Goal: Complete application form: Complete application form

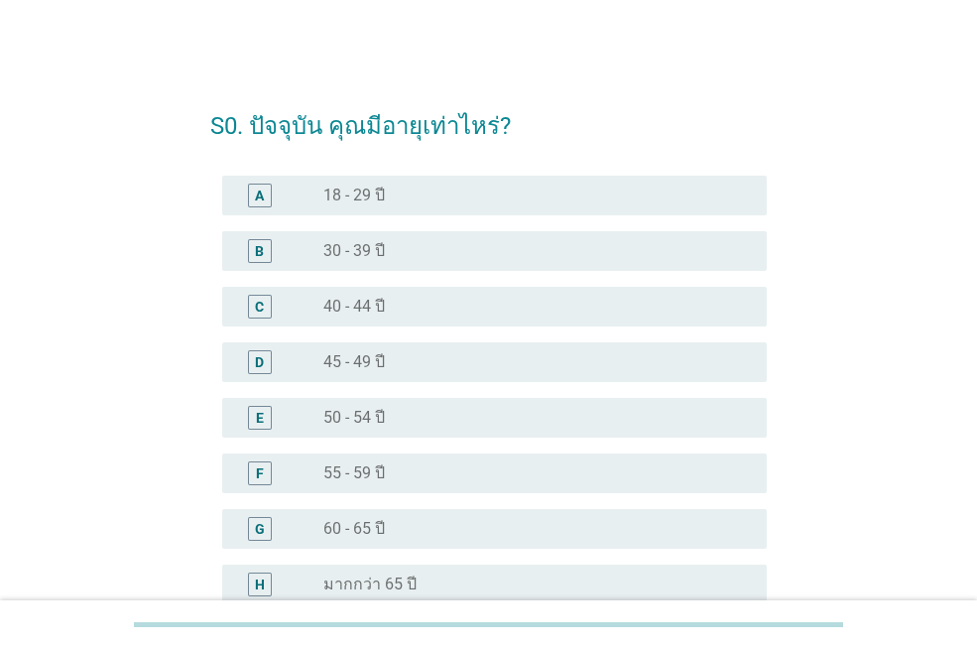
click at [431, 406] on div "radio_button_unchecked 50 - 54 ปี" at bounding box center [536, 418] width 427 height 24
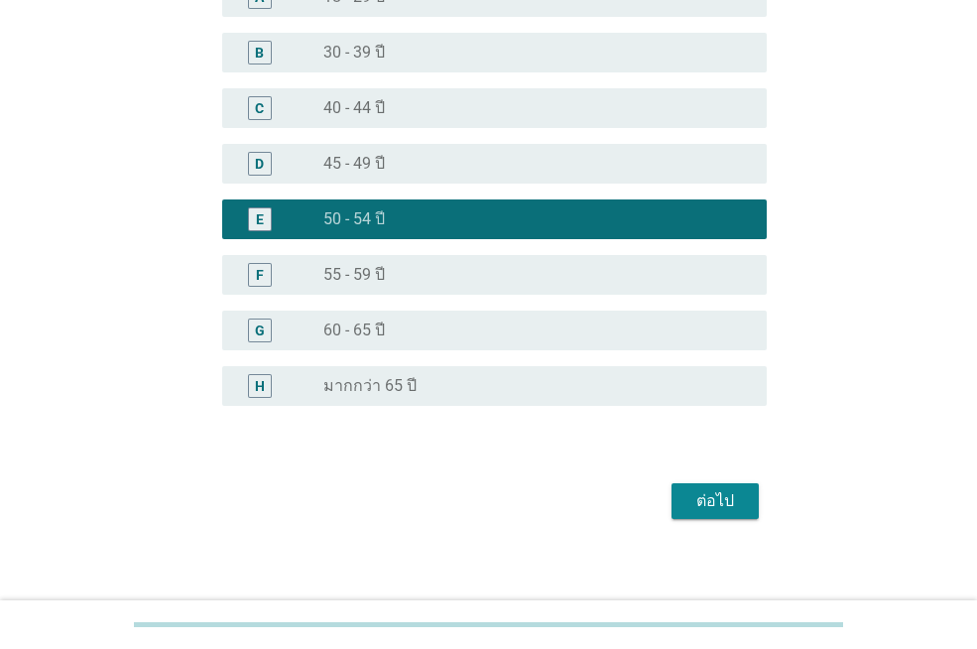
scroll to position [210, 0]
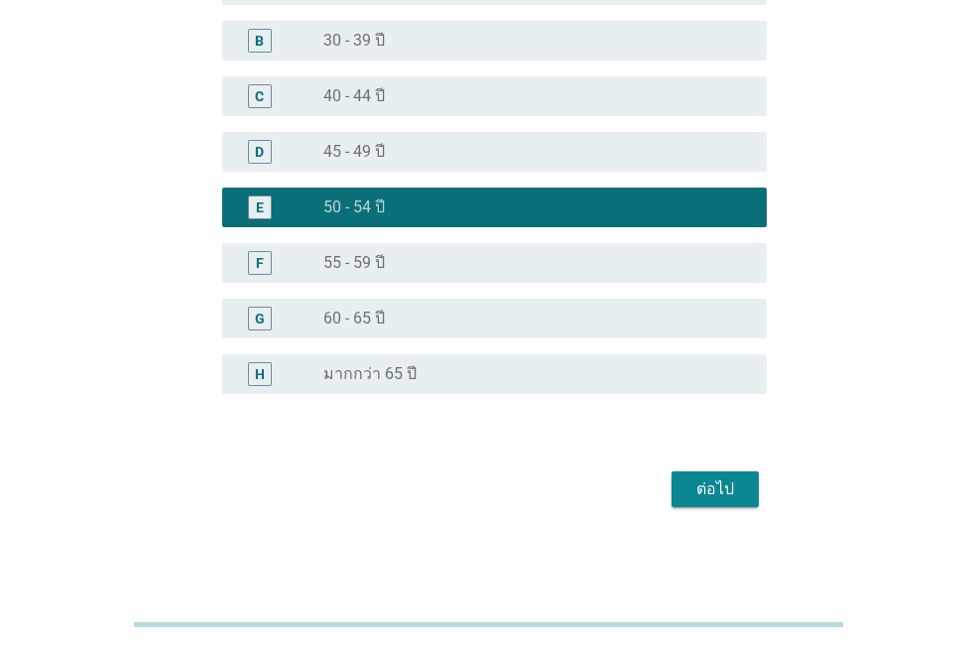
click at [730, 491] on div "ต่อไป" at bounding box center [715, 489] width 56 height 24
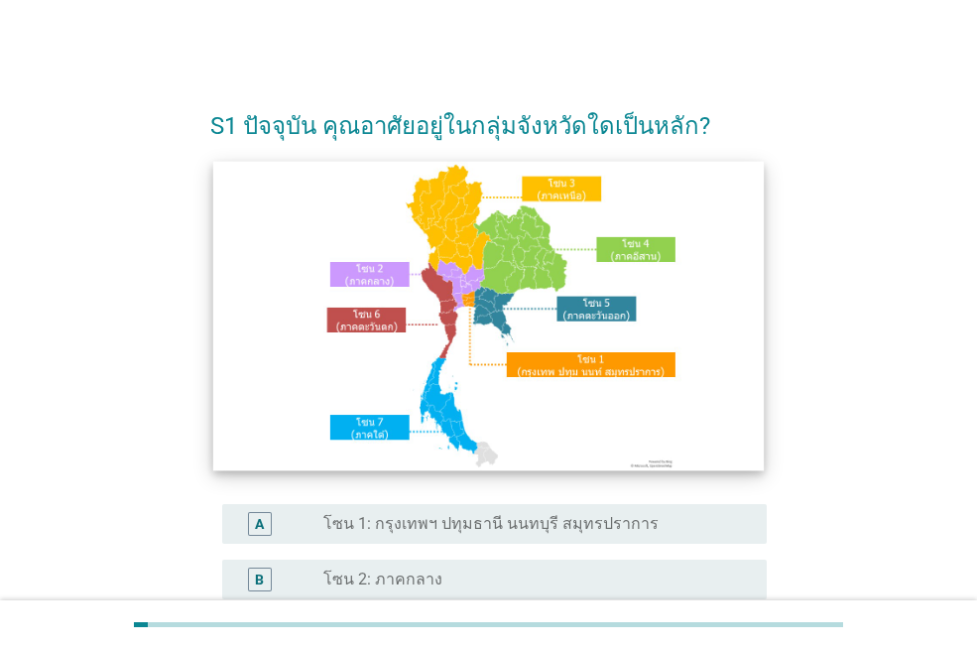
scroll to position [298, 0]
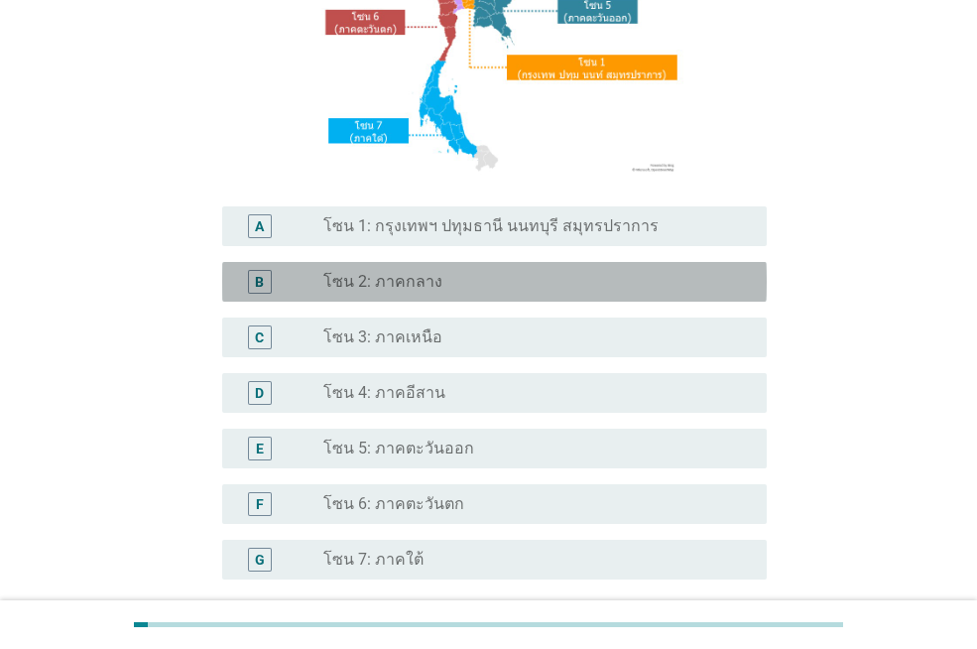
click at [590, 284] on div "radio_button_unchecked โซน 2: ภาคกลาง" at bounding box center [529, 282] width 412 height 20
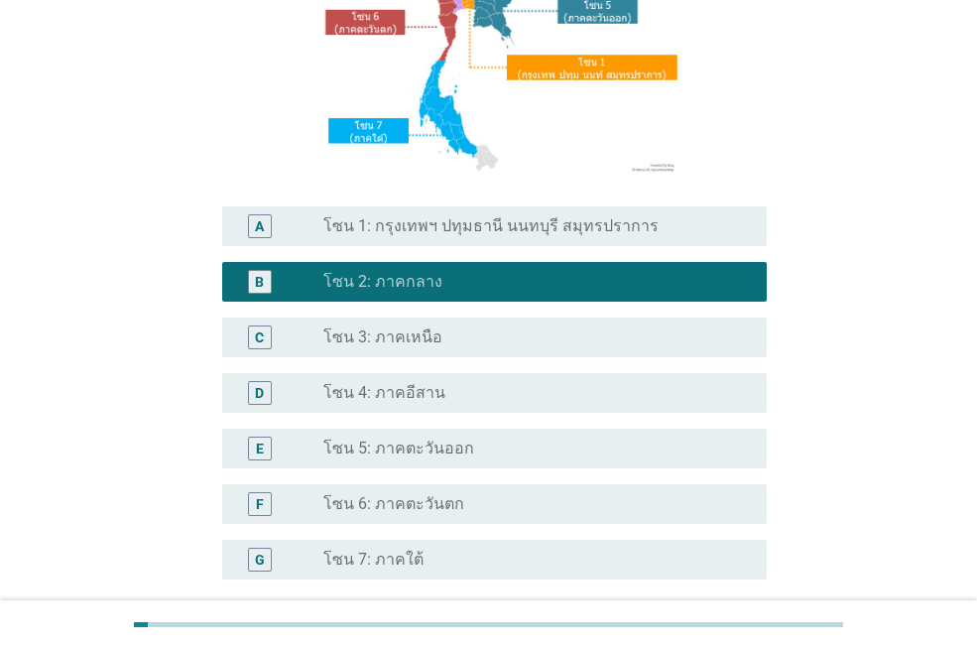
scroll to position [483, 0]
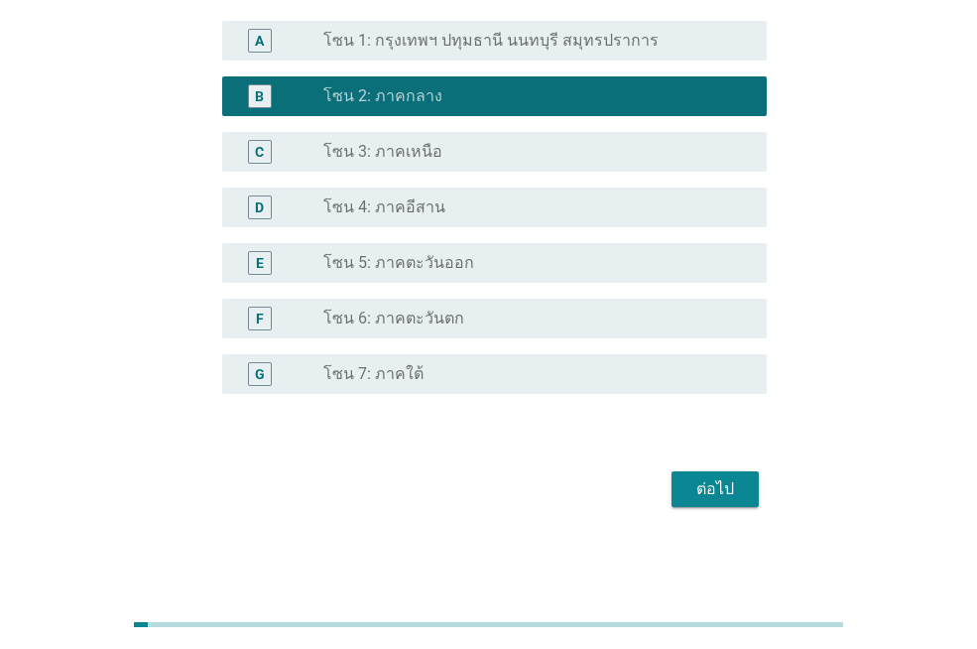
click at [723, 480] on div "ต่อไป" at bounding box center [715, 489] width 56 height 24
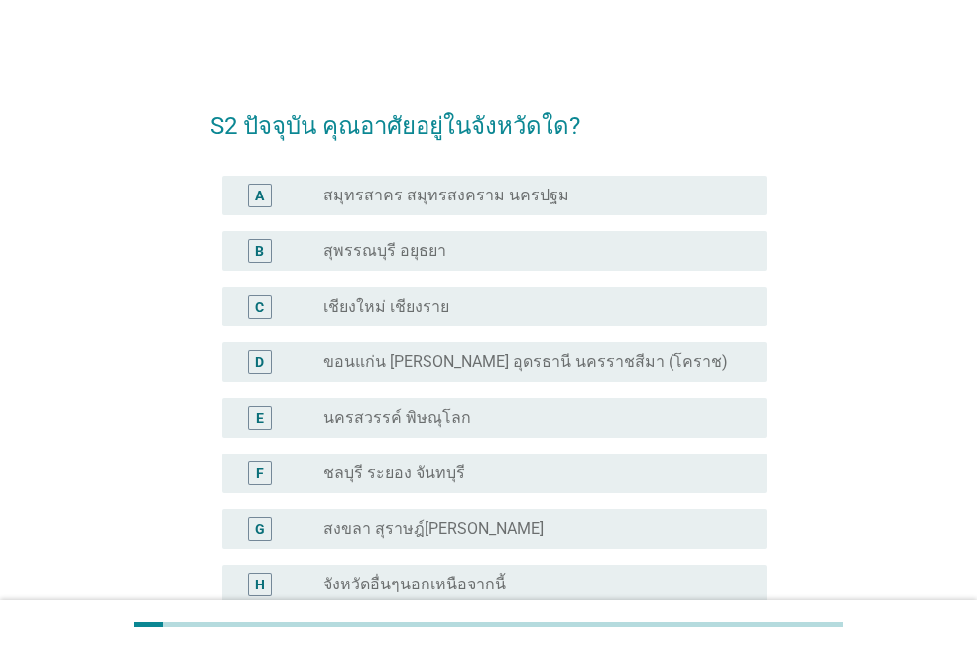
scroll to position [198, 0]
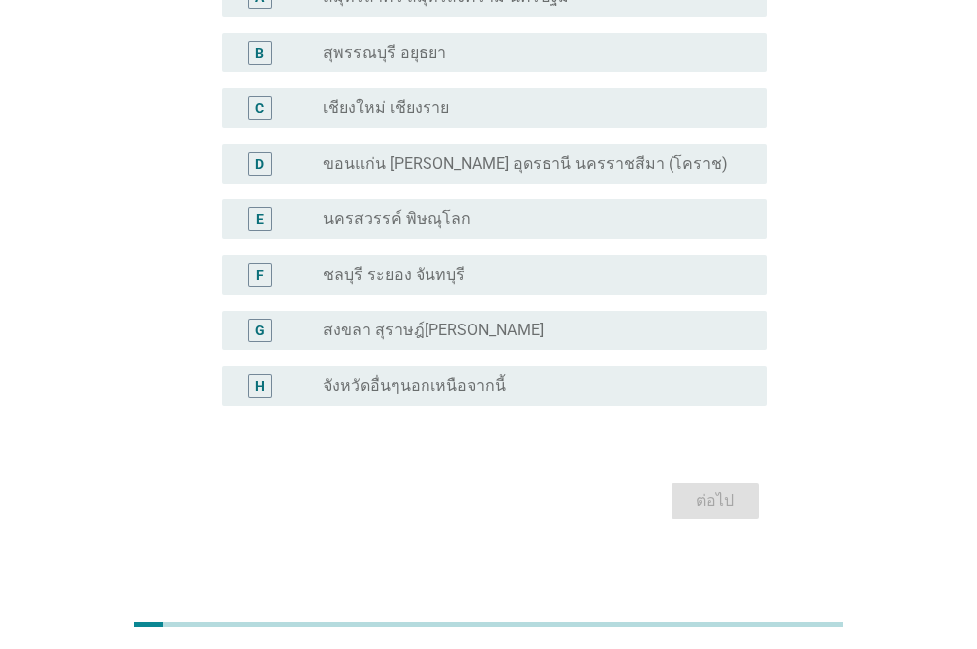
click at [444, 390] on label "จังหวัดอื่นๆนอกเหนือจากนี้" at bounding box center [414, 386] width 182 height 20
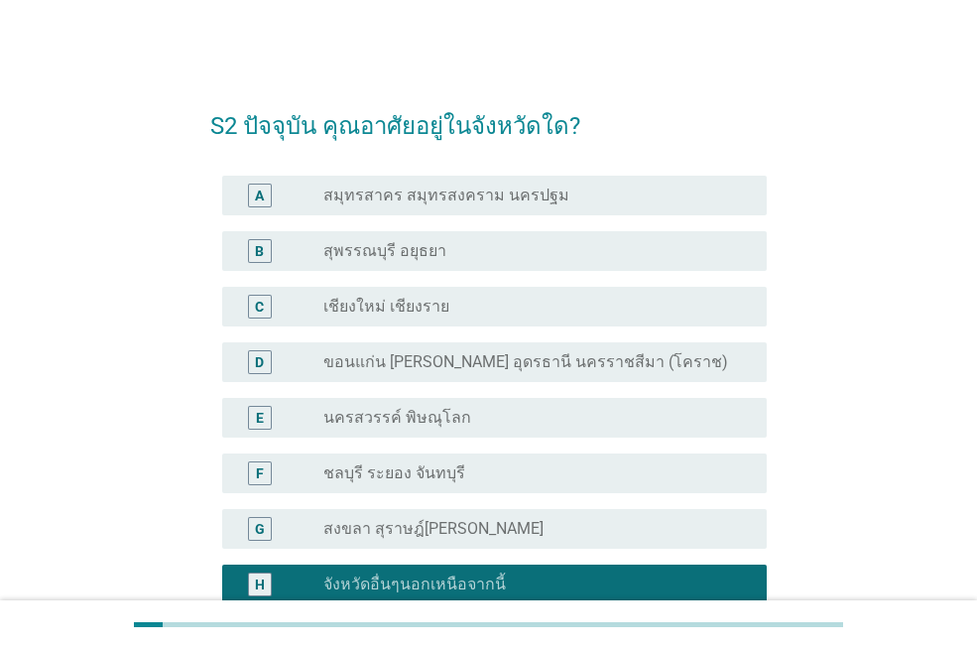
scroll to position [210, 0]
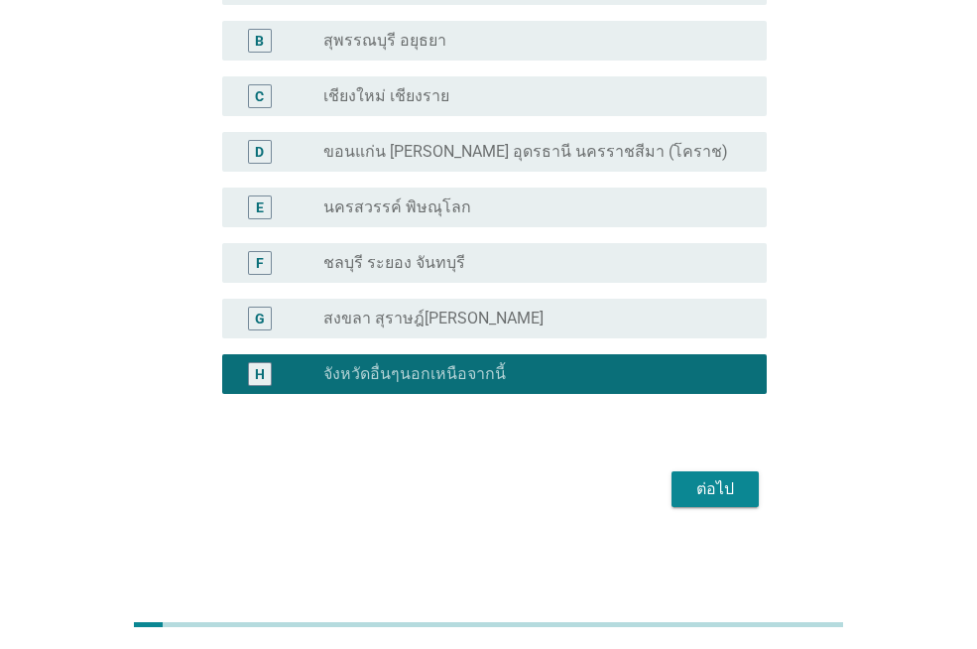
click at [720, 489] on div "ต่อไป" at bounding box center [715, 489] width 56 height 24
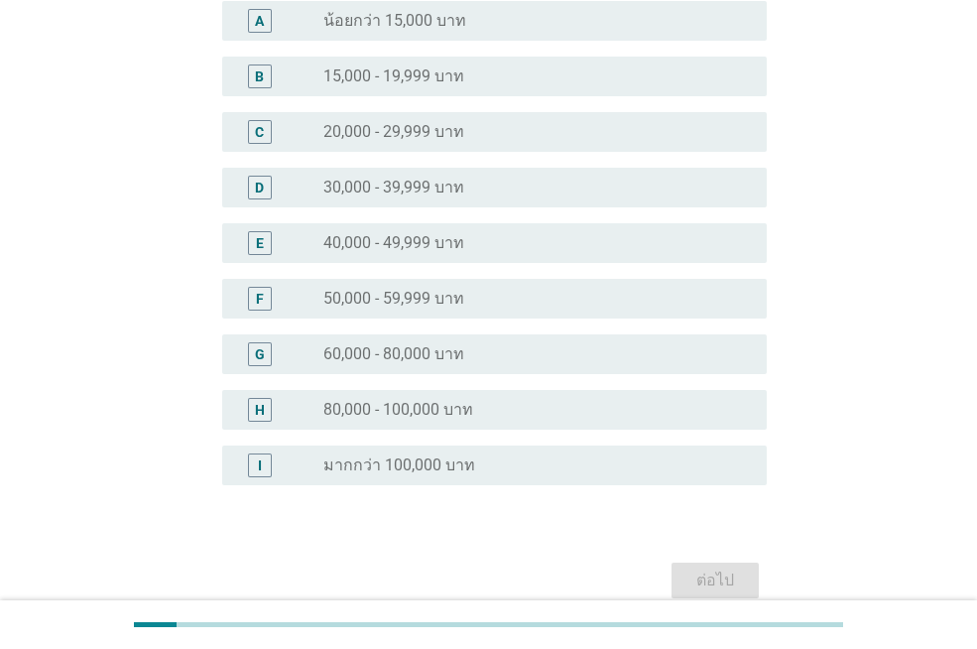
scroll to position [0, 0]
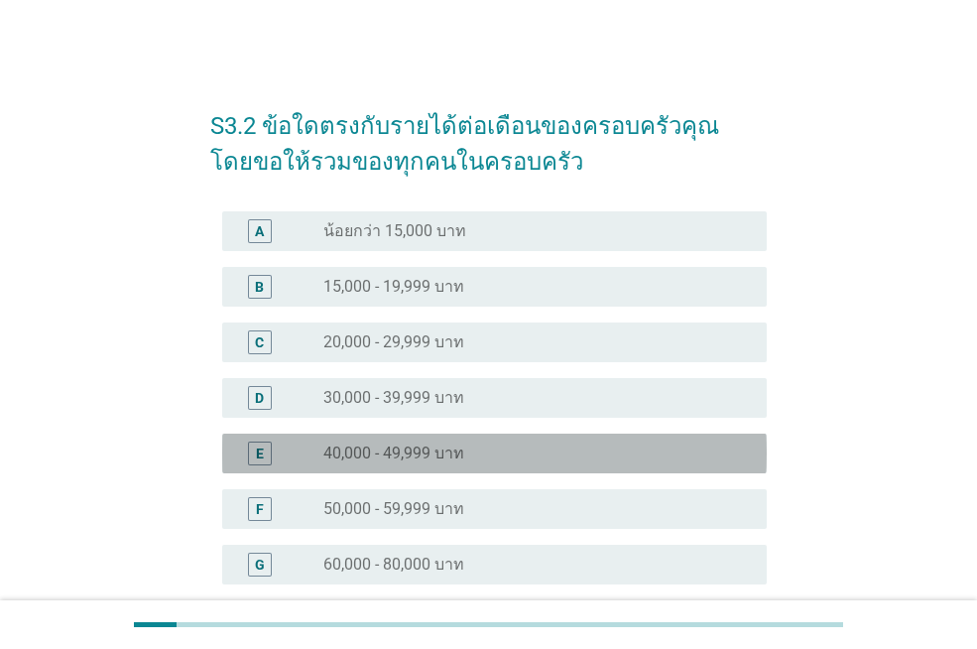
click at [633, 457] on div "radio_button_unchecked 40,000 - 49,999 บาท" at bounding box center [529, 453] width 412 height 20
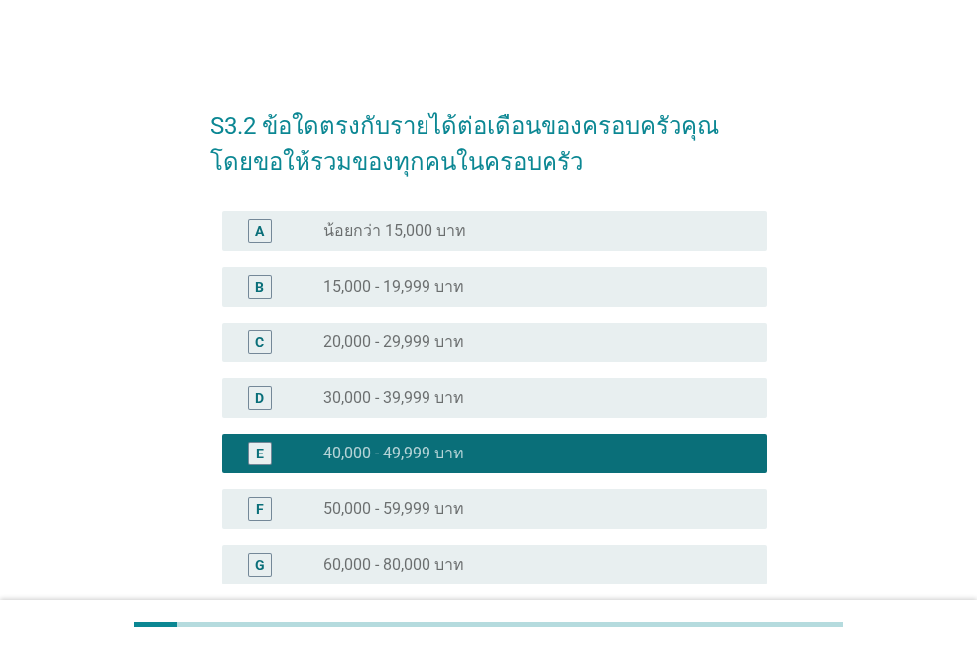
scroll to position [302, 0]
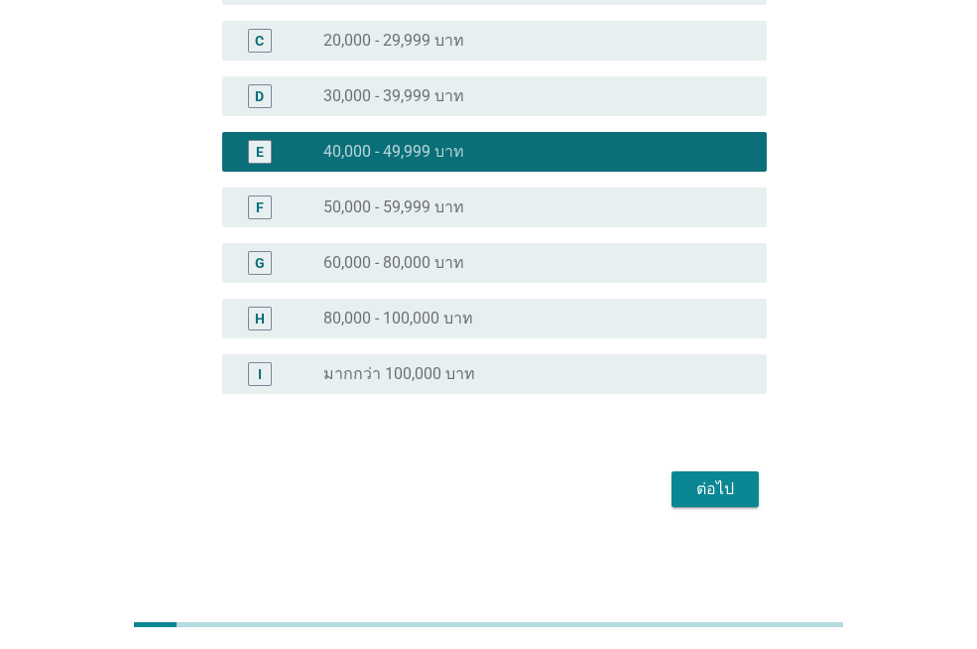
drag, startPoint x: 728, startPoint y: 484, endPoint x: 976, endPoint y: 479, distance: 248.0
click at [727, 484] on div "ต่อไป" at bounding box center [715, 489] width 56 height 24
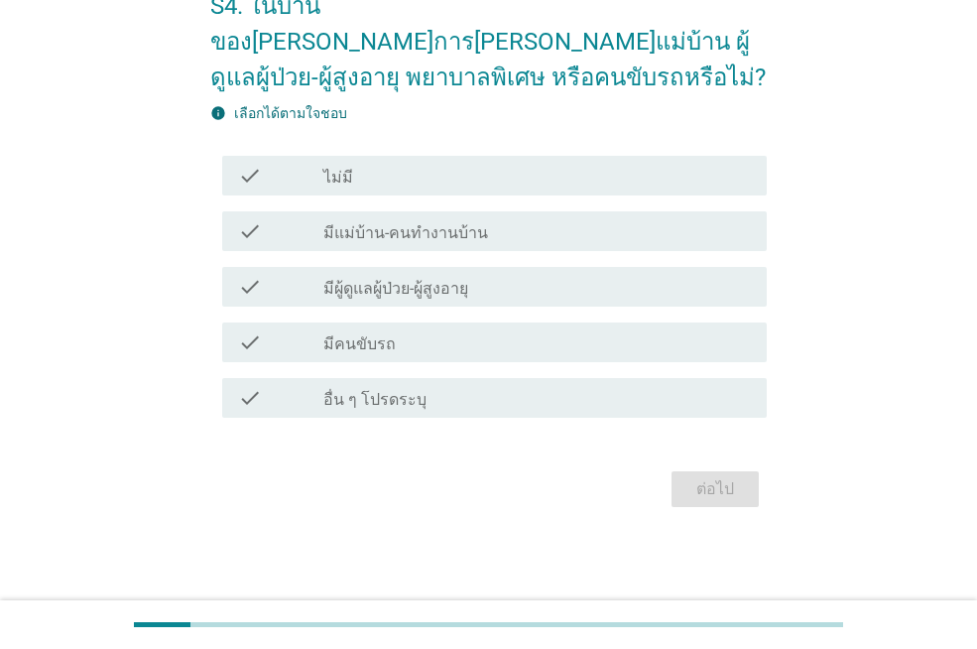
scroll to position [0, 0]
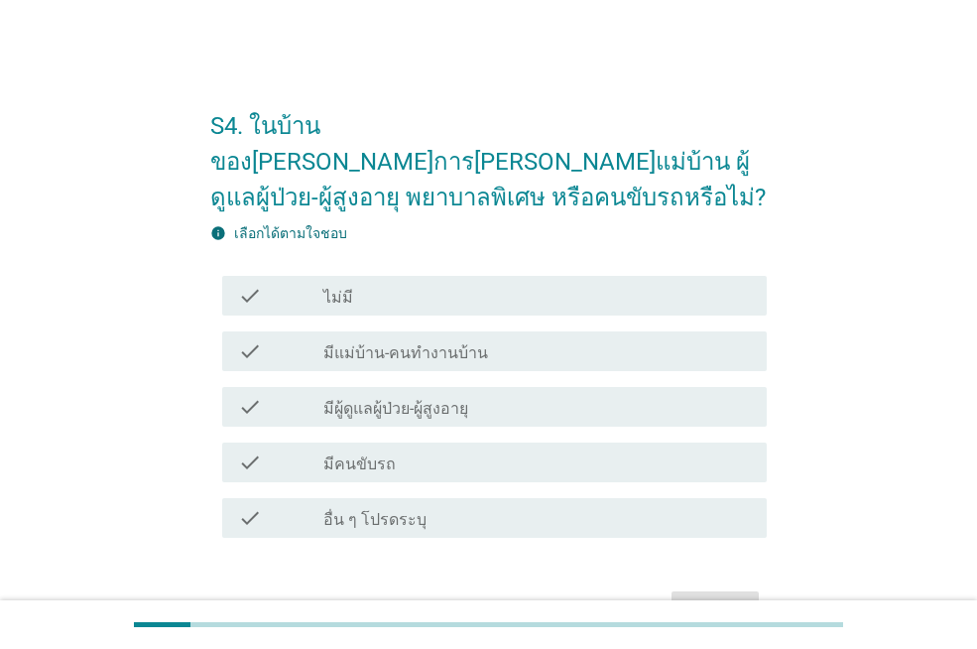
click at [565, 284] on div "check_box_outline_blank ไม่มี" at bounding box center [536, 296] width 427 height 24
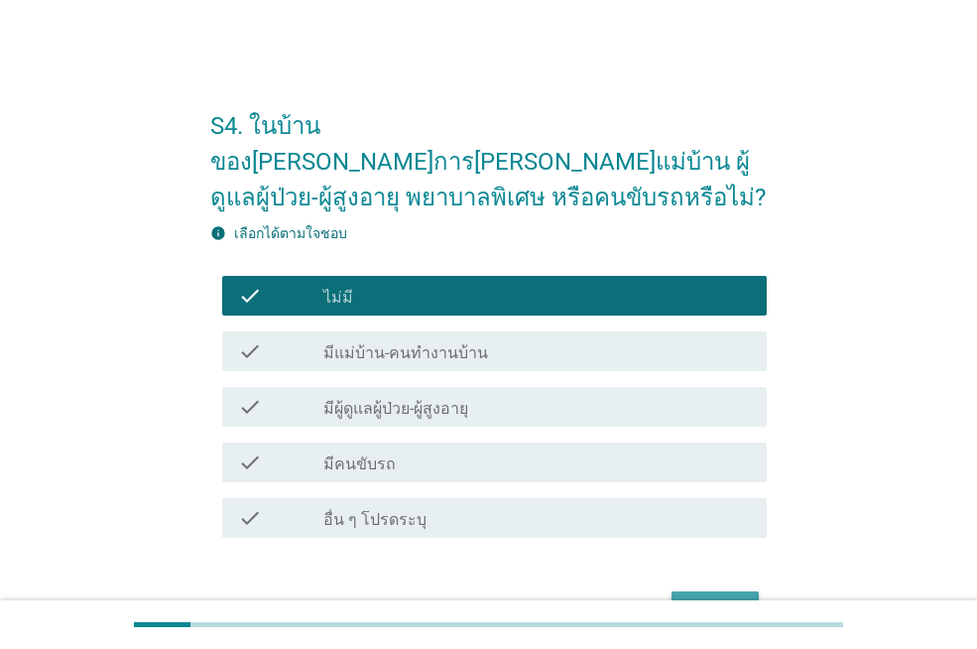
click at [718, 597] on div "ต่อไป" at bounding box center [715, 609] width 56 height 24
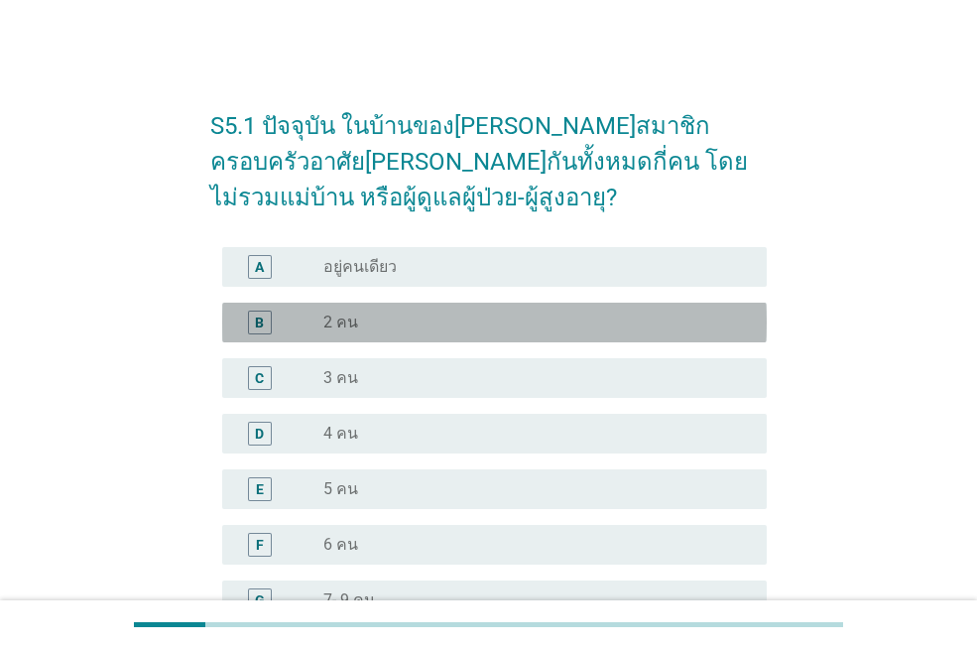
click at [658, 322] on div "radio_button_unchecked 2 คน" at bounding box center [529, 322] width 412 height 20
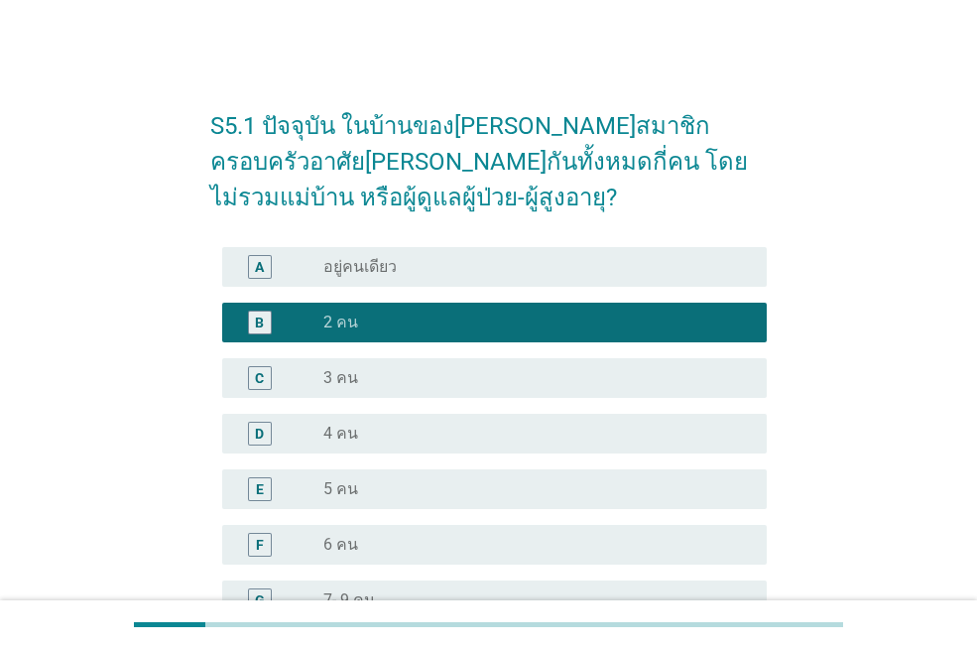
scroll to position [282, 0]
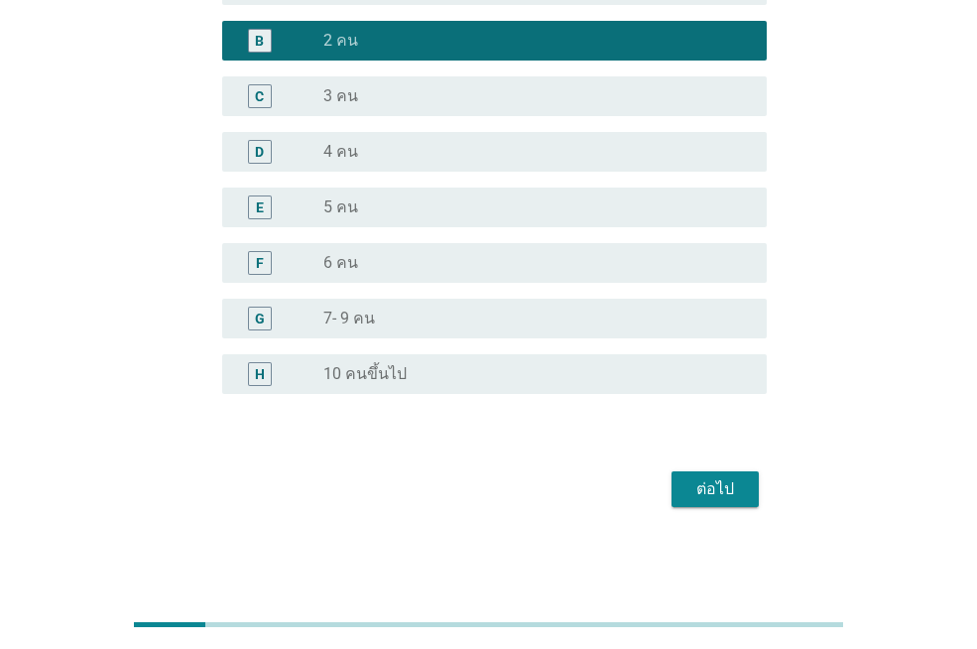
click at [725, 479] on div "ต่อไป" at bounding box center [715, 489] width 56 height 24
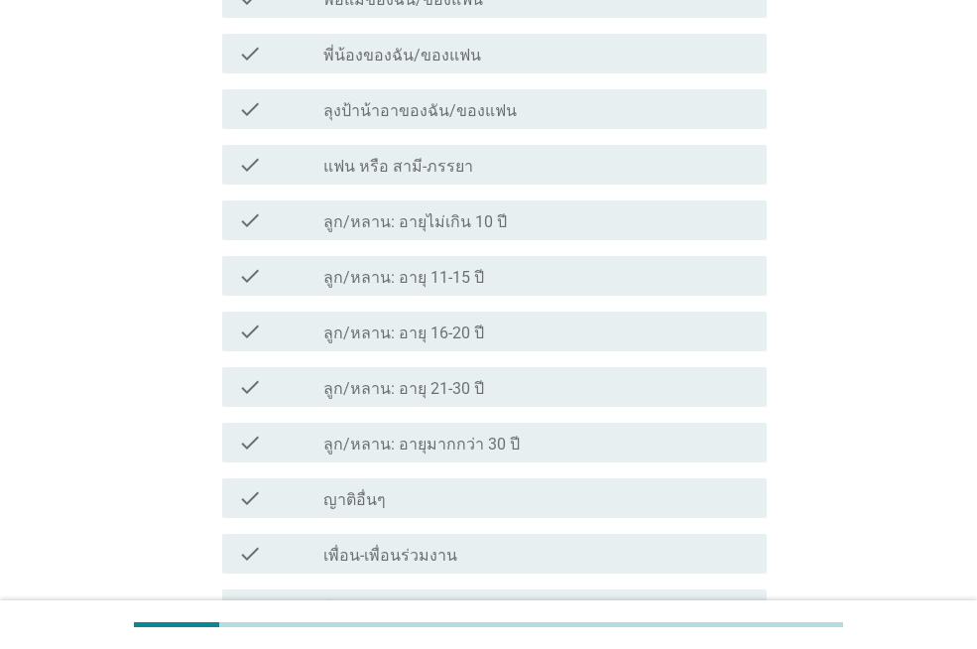
scroll to position [0, 0]
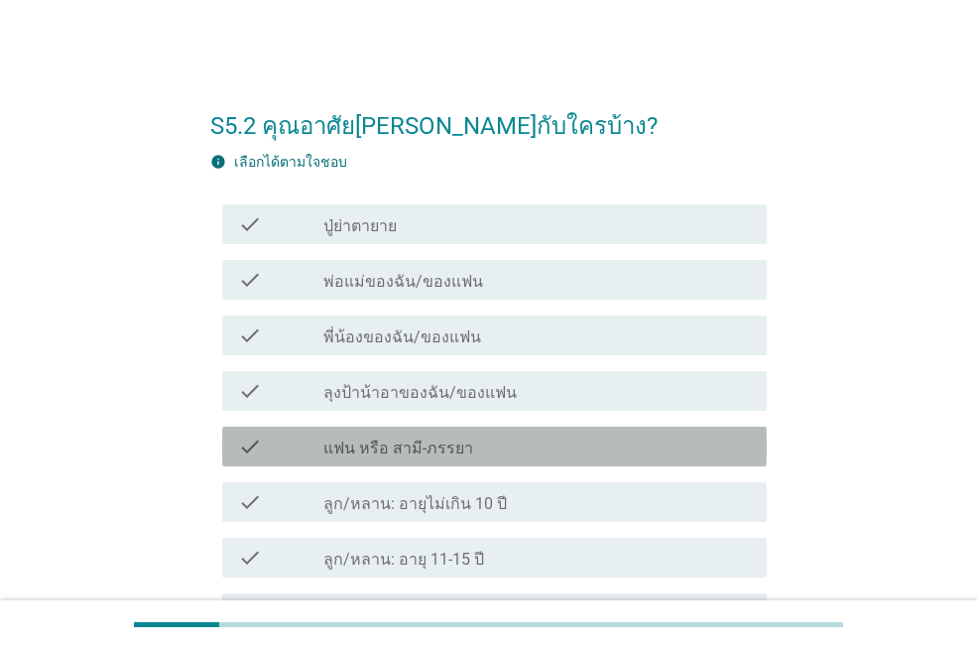
click at [639, 453] on div "check_box_outline_blank แฟน หรือ สามี-ภรรยา" at bounding box center [536, 446] width 427 height 24
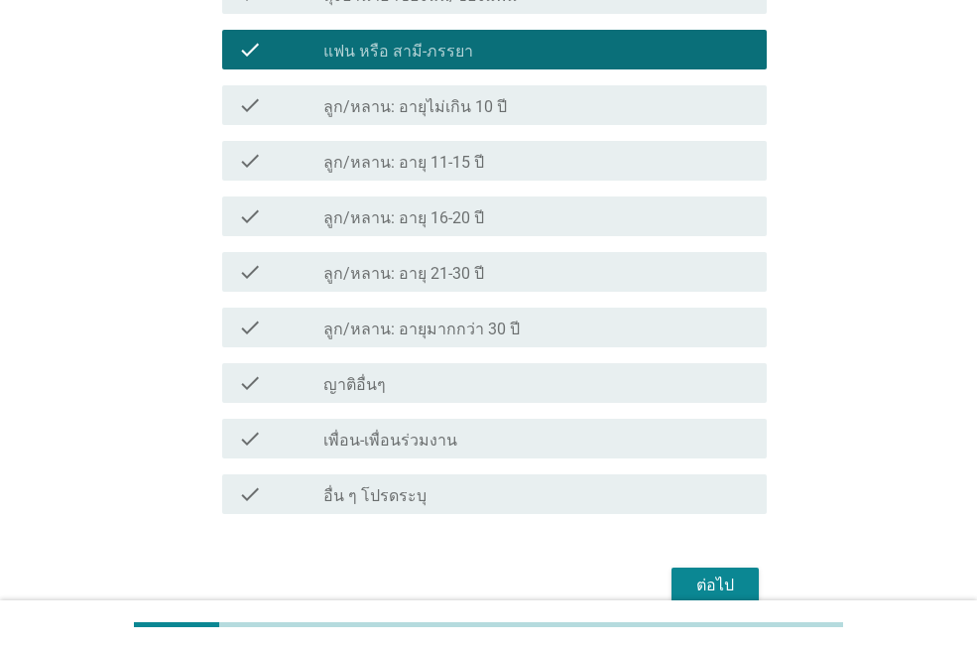
scroll to position [493, 0]
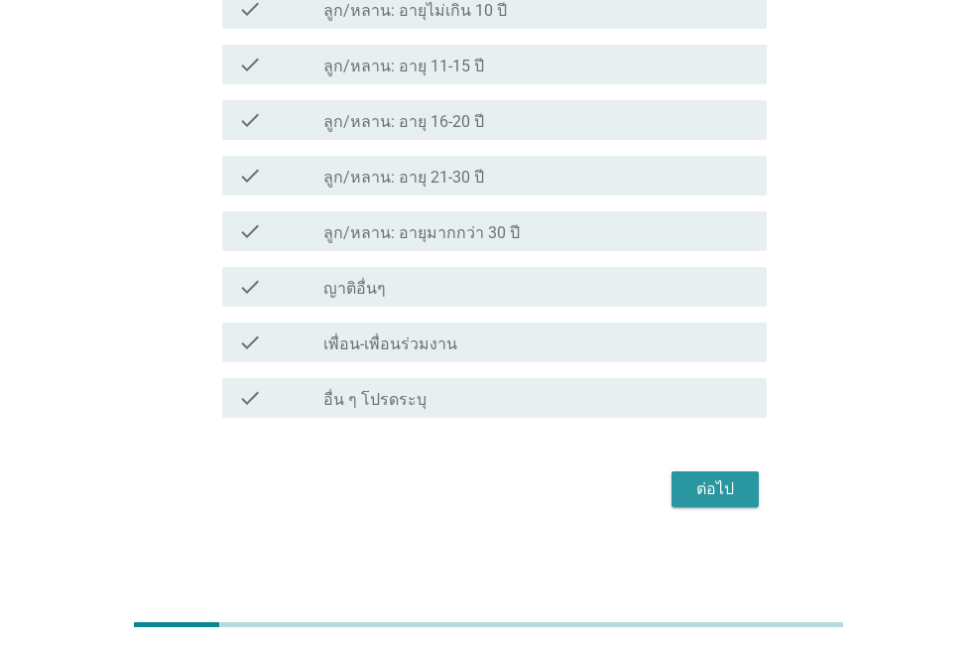
click at [725, 480] on div "ต่อไป" at bounding box center [715, 489] width 56 height 24
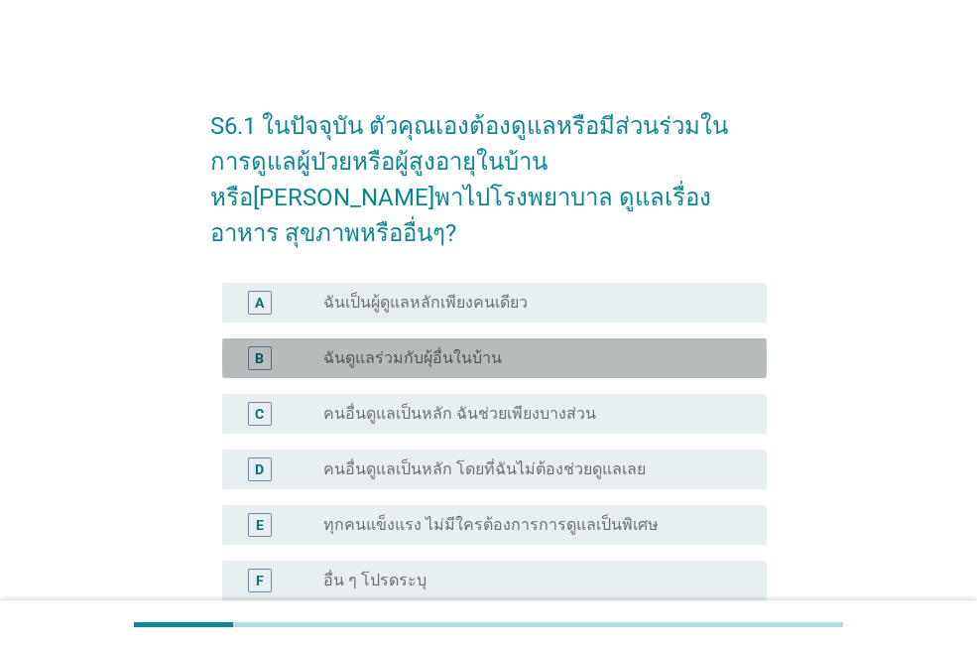
click at [600, 348] on div "radio_button_unchecked ฉันดูแลร่วมกับผุ้อื่นในบ้าน" at bounding box center [529, 358] width 412 height 20
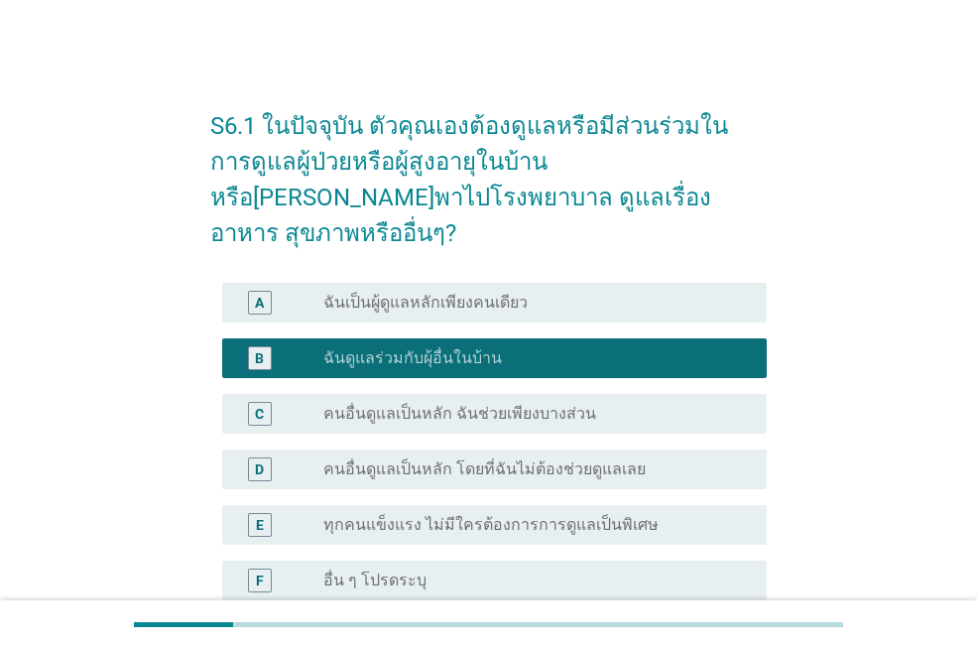
scroll to position [171, 0]
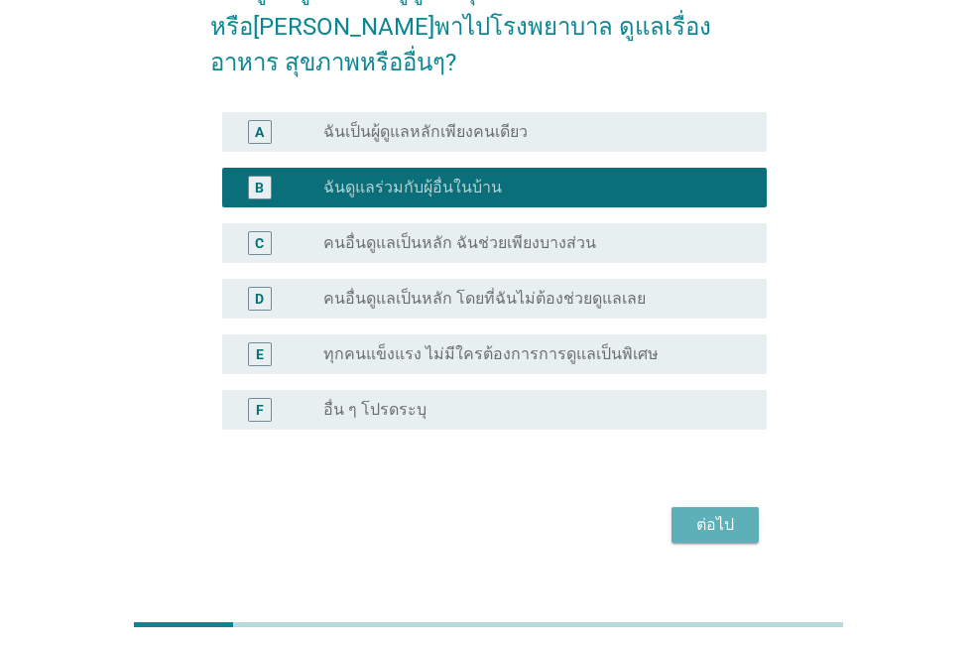
click at [717, 513] on div "ต่อไป" at bounding box center [715, 525] width 56 height 24
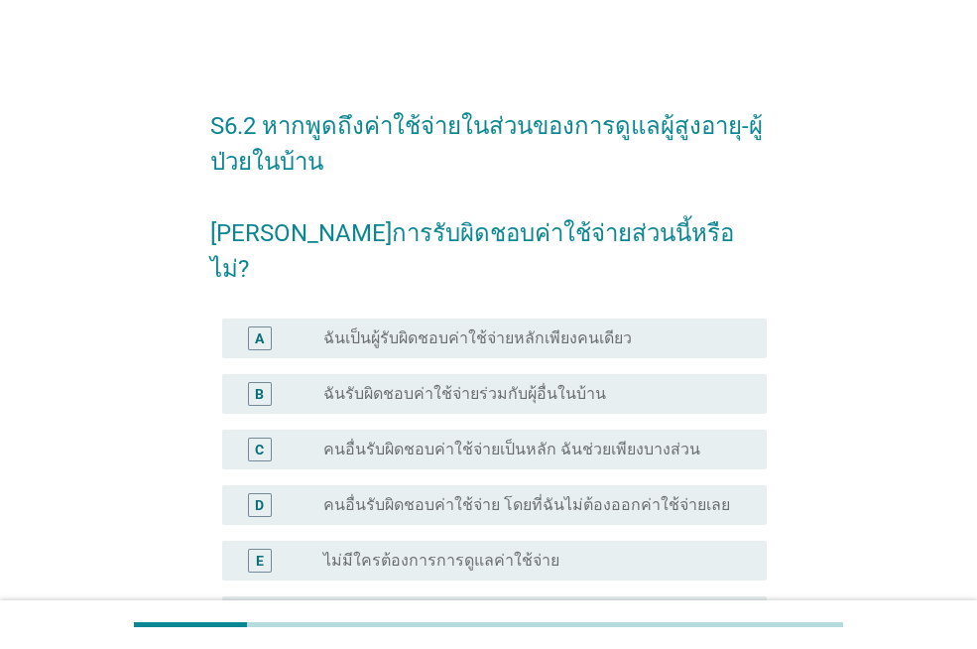
scroll to position [99, 0]
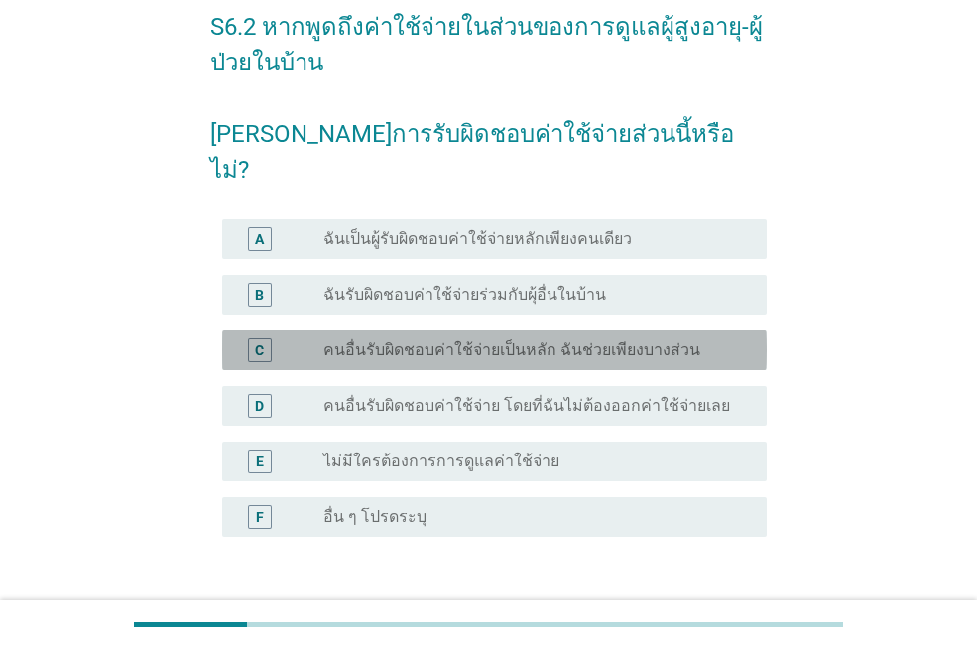
click at [651, 340] on label "คนอื่นรับผิดชอบค่าใช้จ่ายเป็นหลัก ฉันช่วยเพียงบางส่วน" at bounding box center [511, 350] width 377 height 20
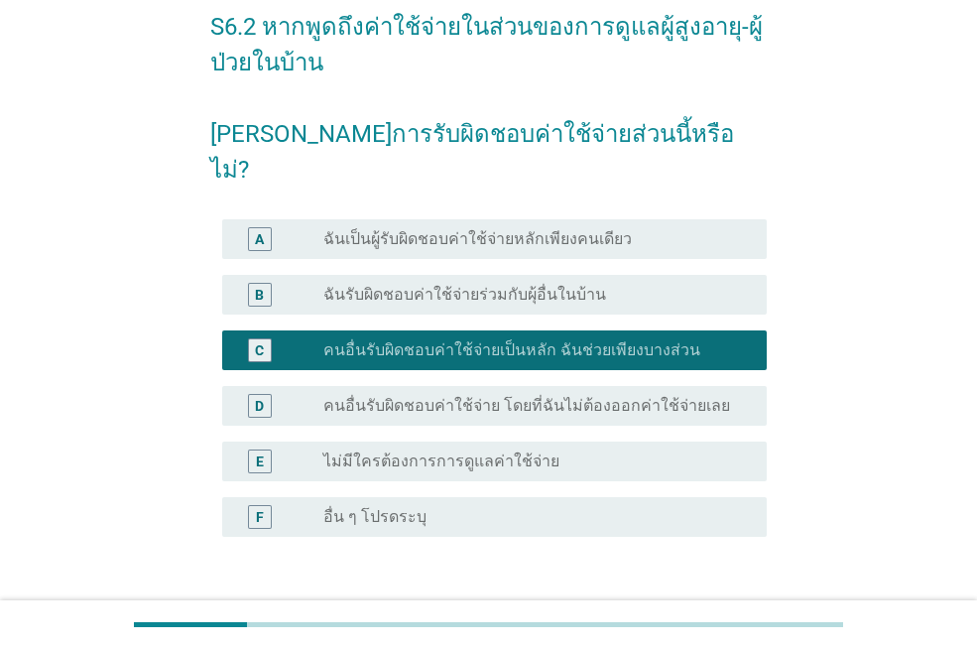
scroll to position [198, 0]
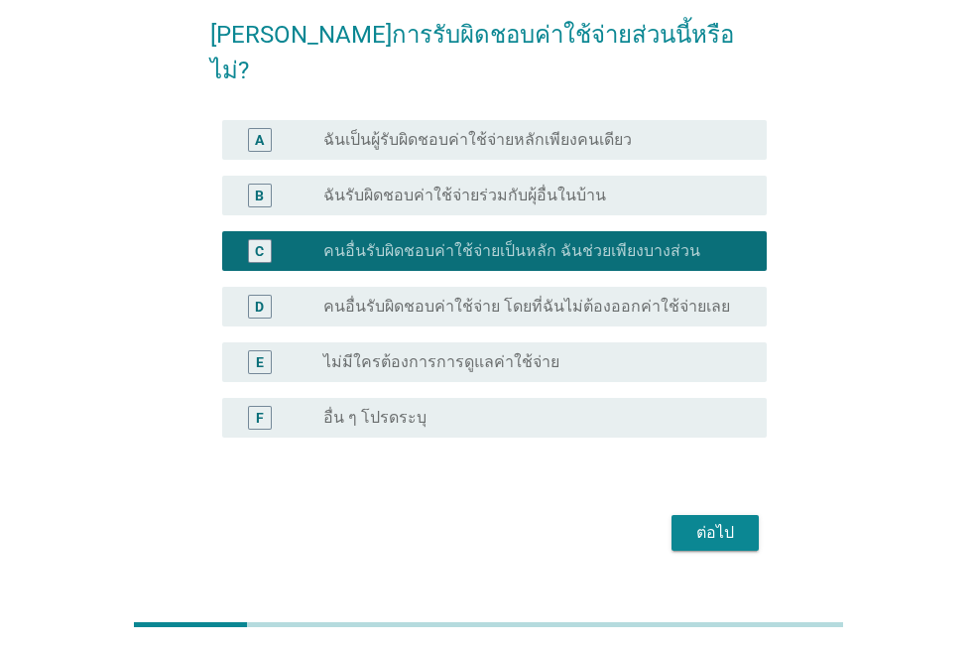
click at [645, 297] on label "คนอื่นรับผิดชอบค่าใช้จ่าย โดยที่ฉันไม่ต้องออกค่าใช้จ่ายเลย" at bounding box center [526, 307] width 407 height 20
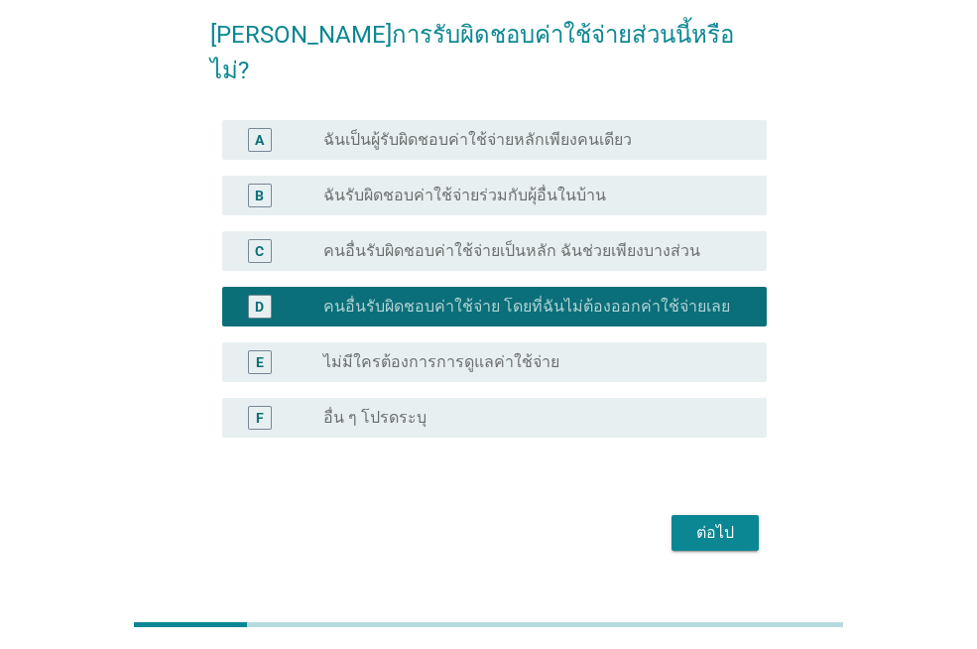
click at [708, 521] on div "ต่อไป" at bounding box center [715, 533] width 56 height 24
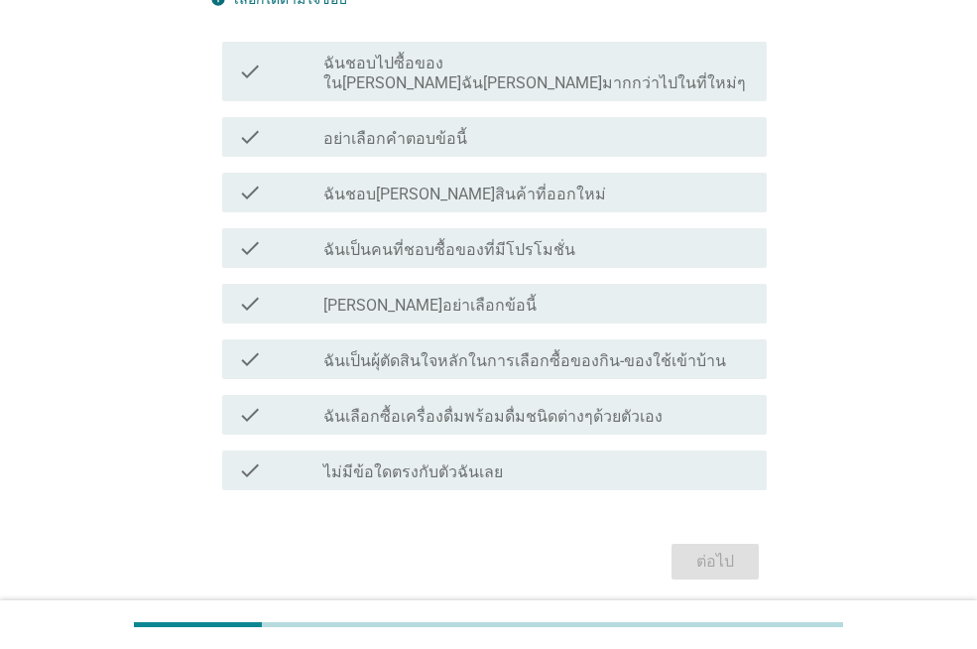
scroll to position [0, 0]
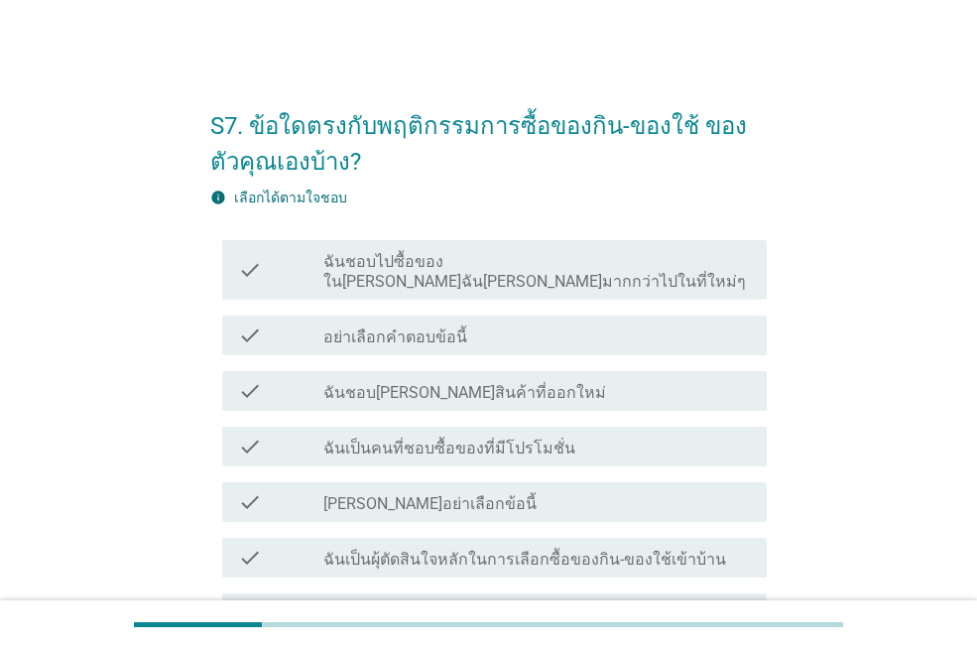
click at [685, 268] on div "check_box_outline_blank ฉันชอบไปซื้อของใน[PERSON_NAME]ฉัน[PERSON_NAME]มากกว่าไป…" at bounding box center [536, 270] width 427 height 44
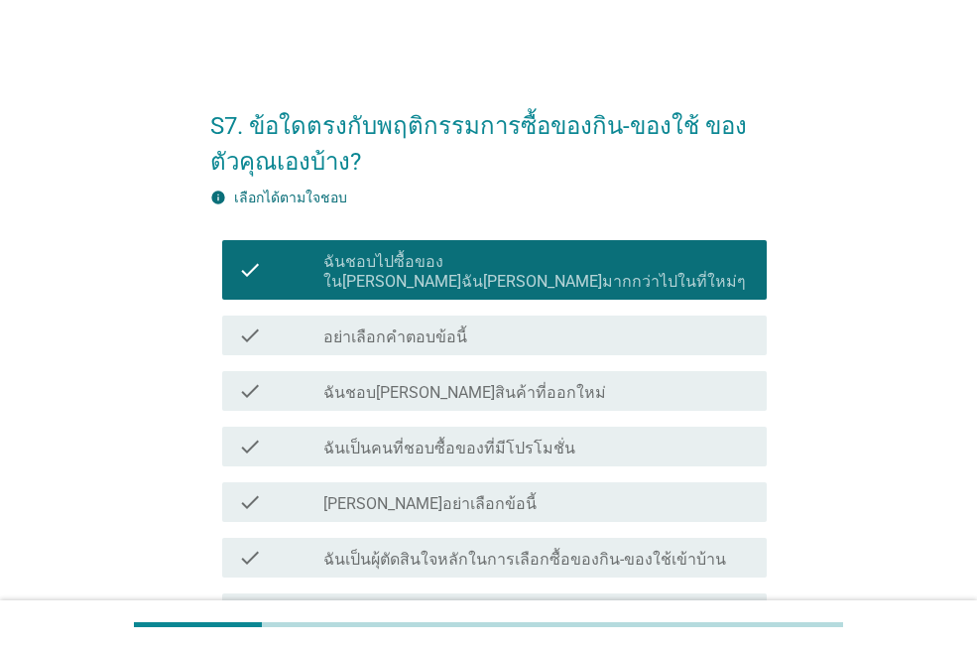
scroll to position [99, 0]
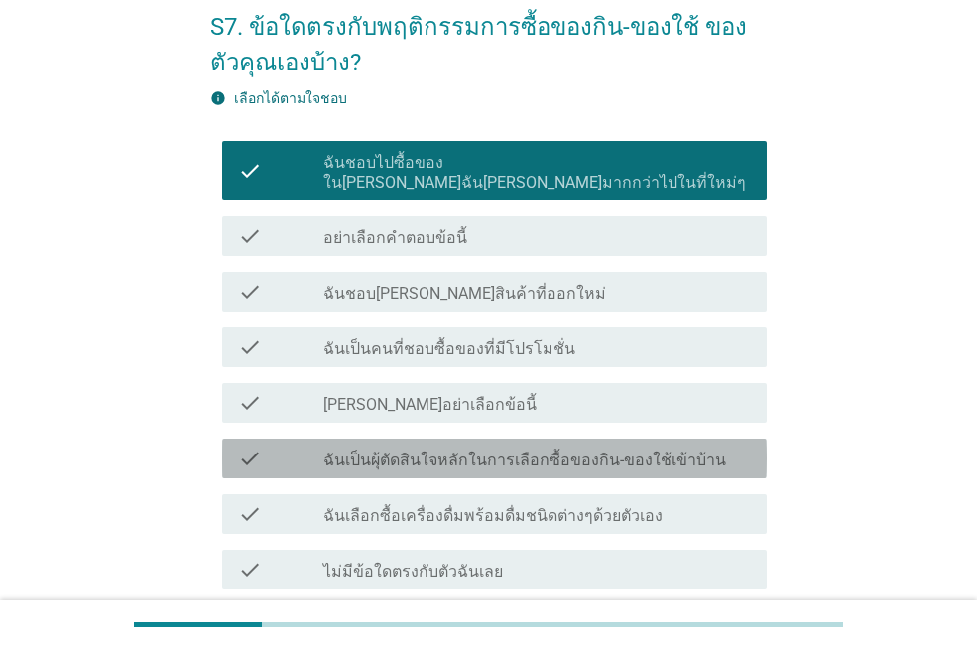
click at [672, 450] on label "ฉันเป็นผุ้ตัดสินใจหลักในการเลือกซื้อของกิน-ของใช้เข้าบ้าน" at bounding box center [524, 460] width 403 height 20
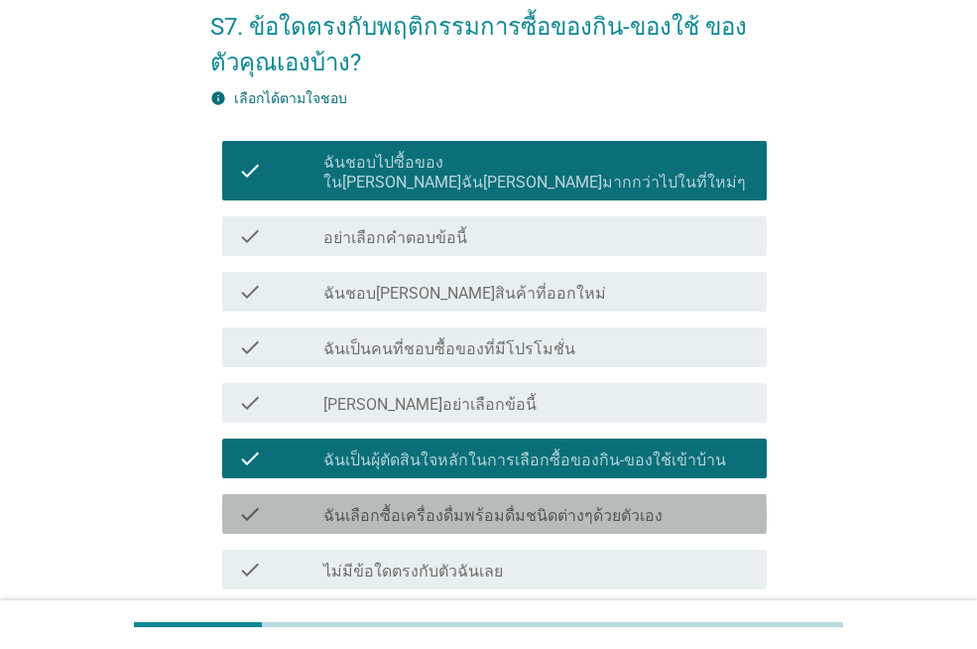
click at [631, 506] on label "ฉันเลือกซื้อเครื่องดื่มพร้อมดื่มชนิดต่างๆด้วยตัวเอง" at bounding box center [492, 516] width 339 height 20
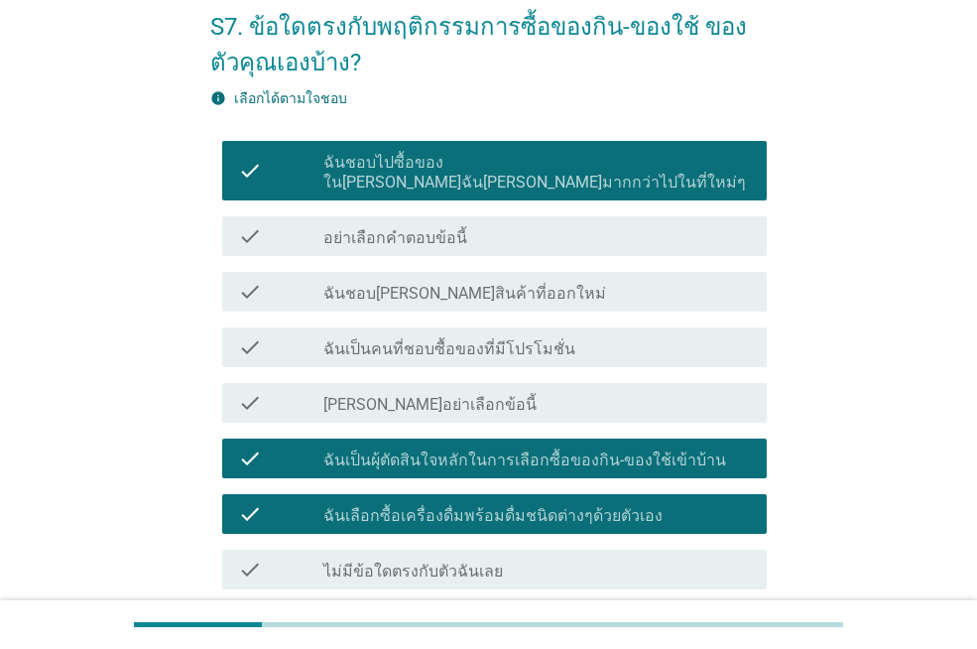
scroll to position [251, 0]
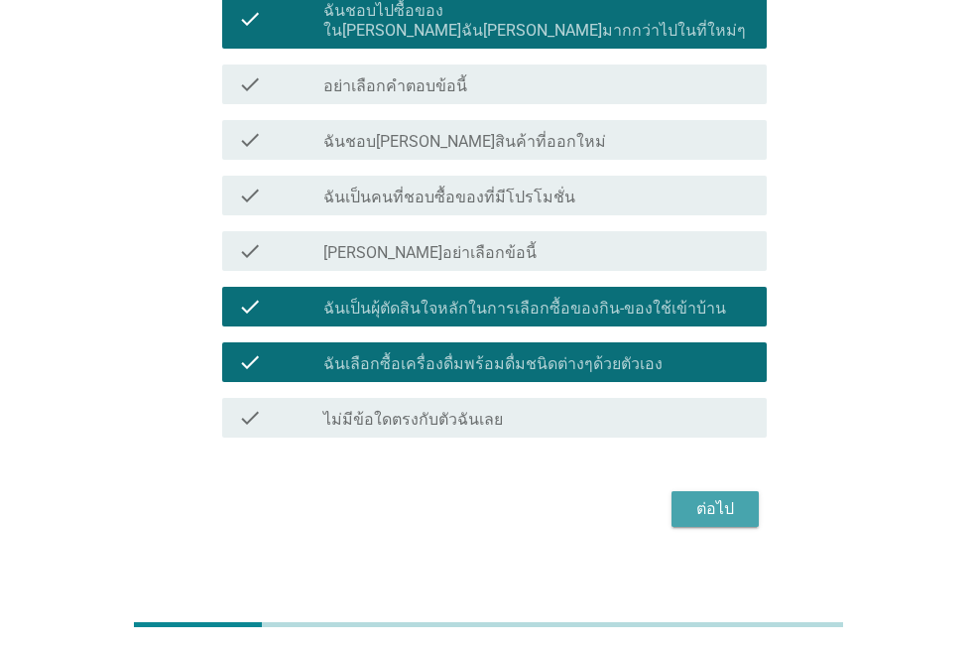
click at [716, 497] on div "ต่อไป" at bounding box center [715, 509] width 56 height 24
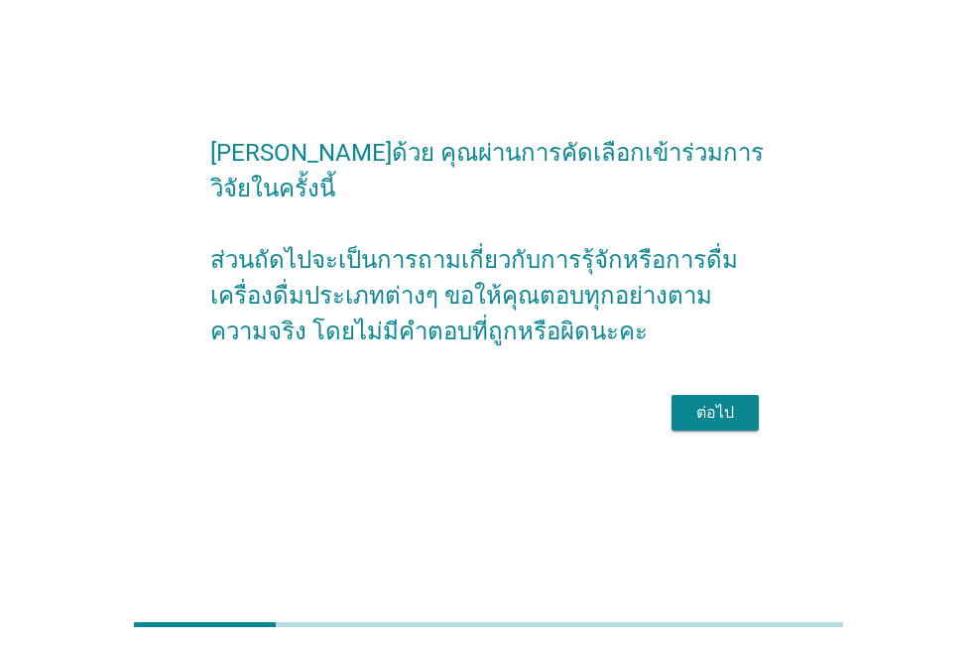
scroll to position [0, 0]
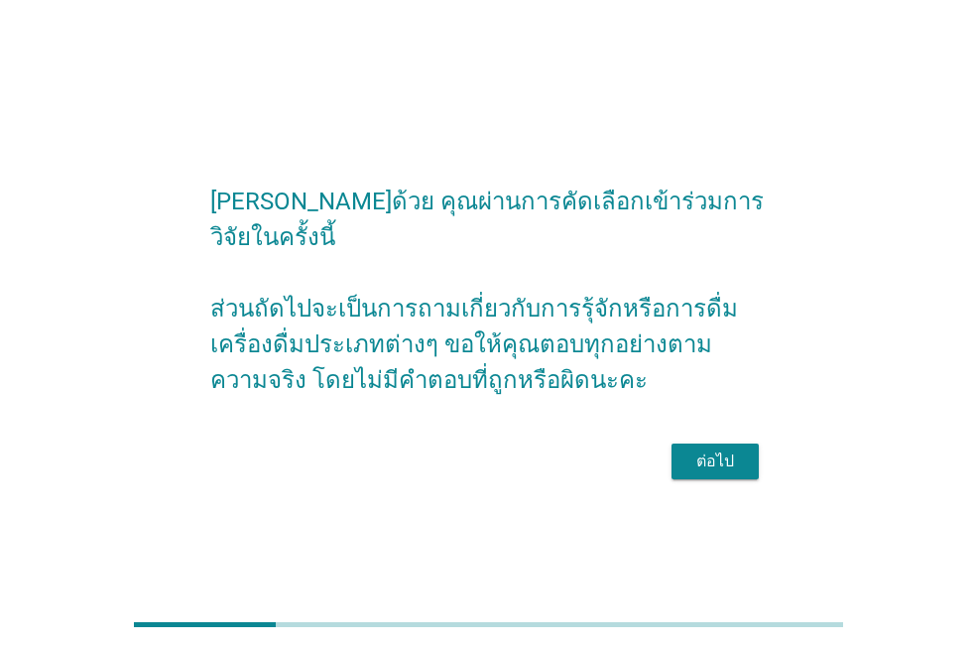
click at [714, 449] on div "ต่อไป" at bounding box center [715, 461] width 56 height 24
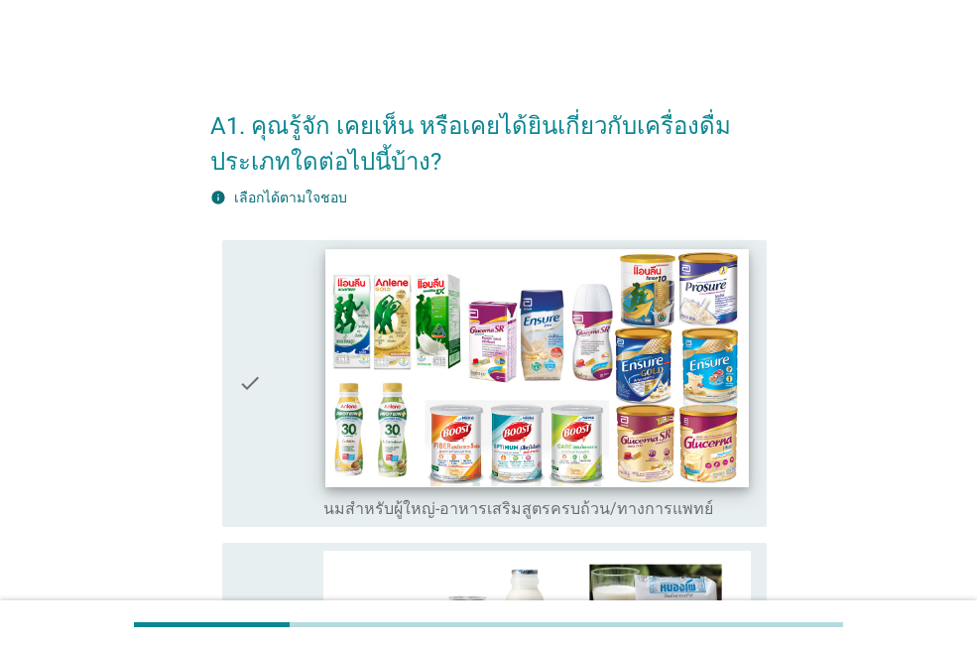
scroll to position [99, 0]
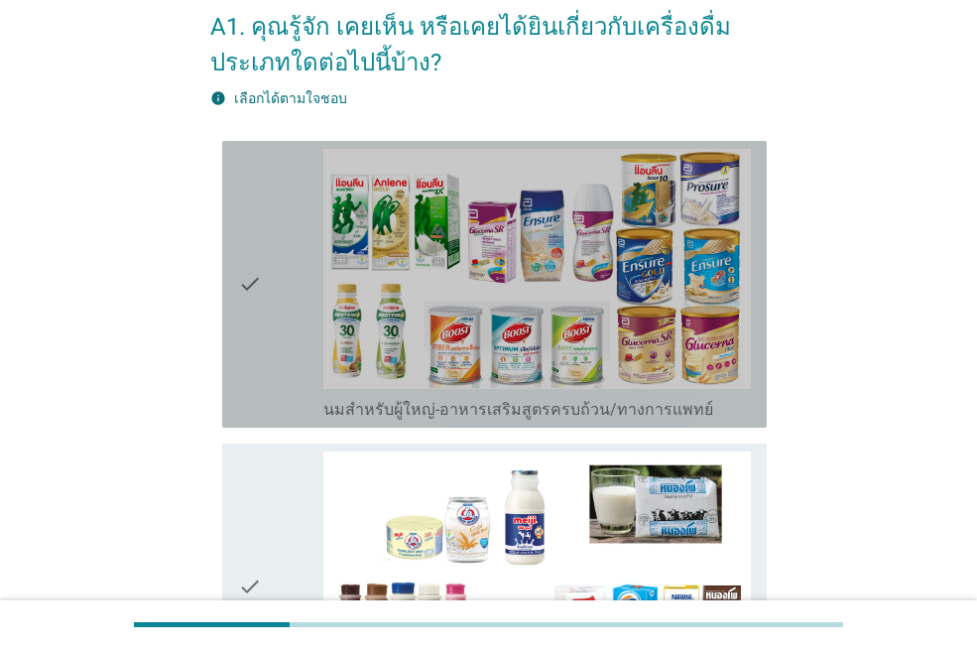
click at [252, 289] on icon "check" at bounding box center [250, 284] width 24 height 271
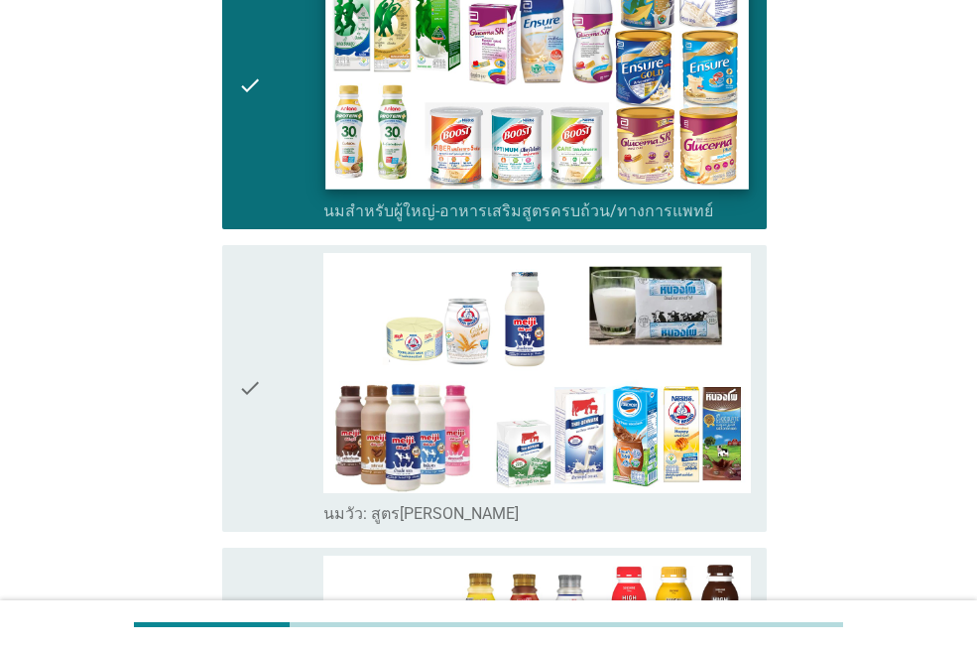
scroll to position [397, 0]
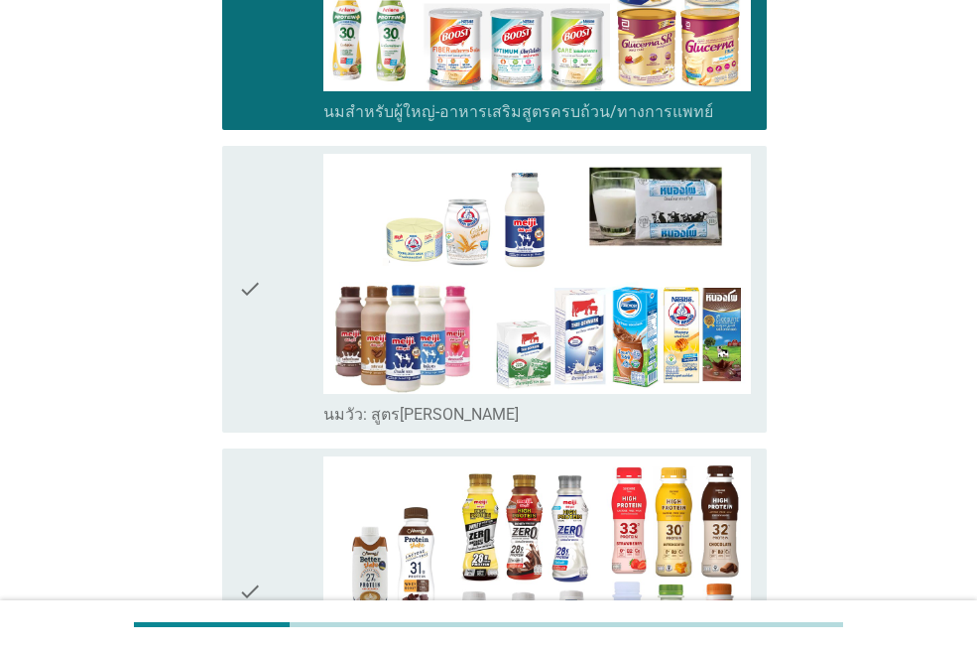
click at [260, 323] on icon "check" at bounding box center [250, 289] width 24 height 271
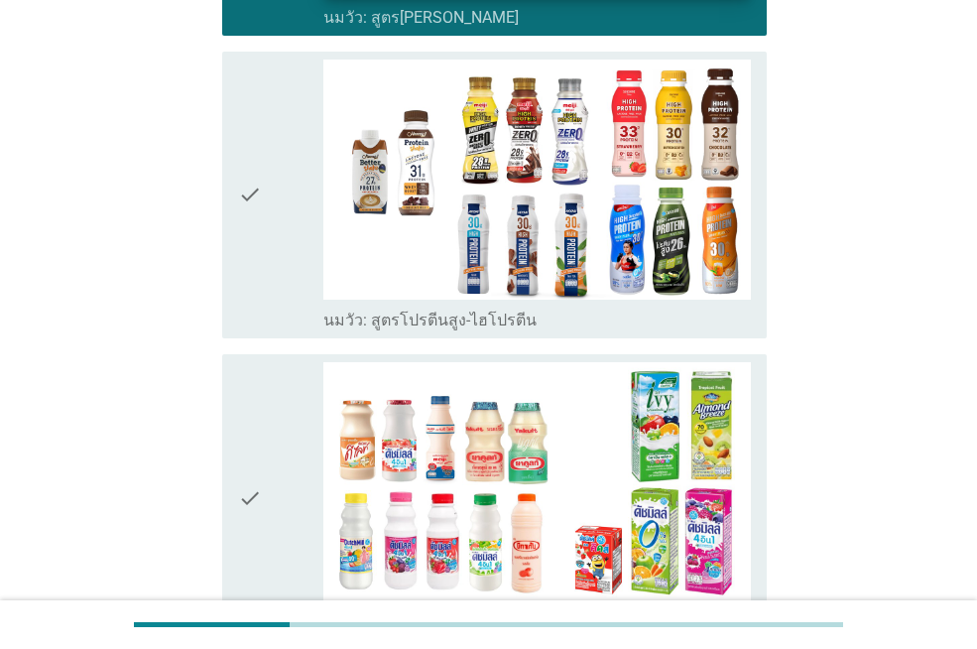
scroll to position [893, 0]
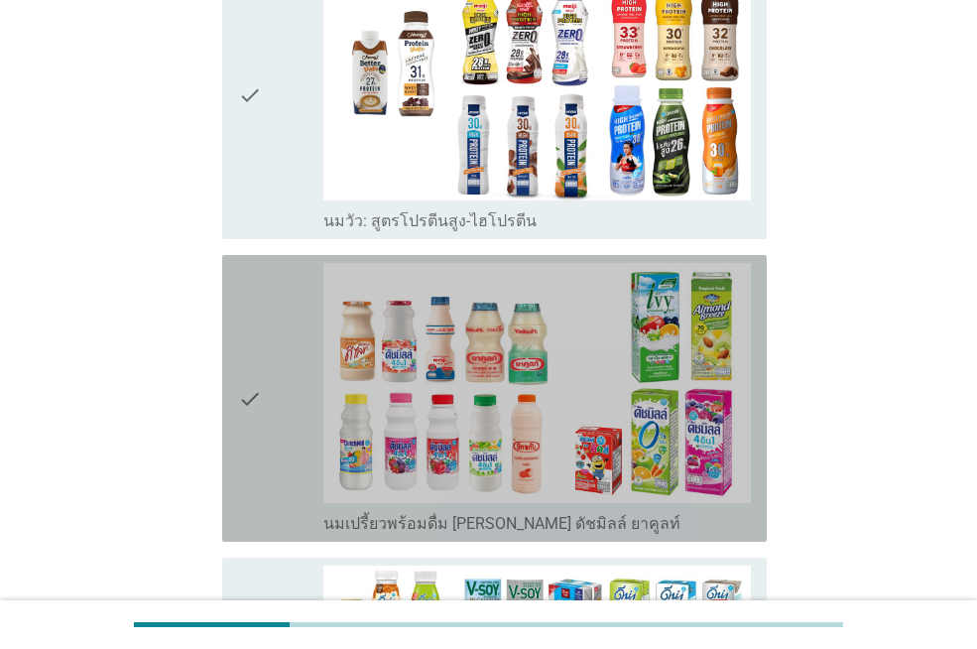
click at [281, 372] on div "check" at bounding box center [280, 398] width 85 height 271
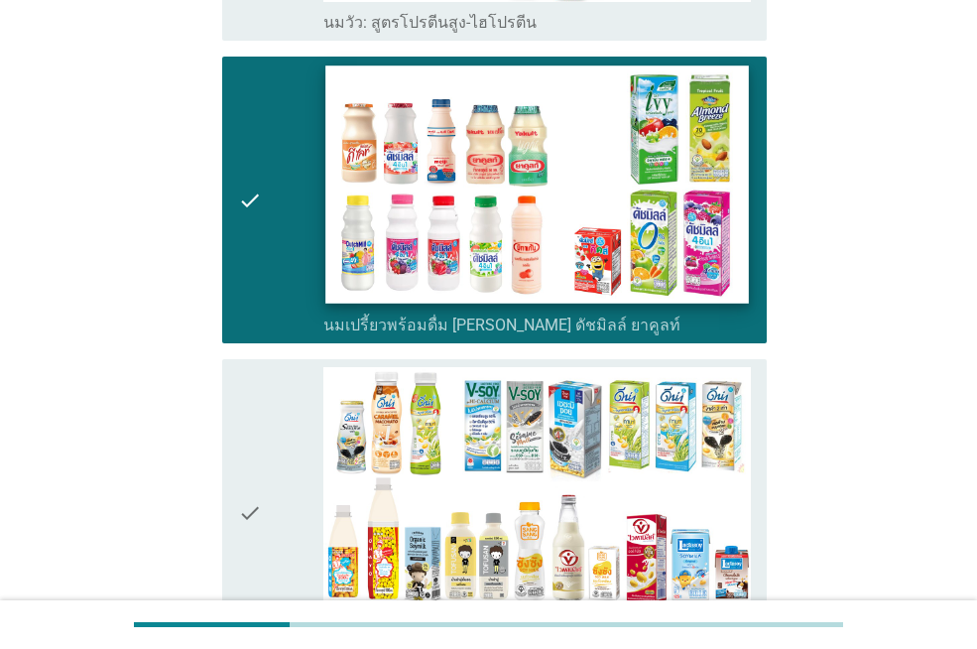
scroll to position [1190, 0]
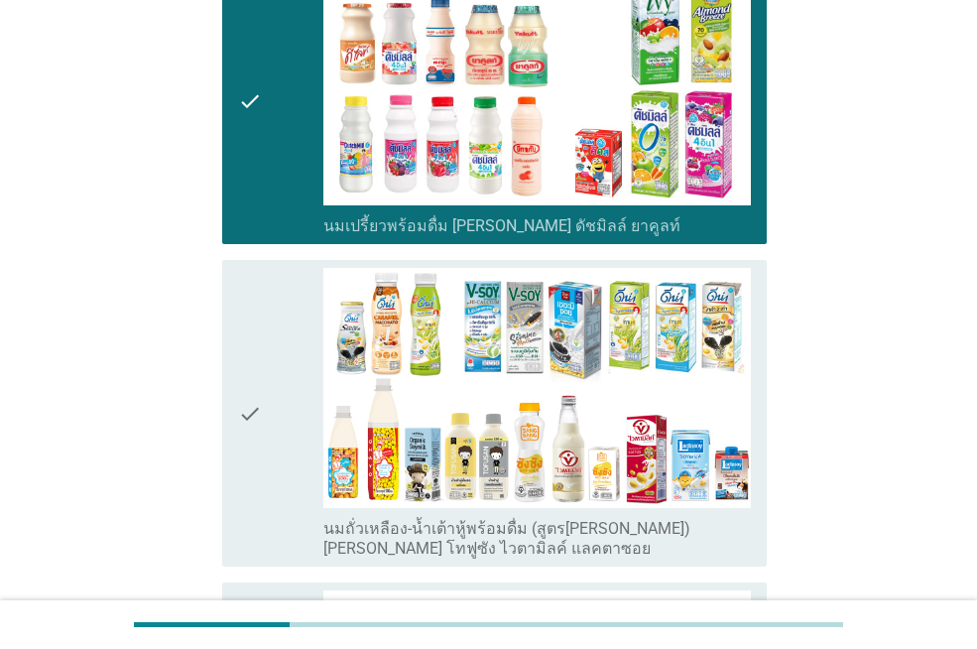
click at [302, 377] on div "check" at bounding box center [280, 413] width 85 height 291
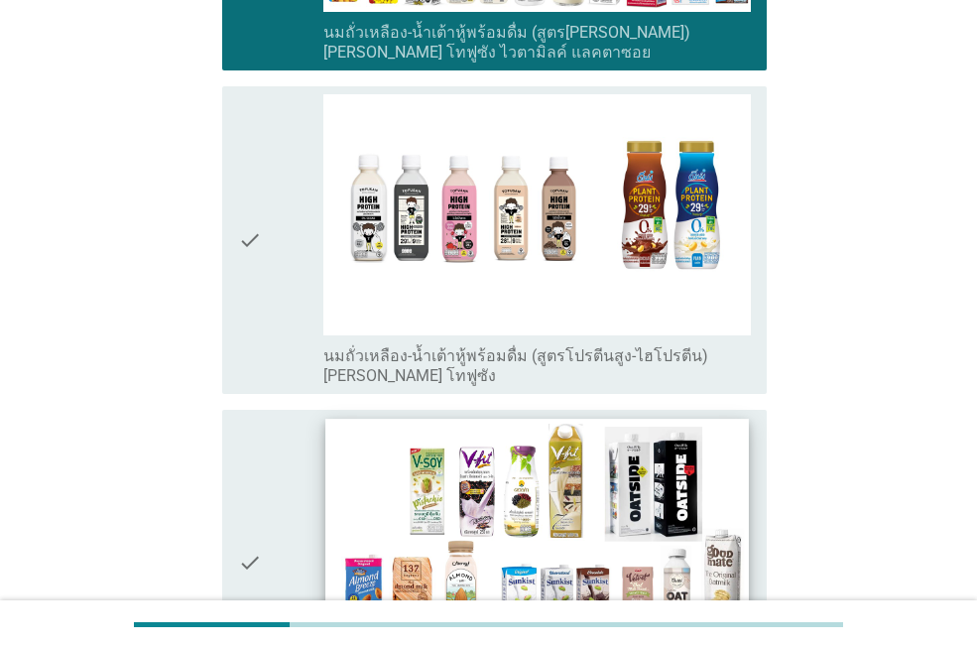
scroll to position [1884, 0]
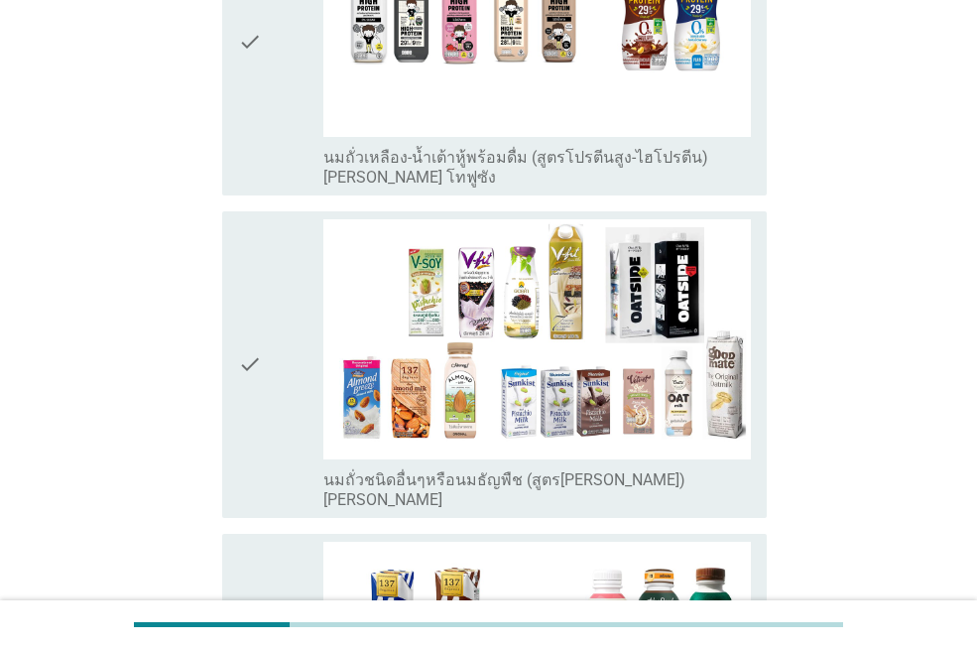
click at [302, 118] on div "check" at bounding box center [280, 41] width 85 height 291
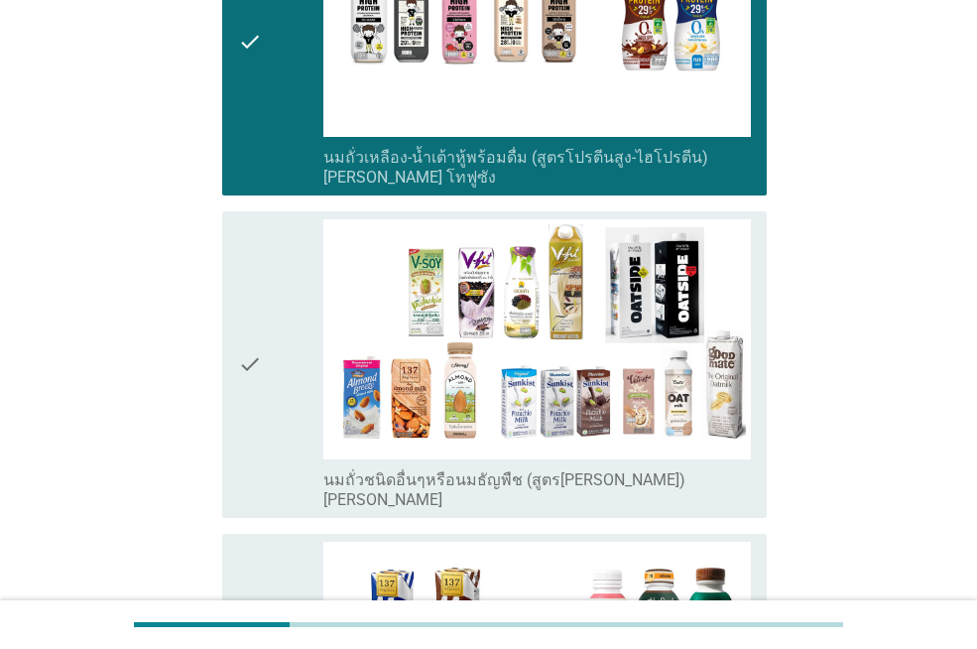
scroll to position [1984, 0]
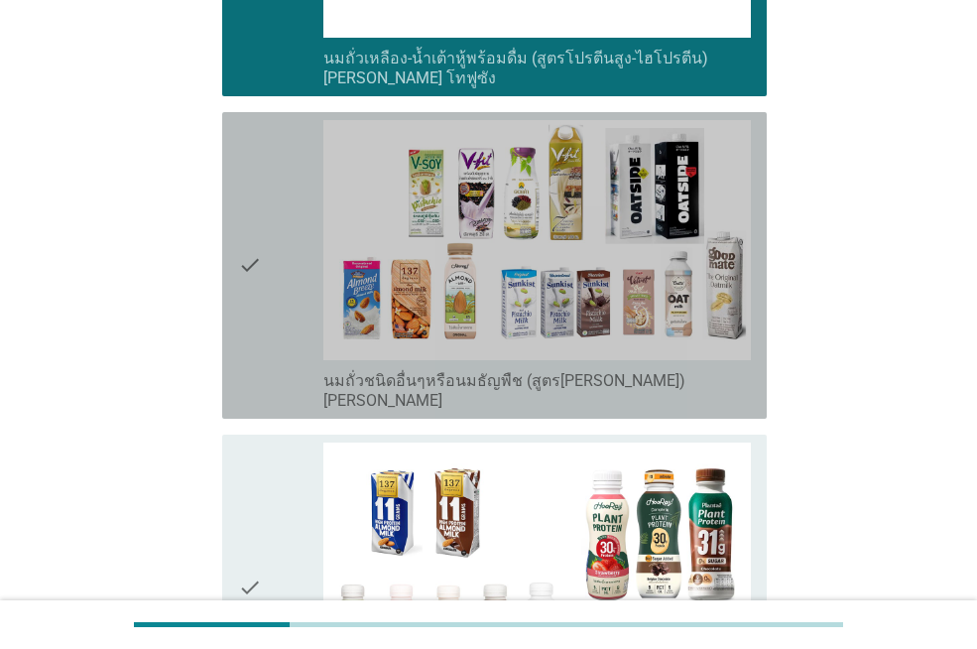
click at [266, 323] on div "check" at bounding box center [280, 265] width 85 height 291
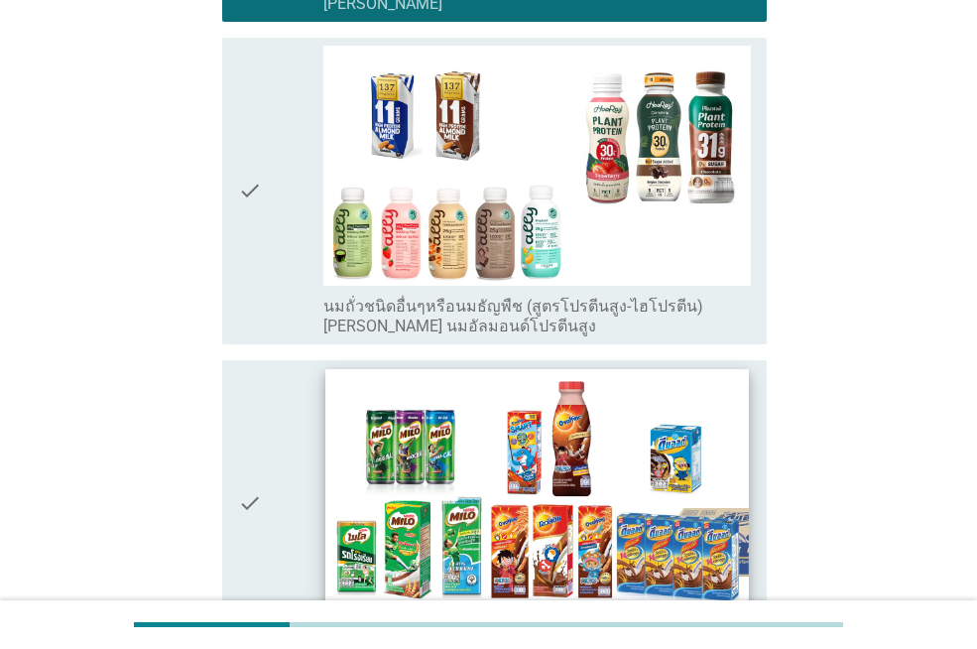
scroll to position [2479, 0]
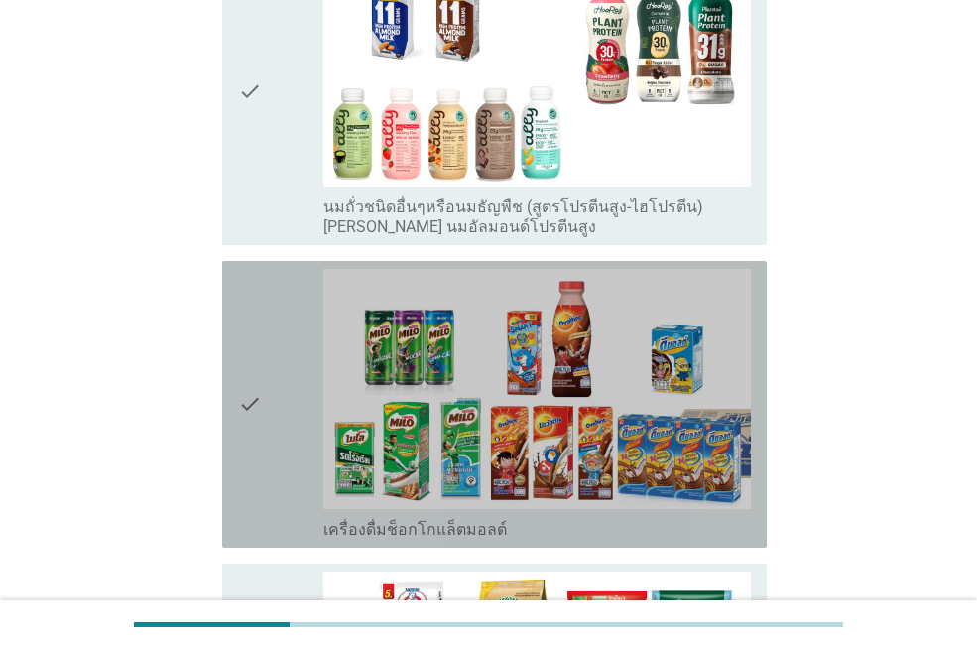
click at [291, 415] on div "check" at bounding box center [280, 404] width 85 height 271
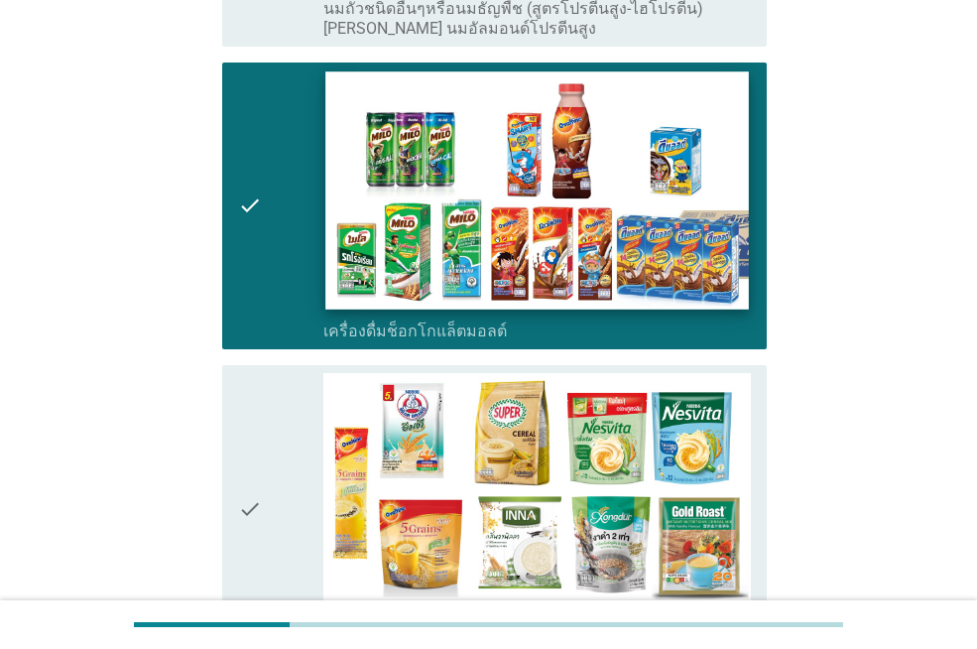
scroll to position [2876, 0]
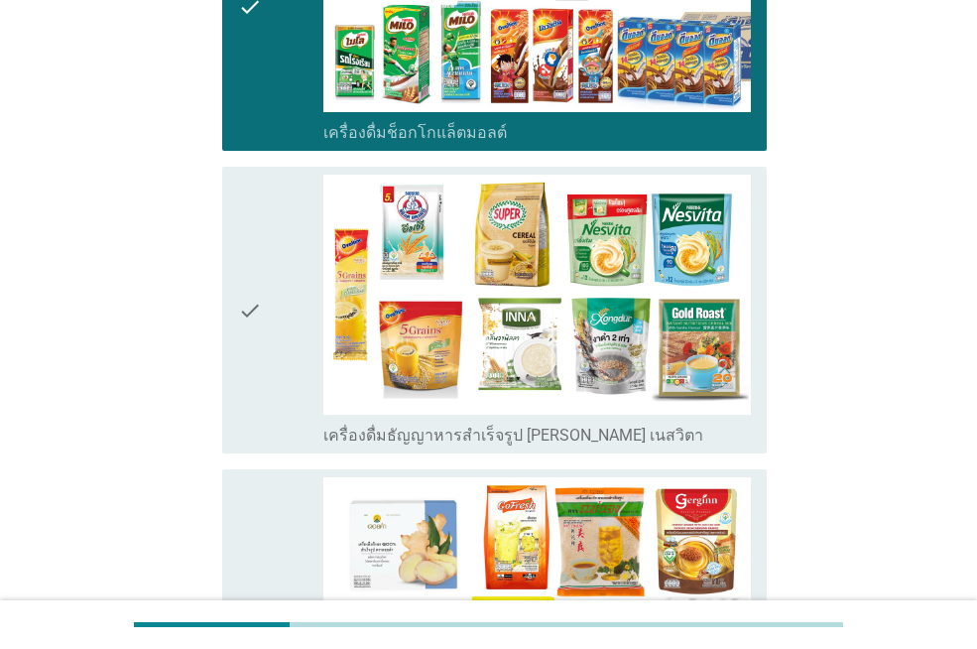
click at [263, 325] on div "check" at bounding box center [280, 310] width 85 height 271
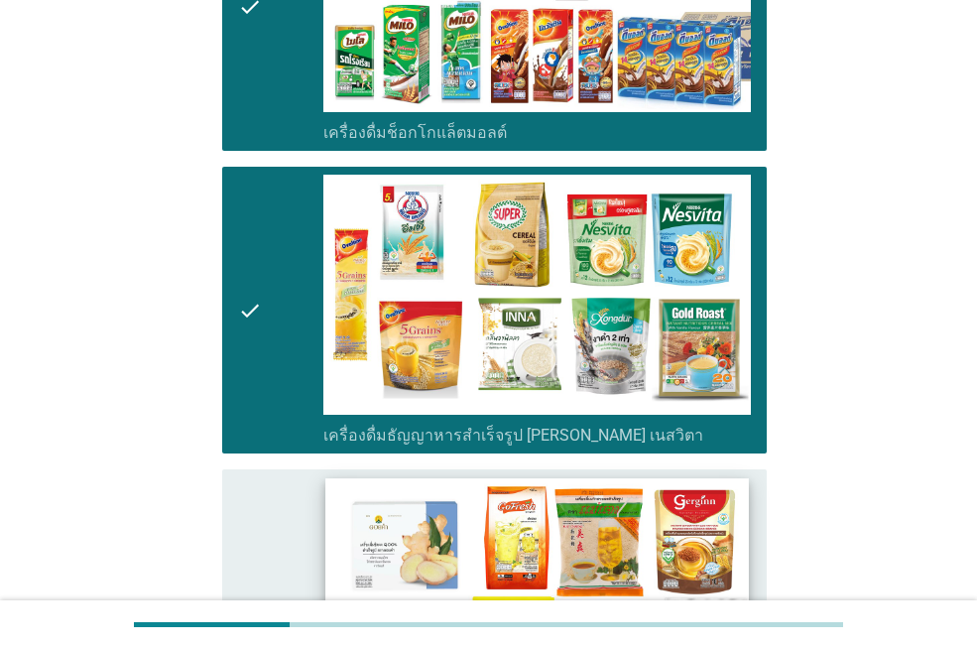
scroll to position [3075, 0]
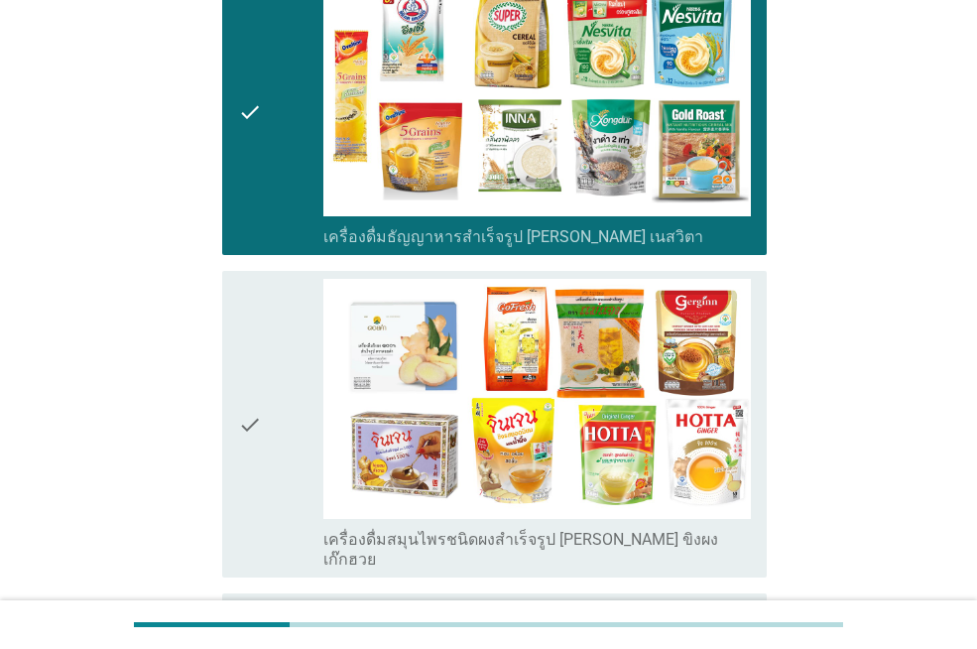
click at [253, 402] on icon "check" at bounding box center [250, 424] width 24 height 291
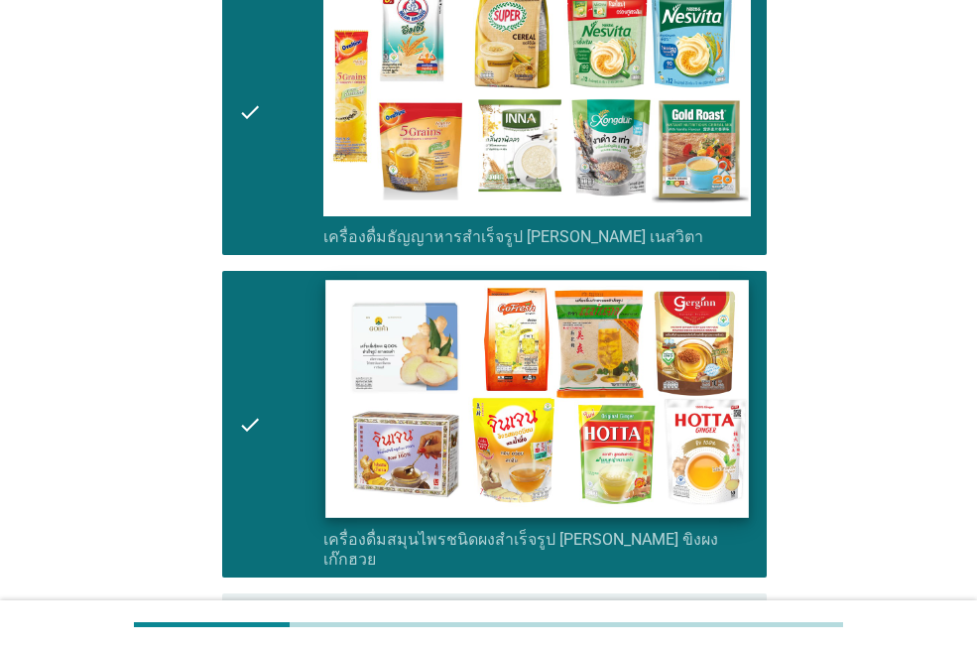
scroll to position [3372, 0]
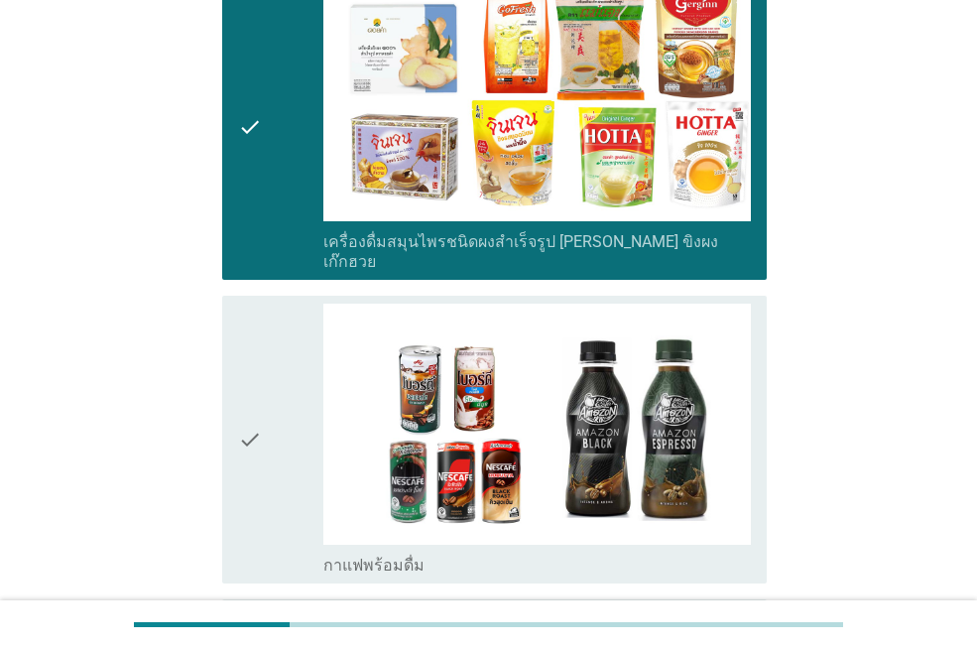
click at [251, 420] on icon "check" at bounding box center [250, 438] width 24 height 271
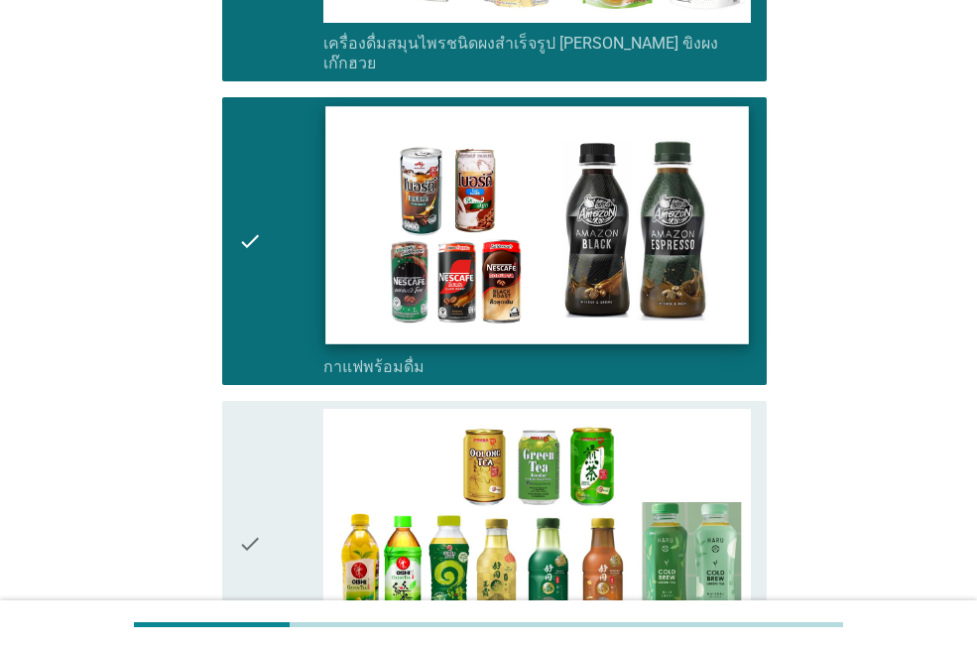
scroll to position [3670, 0]
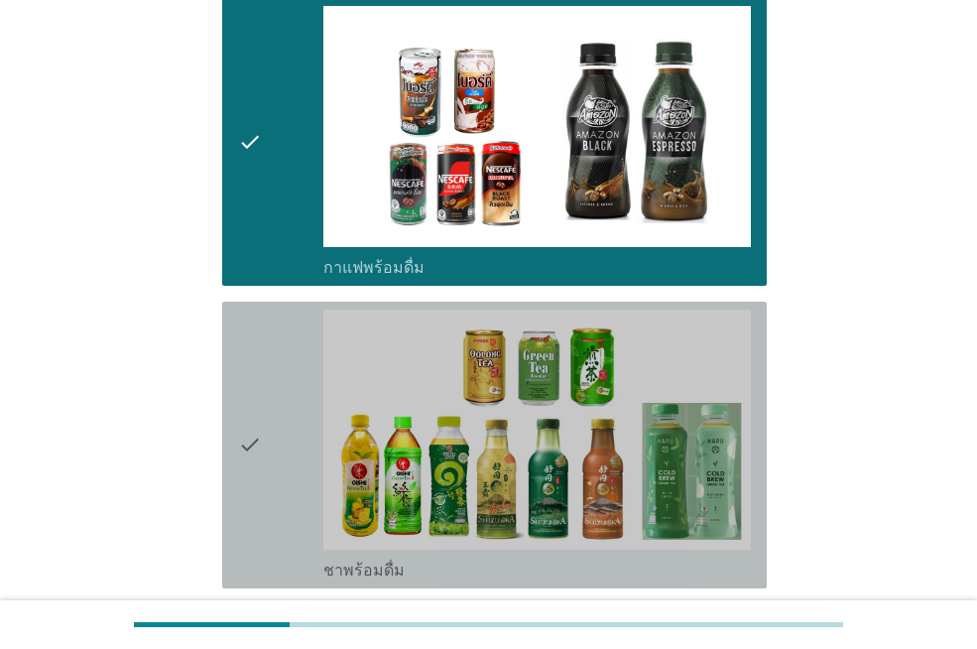
click at [307, 427] on div "check" at bounding box center [280, 444] width 85 height 271
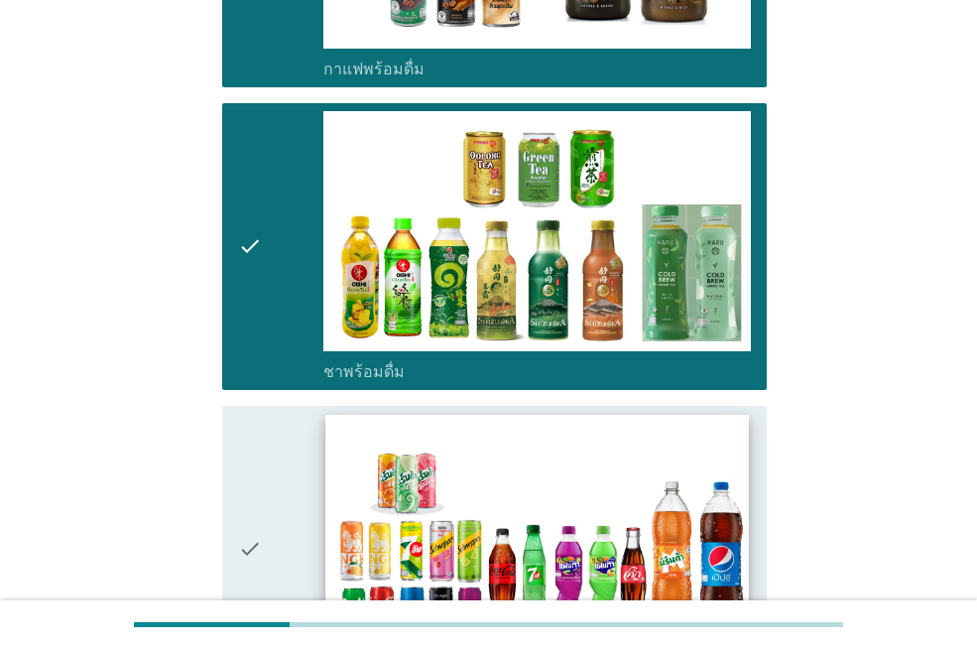
scroll to position [3967, 0]
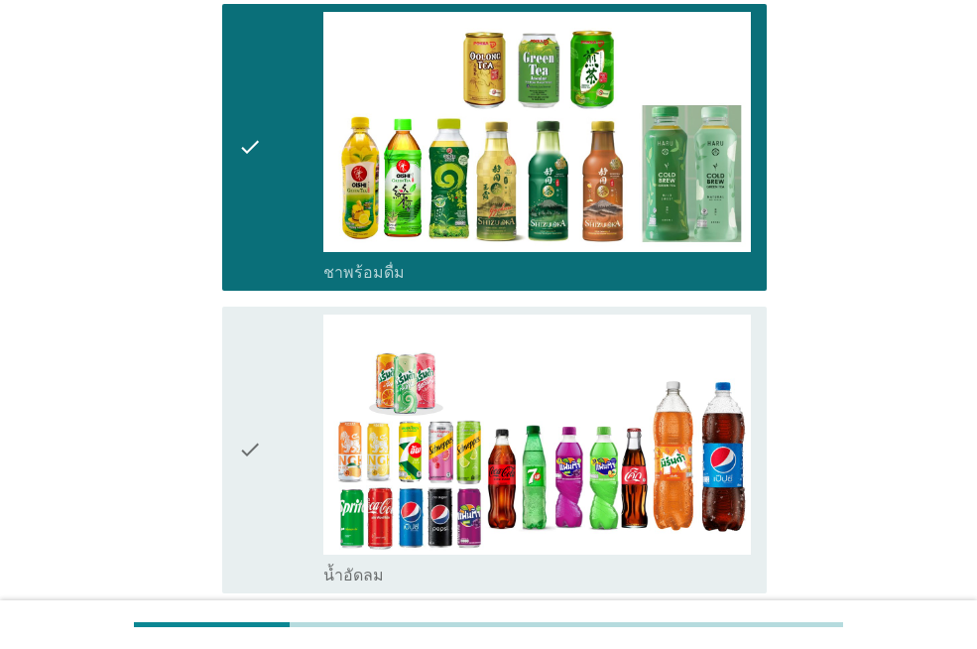
click at [291, 452] on div "check" at bounding box center [280, 449] width 85 height 271
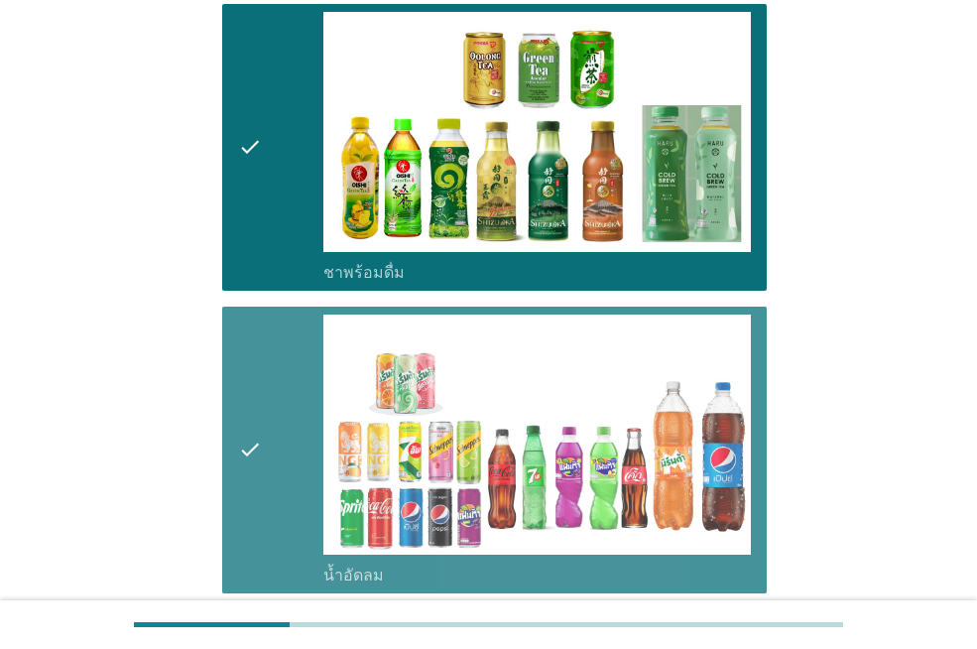
scroll to position [4265, 0]
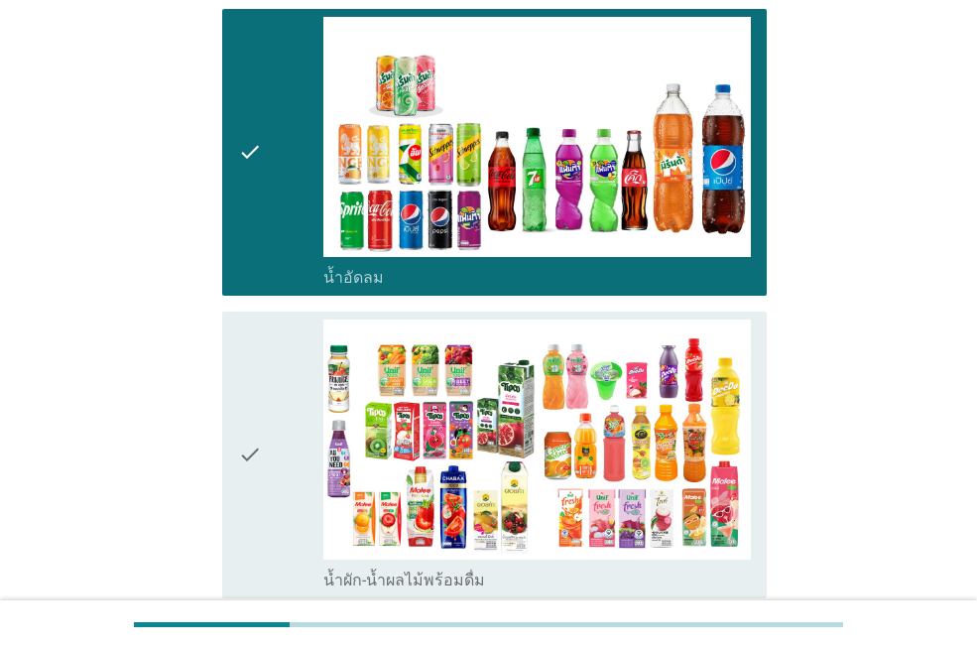
click at [265, 435] on div "check" at bounding box center [280, 454] width 85 height 271
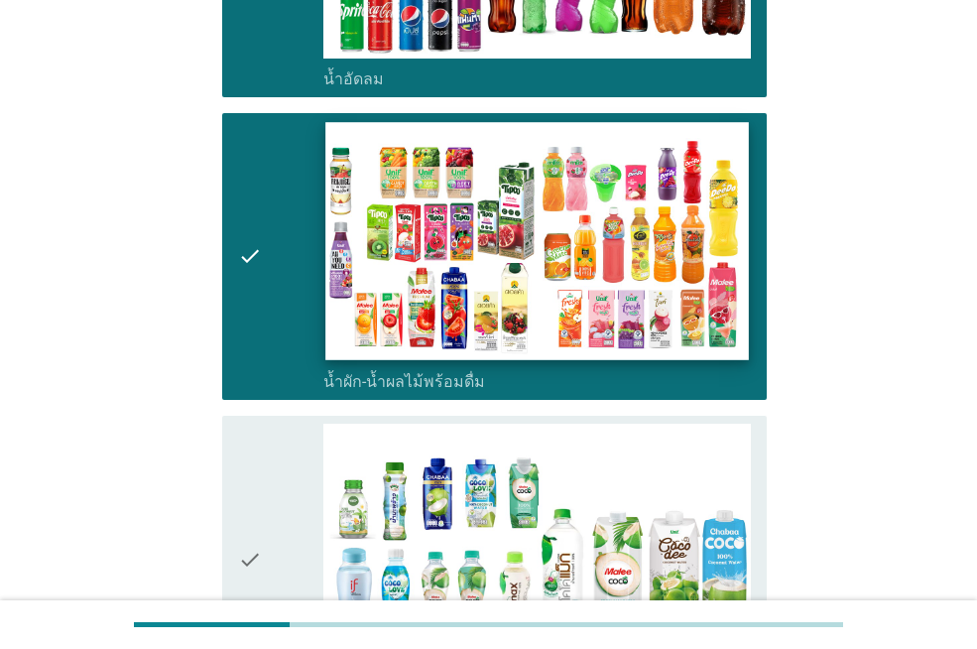
scroll to position [4562, 0]
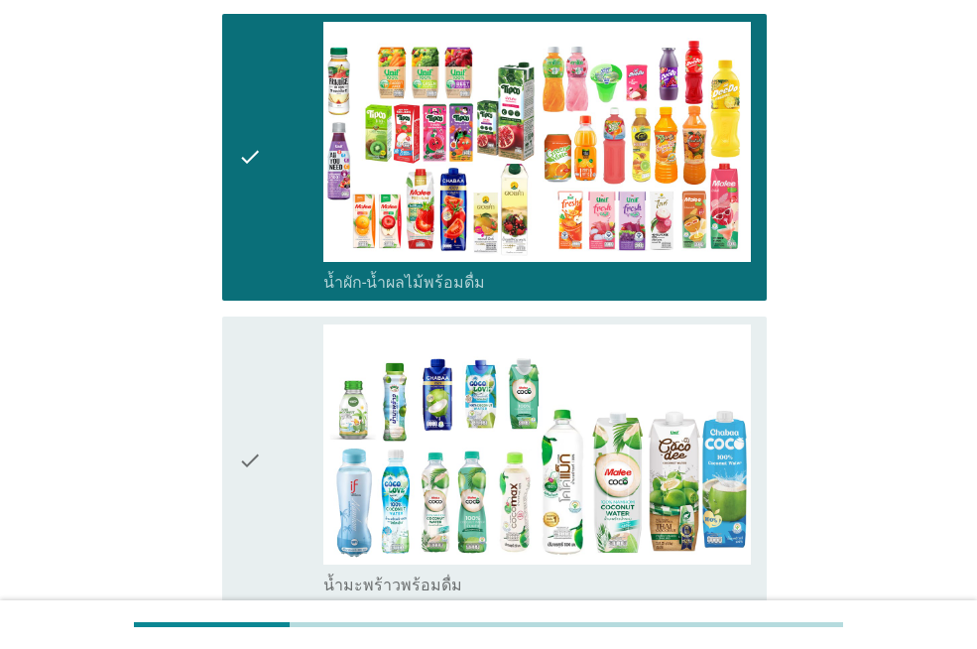
click at [288, 468] on div "check" at bounding box center [280, 459] width 85 height 271
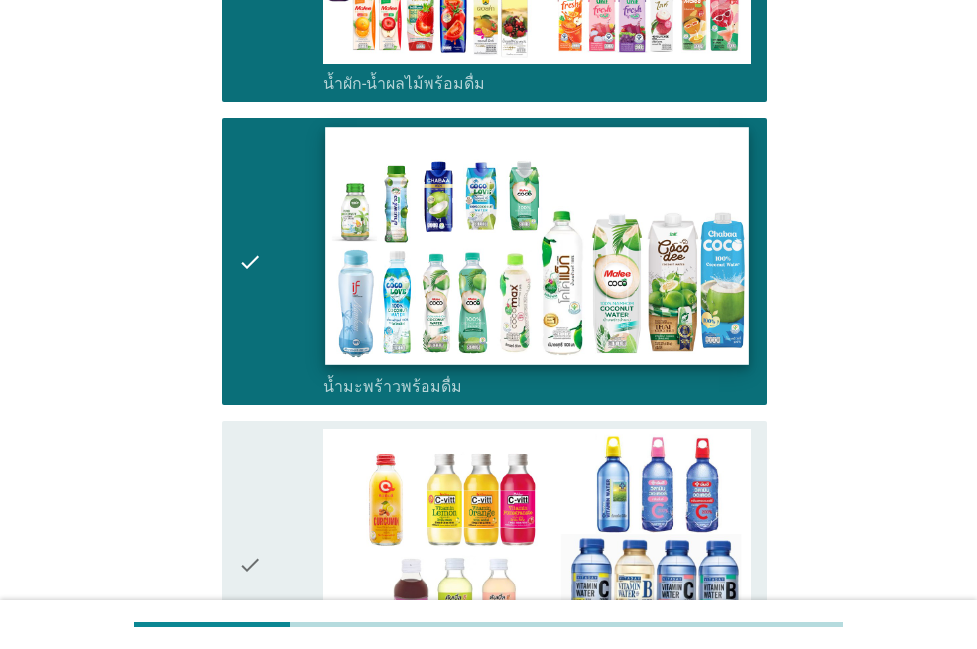
scroll to position [4860, 0]
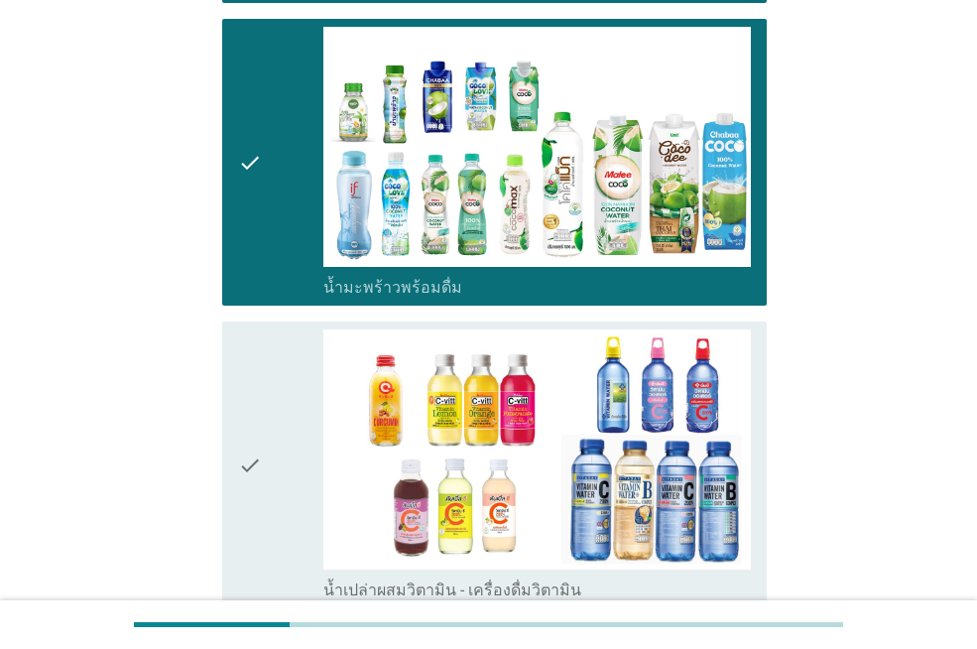
click at [310, 459] on div "check" at bounding box center [280, 464] width 85 height 271
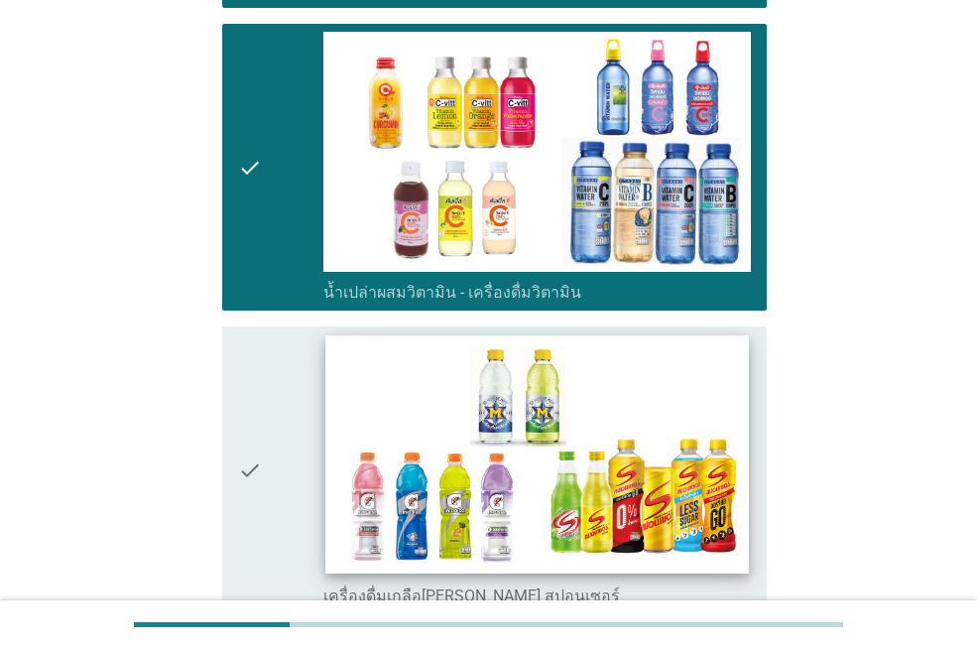
scroll to position [5256, 0]
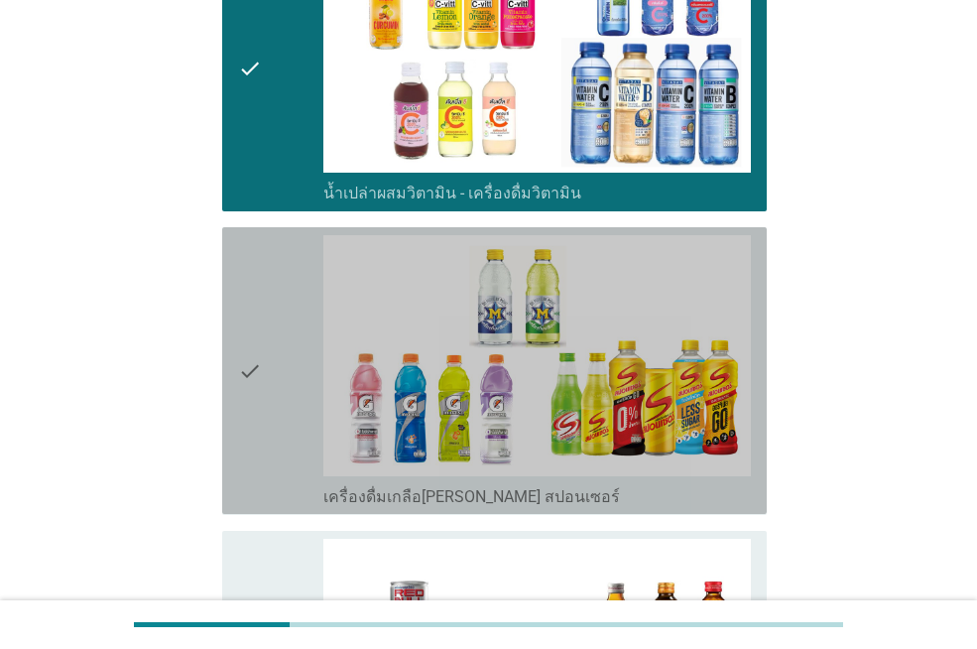
click at [276, 442] on div "check" at bounding box center [280, 370] width 85 height 271
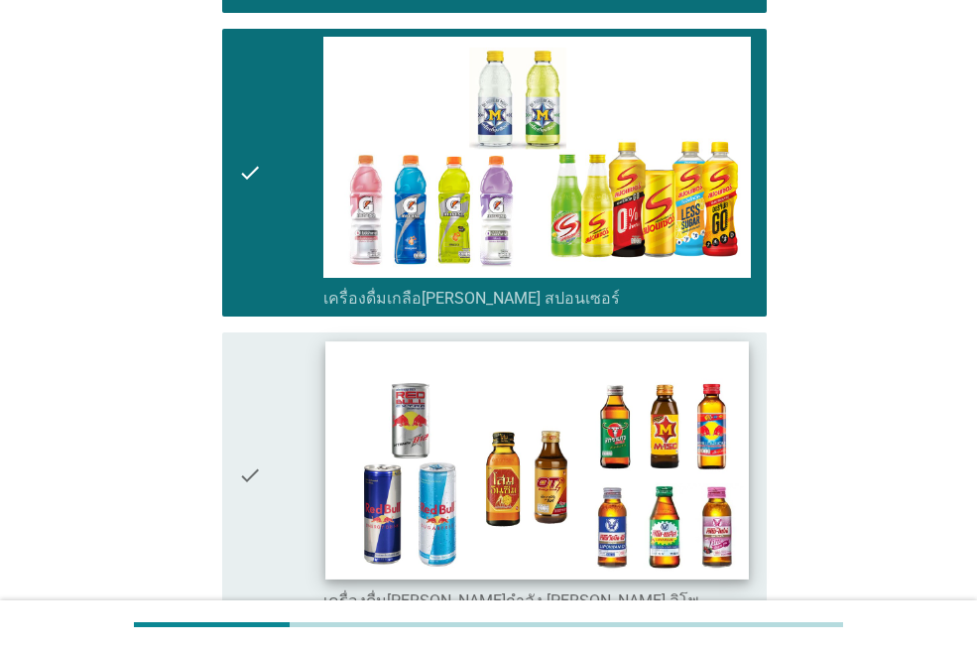
scroll to position [5554, 0]
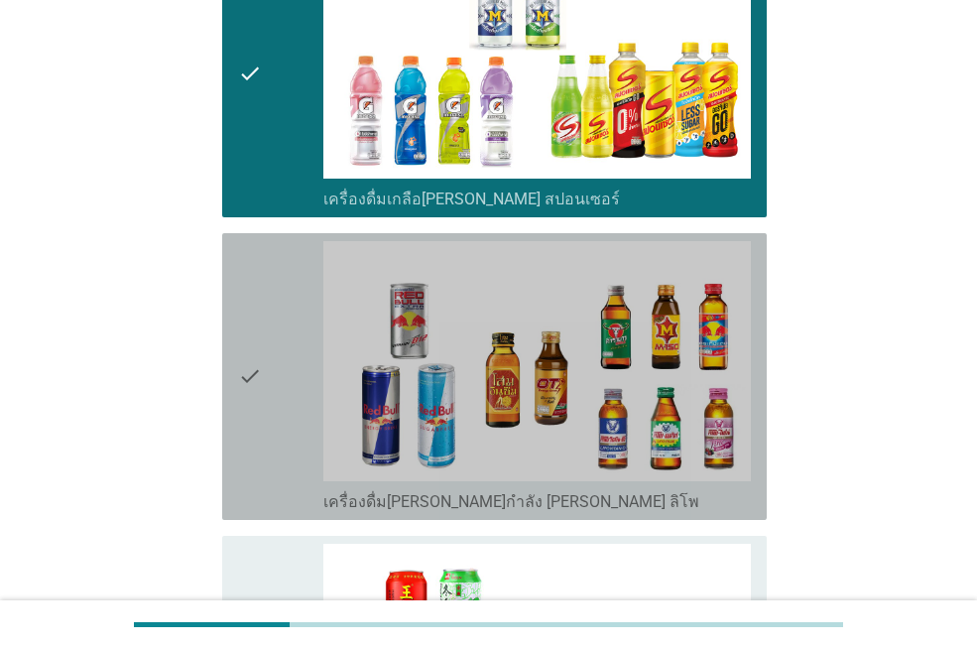
click at [270, 390] on div "check" at bounding box center [280, 376] width 85 height 271
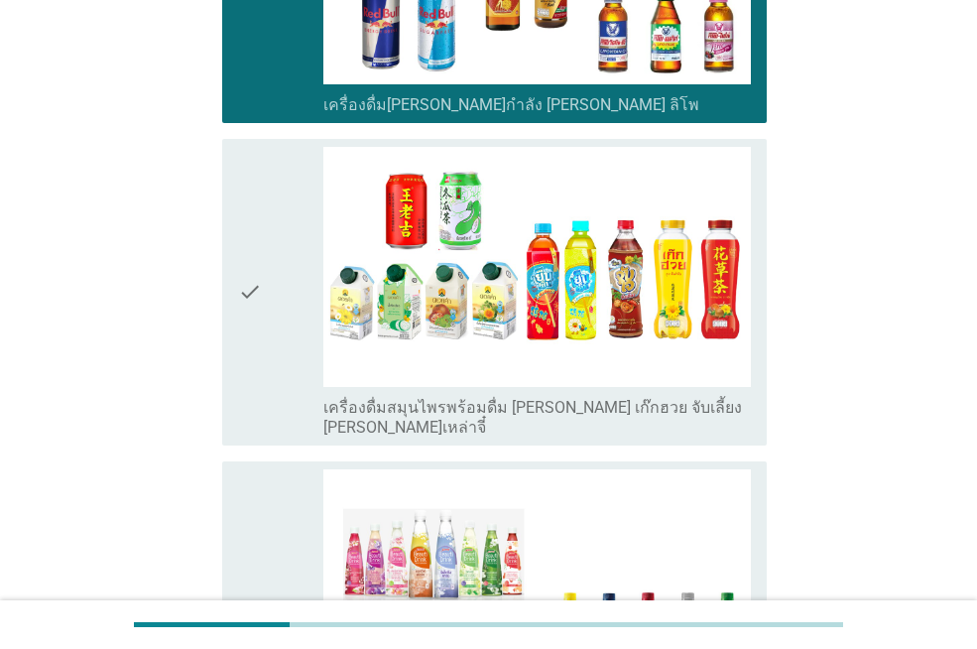
scroll to position [6050, 0]
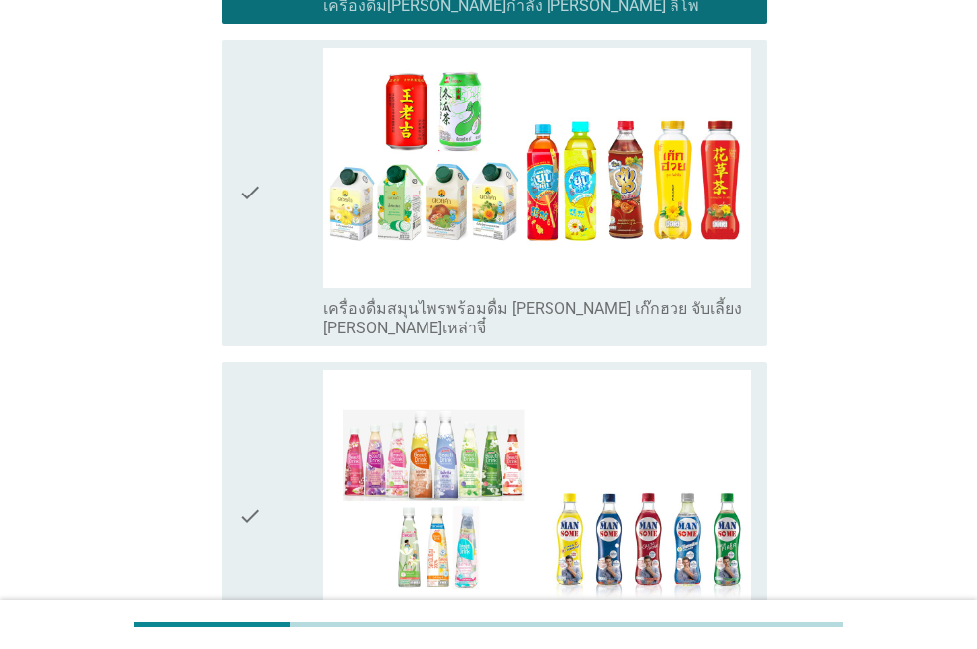
click at [286, 200] on div "check" at bounding box center [280, 193] width 85 height 291
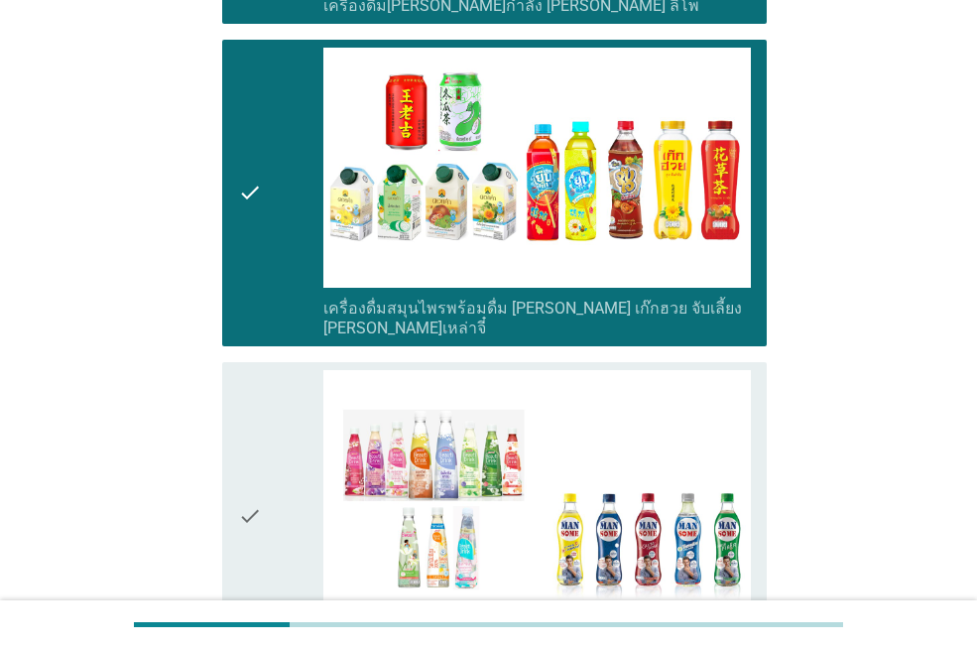
scroll to position [6149, 0]
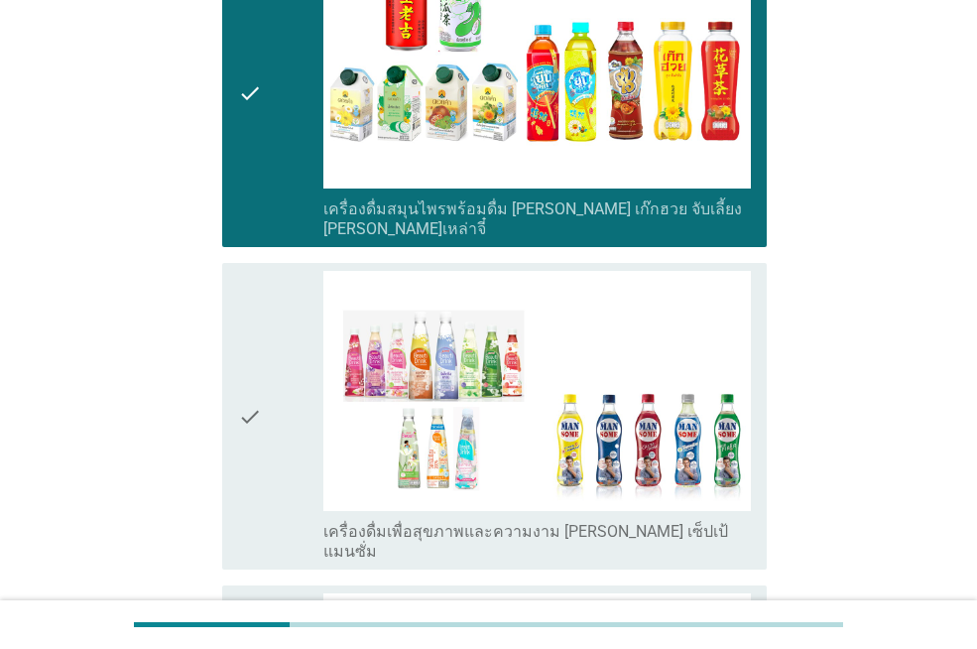
click at [294, 395] on div "check" at bounding box center [280, 416] width 85 height 291
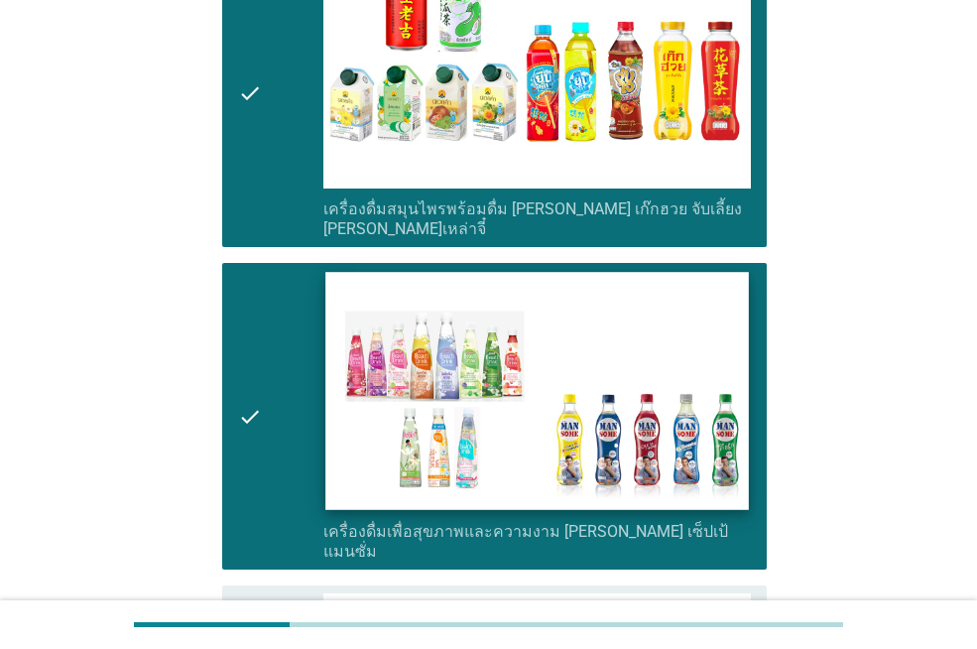
scroll to position [6347, 0]
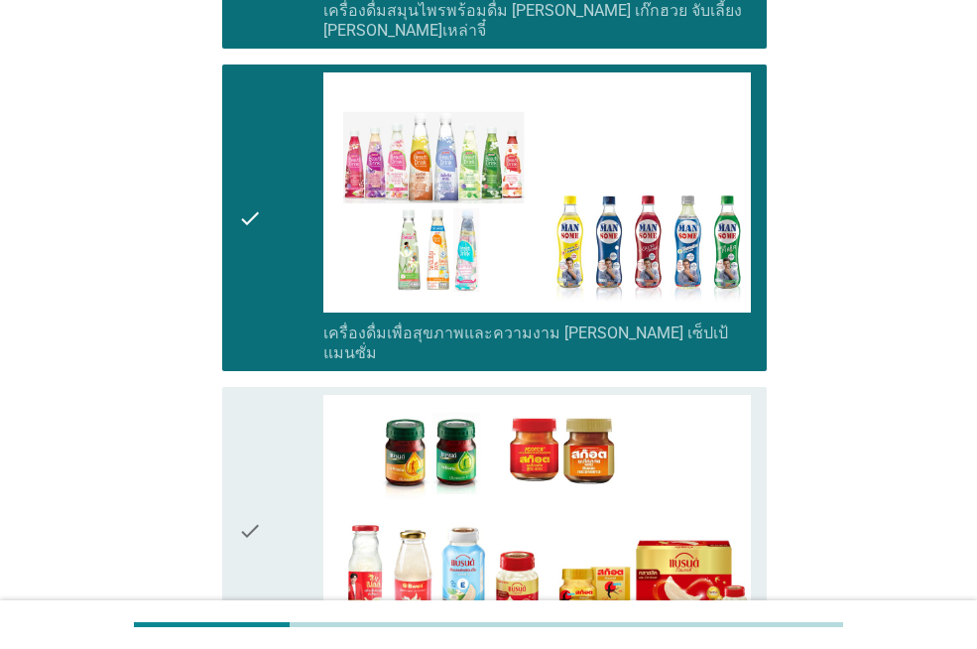
click at [293, 420] on div "check" at bounding box center [280, 530] width 85 height 271
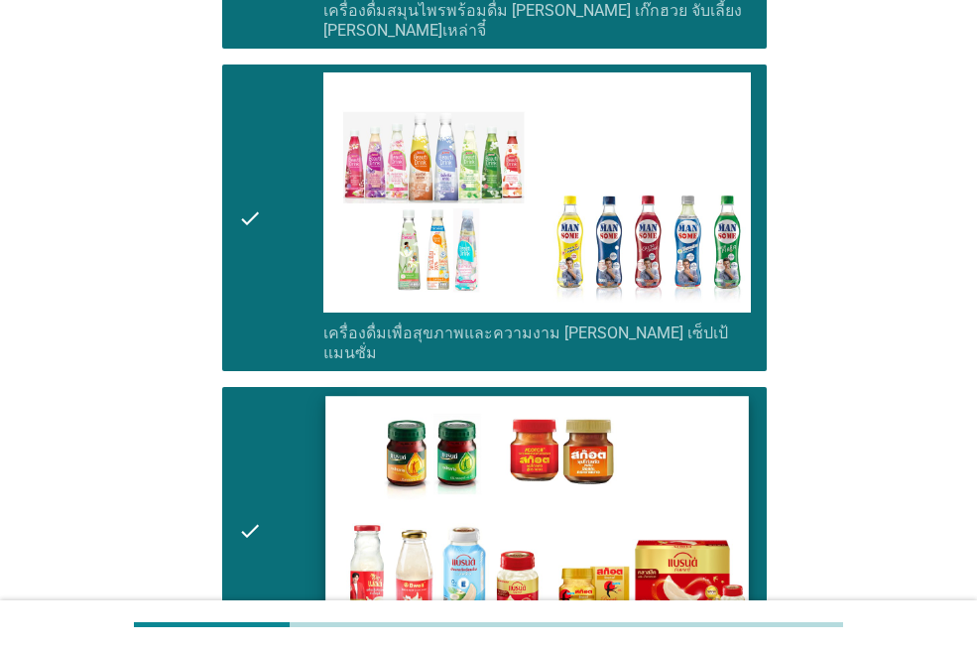
scroll to position [6545, 0]
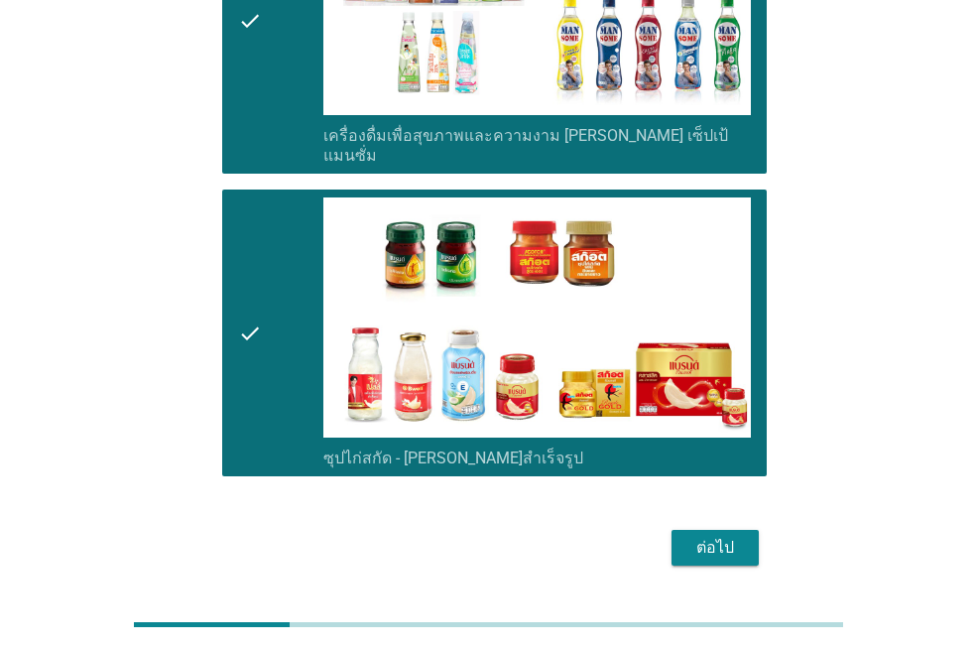
click at [732, 536] on div "ต่อไป" at bounding box center [715, 548] width 56 height 24
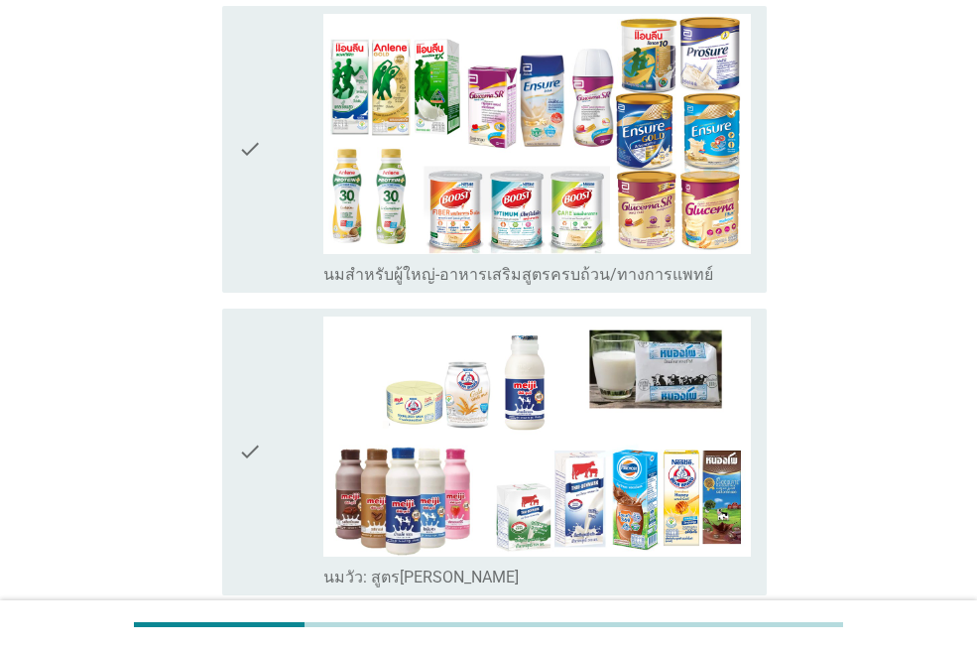
scroll to position [298, 0]
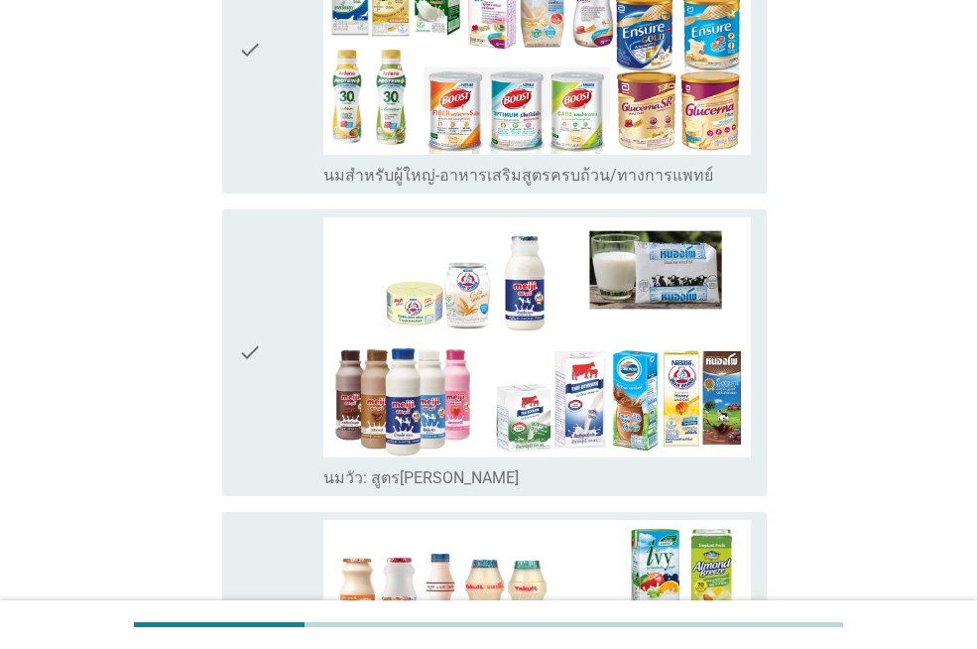
click at [263, 426] on div "check" at bounding box center [280, 352] width 85 height 271
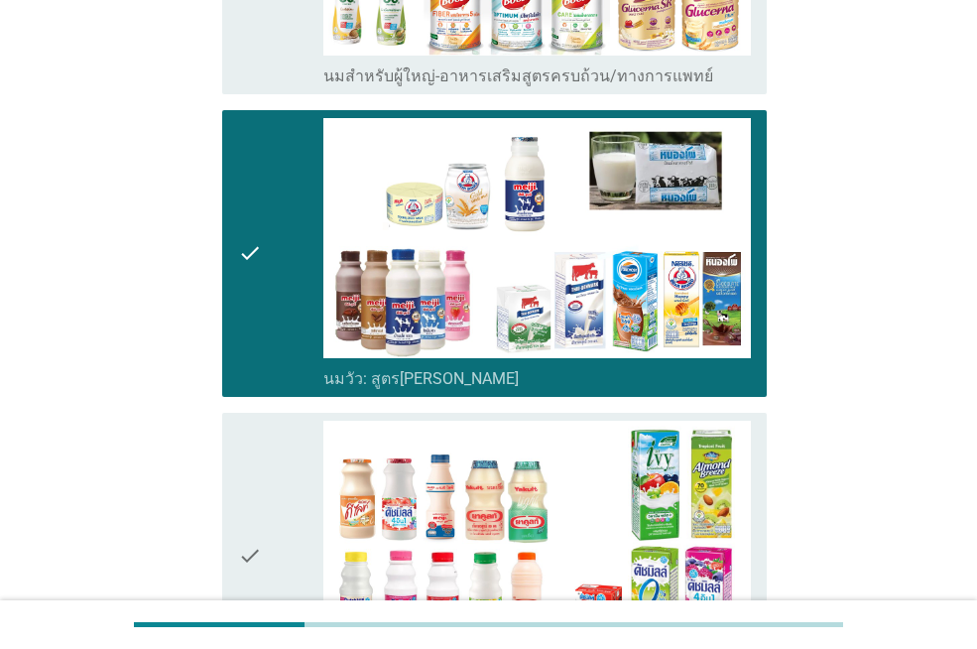
scroll to position [496, 0]
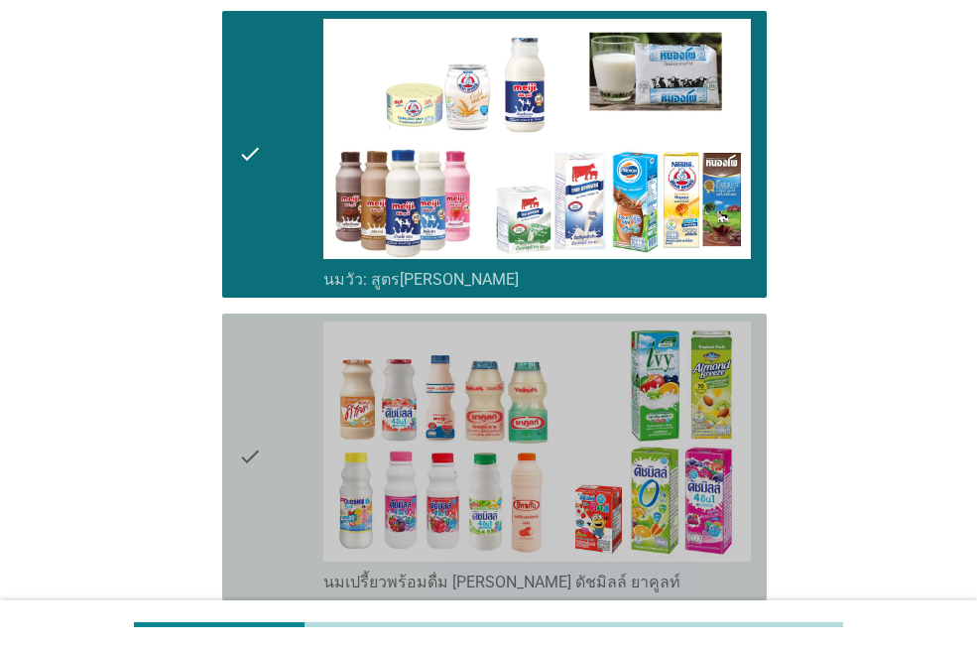
click at [273, 430] on div "check" at bounding box center [280, 456] width 85 height 271
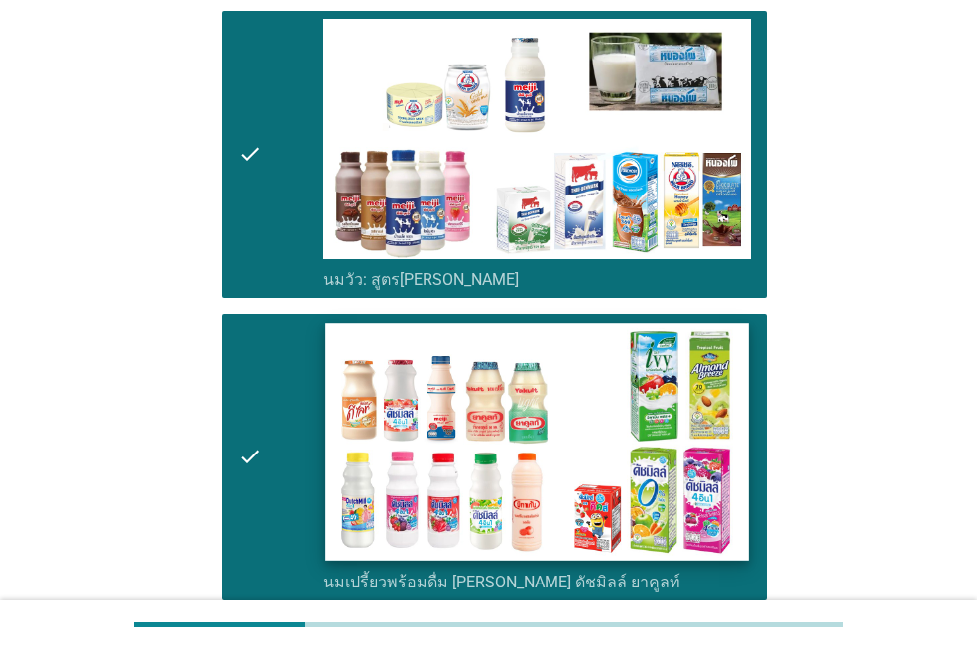
scroll to position [793, 0]
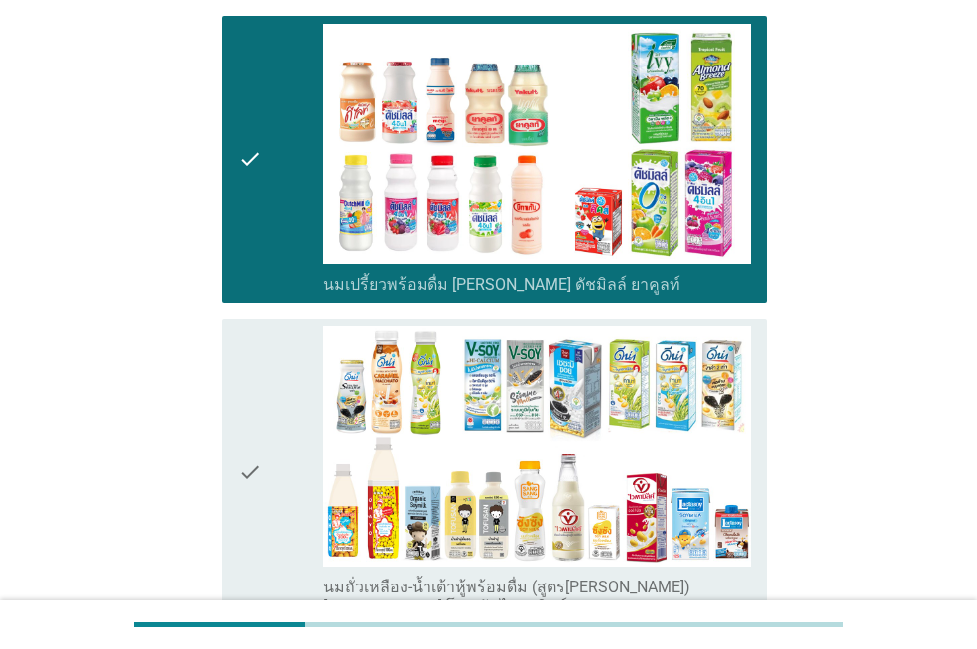
click at [317, 445] on div "check" at bounding box center [280, 471] width 85 height 291
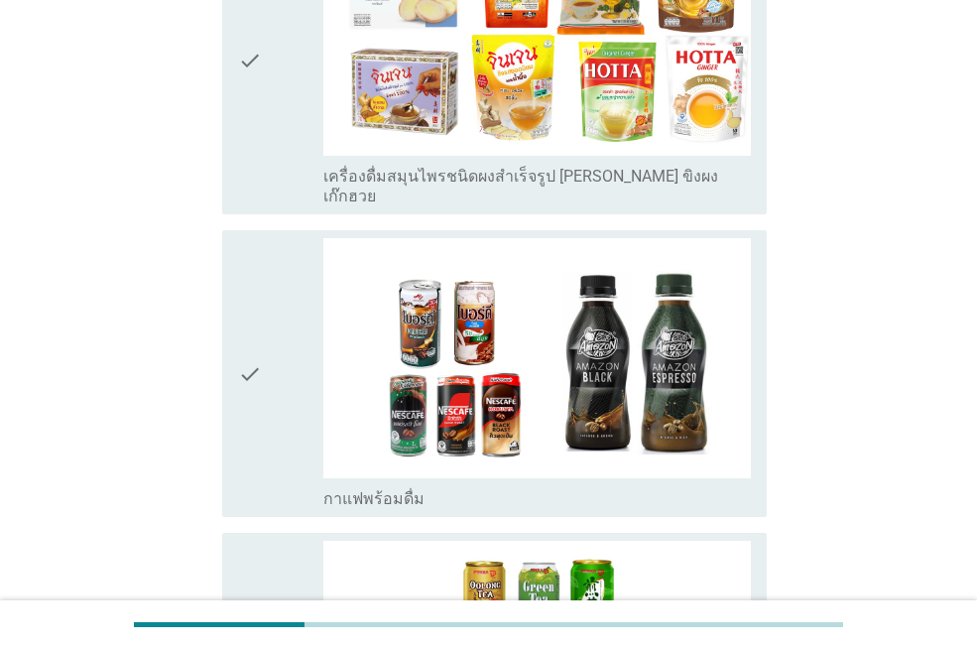
scroll to position [2876, 0]
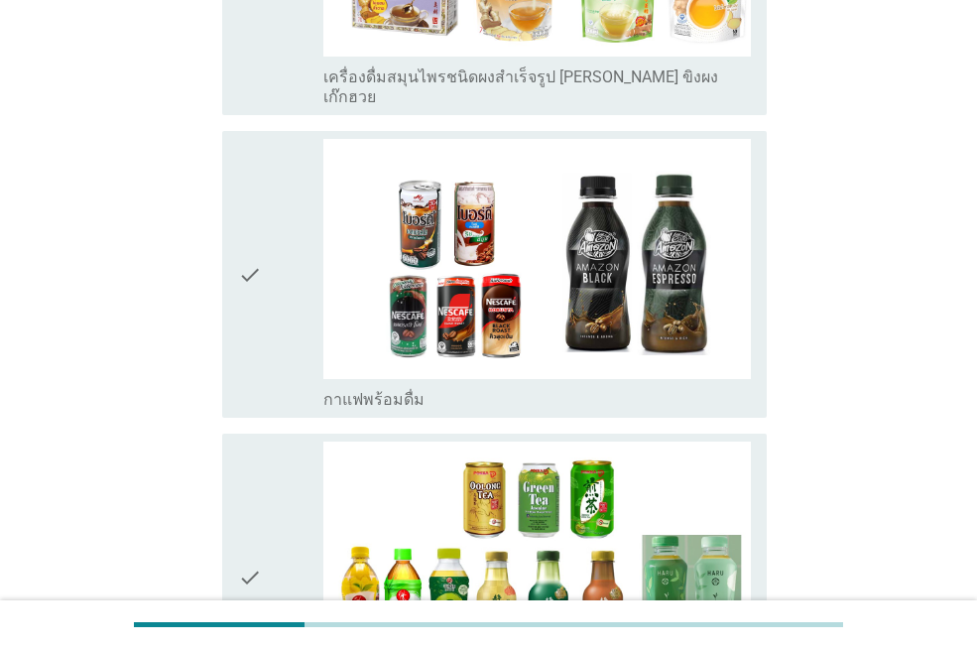
click at [278, 294] on div "check" at bounding box center [280, 274] width 85 height 271
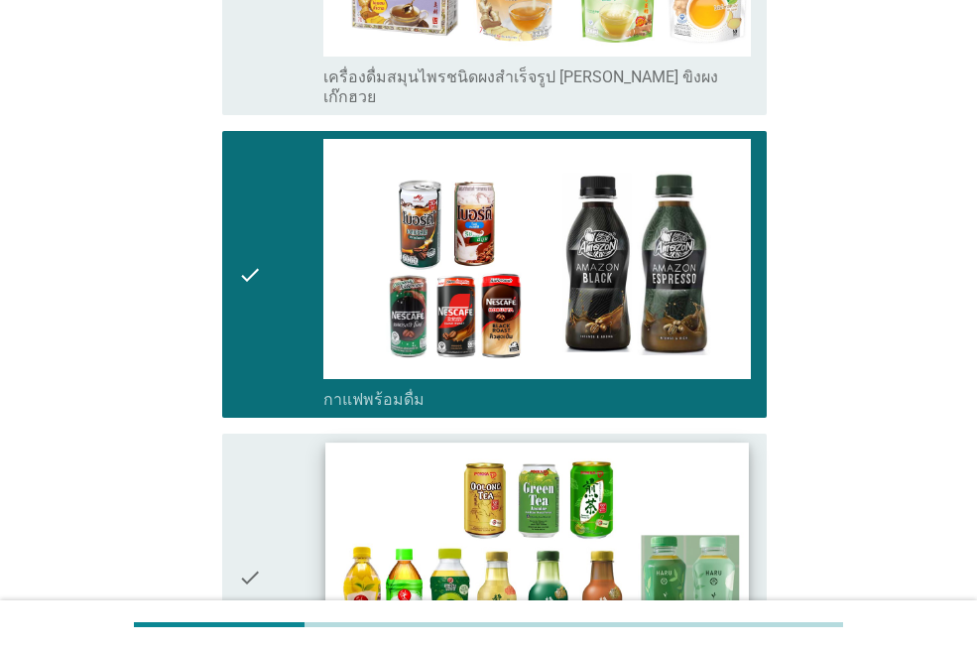
scroll to position [3174, 0]
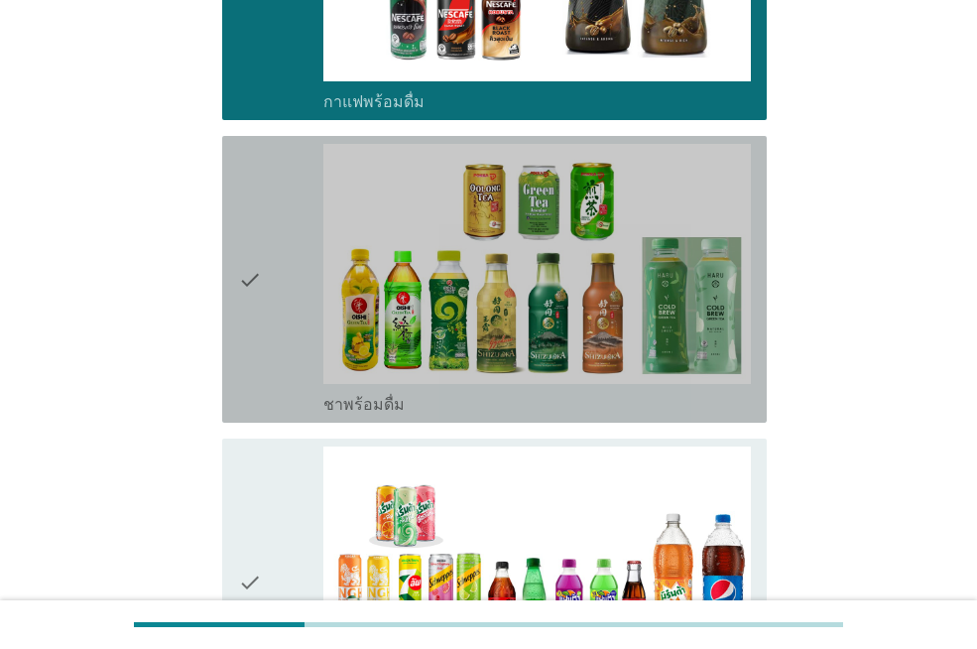
click at [281, 274] on div "check" at bounding box center [280, 279] width 85 height 271
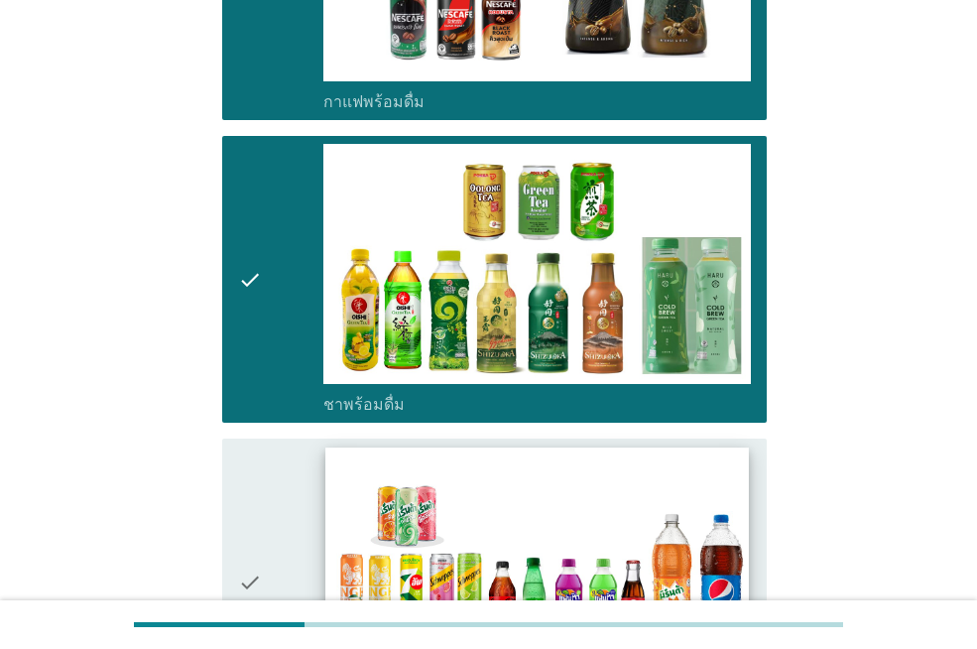
scroll to position [3372, 0]
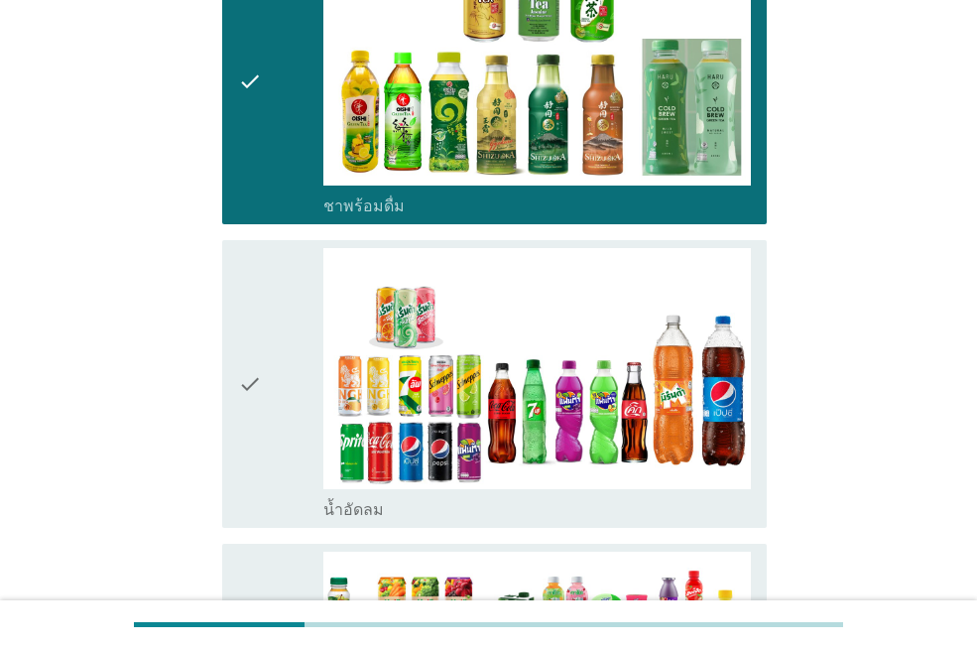
click at [284, 349] on div "check" at bounding box center [280, 383] width 85 height 271
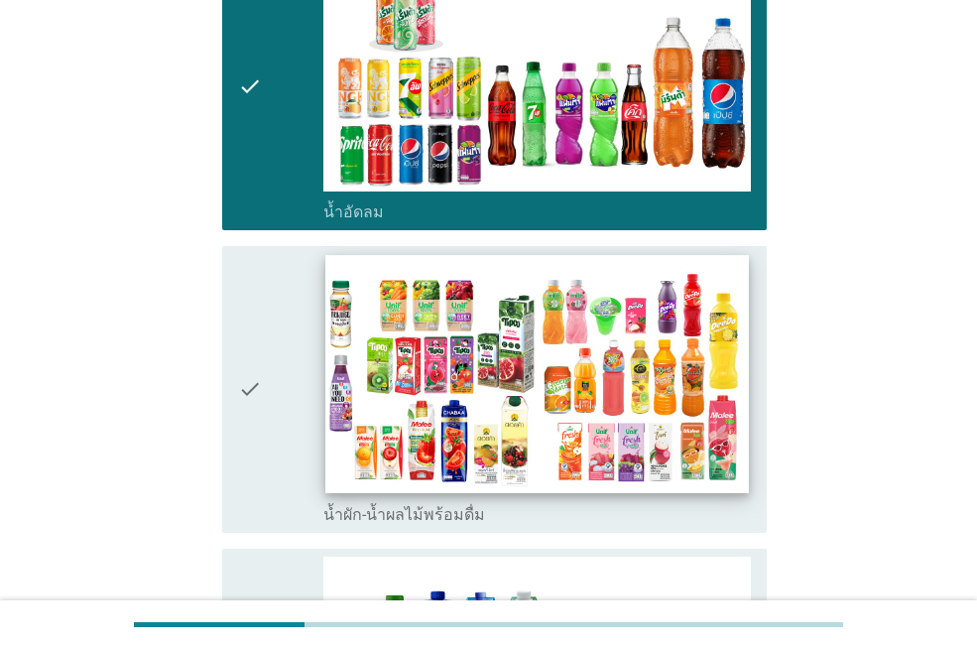
scroll to position [3769, 0]
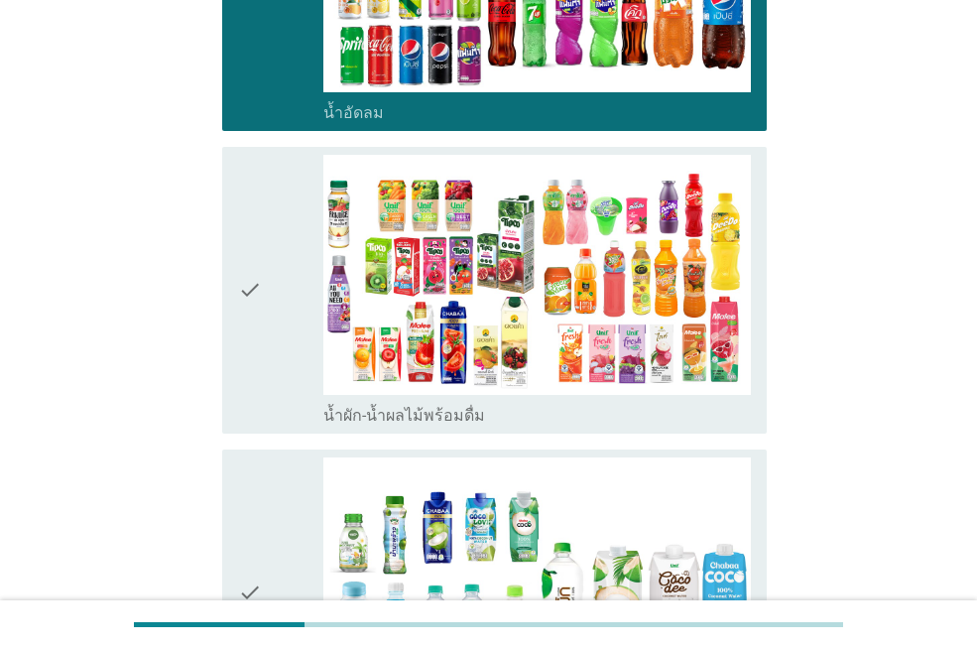
click at [269, 297] on div "check" at bounding box center [280, 290] width 85 height 271
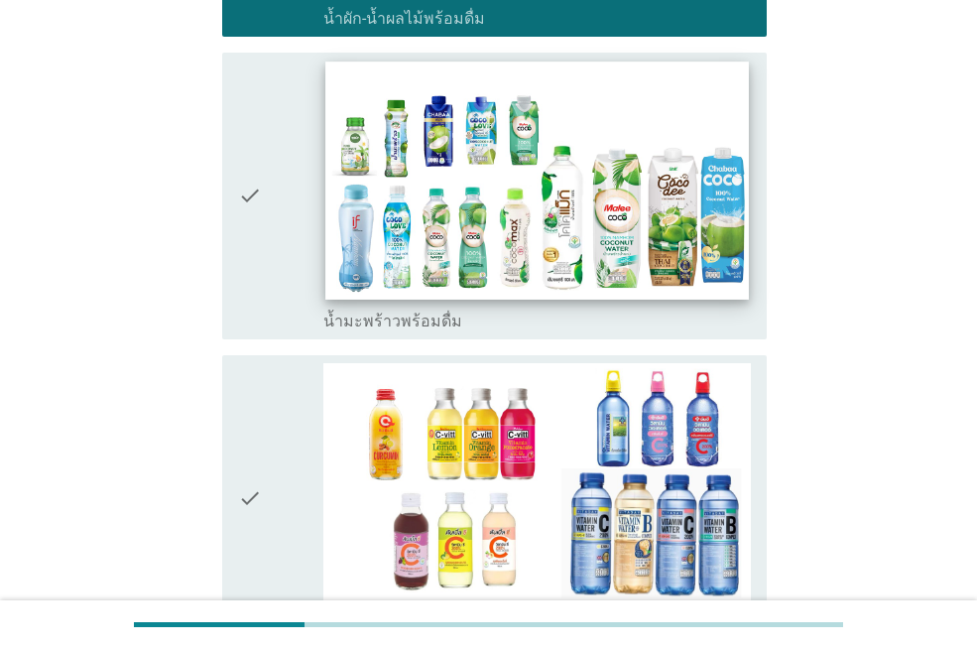
scroll to position [4364, 0]
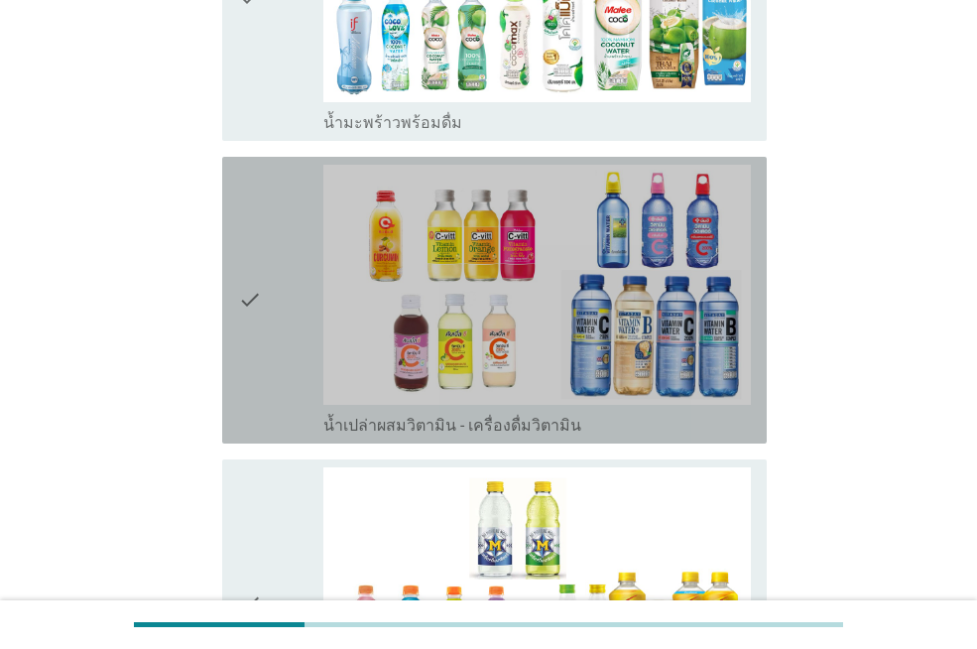
click at [299, 352] on div "check" at bounding box center [280, 300] width 85 height 271
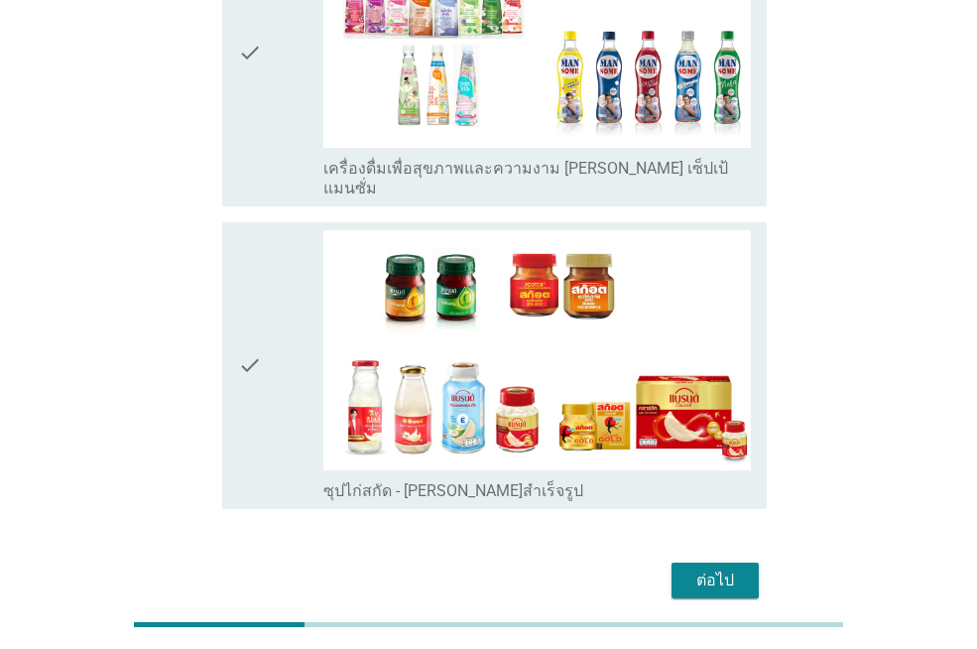
scroll to position [5883, 0]
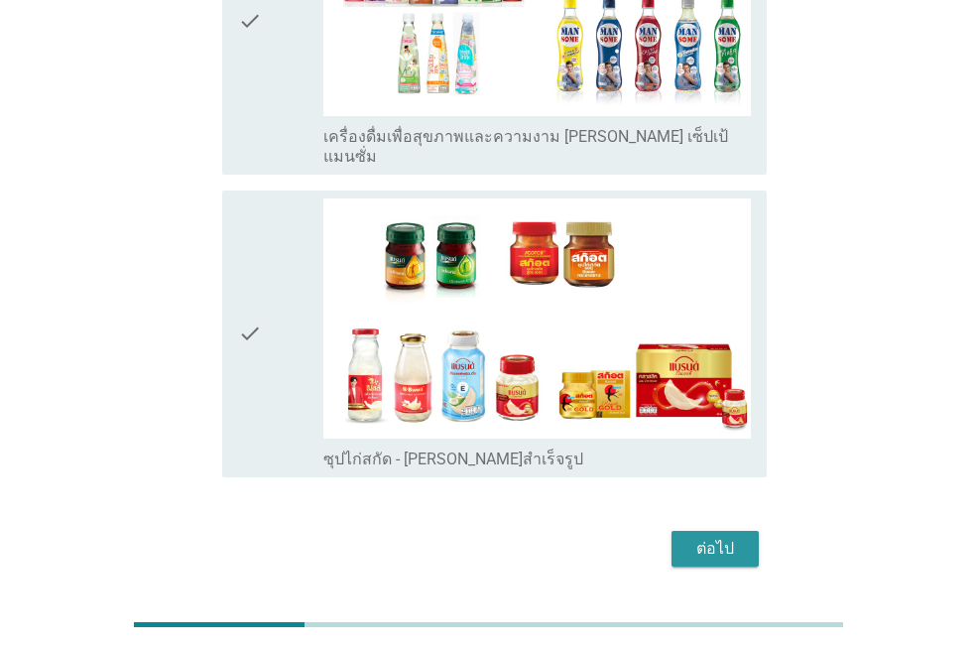
click at [691, 537] on div "ต่อไป" at bounding box center [715, 549] width 56 height 24
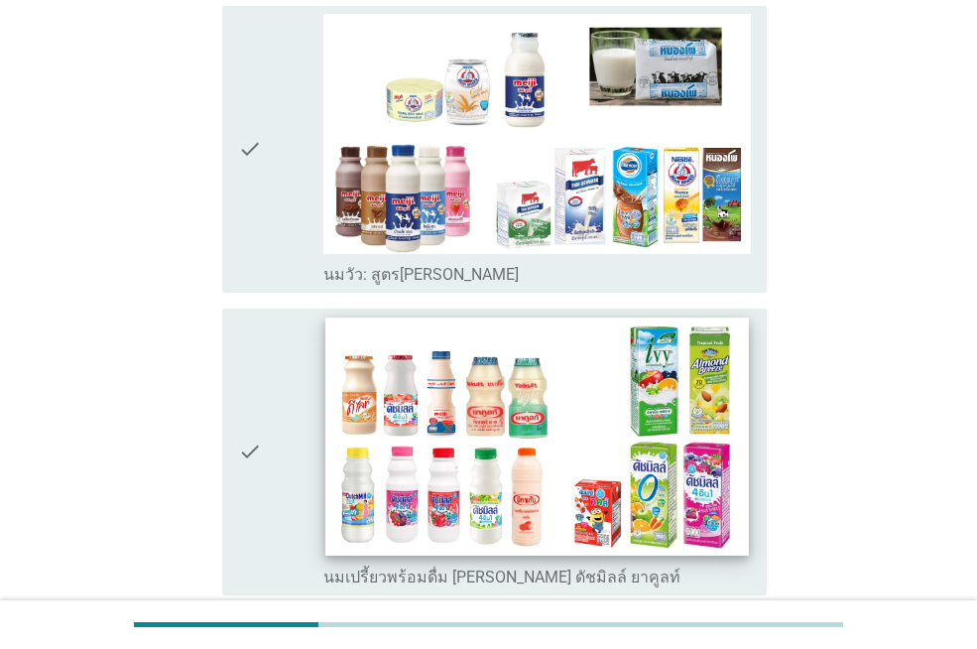
scroll to position [298, 0]
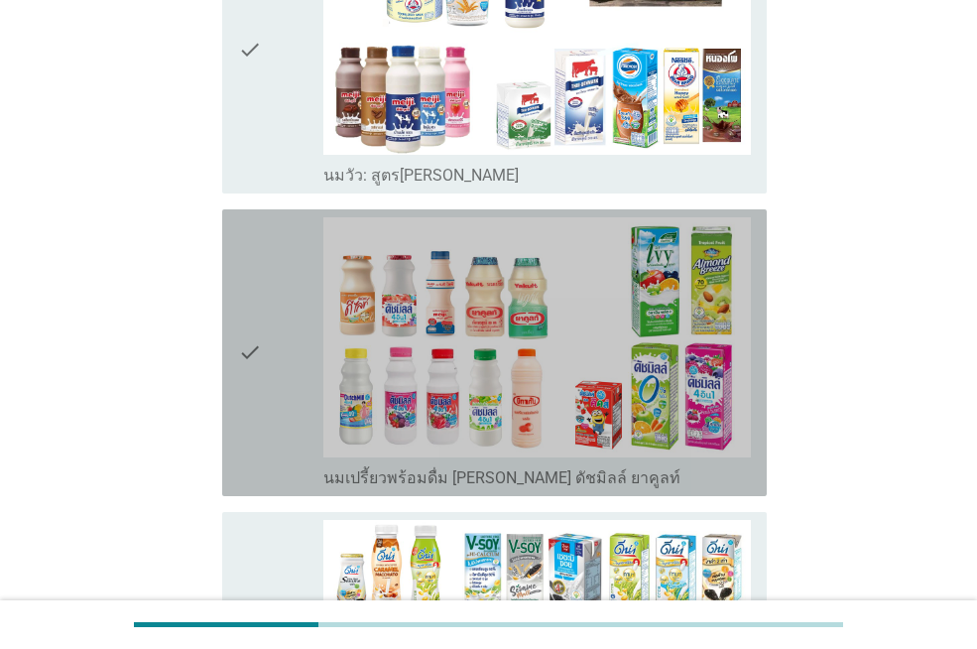
drag, startPoint x: 300, startPoint y: 396, endPoint x: 358, endPoint y: 397, distance: 58.5
click at [300, 397] on div "check" at bounding box center [280, 352] width 85 height 271
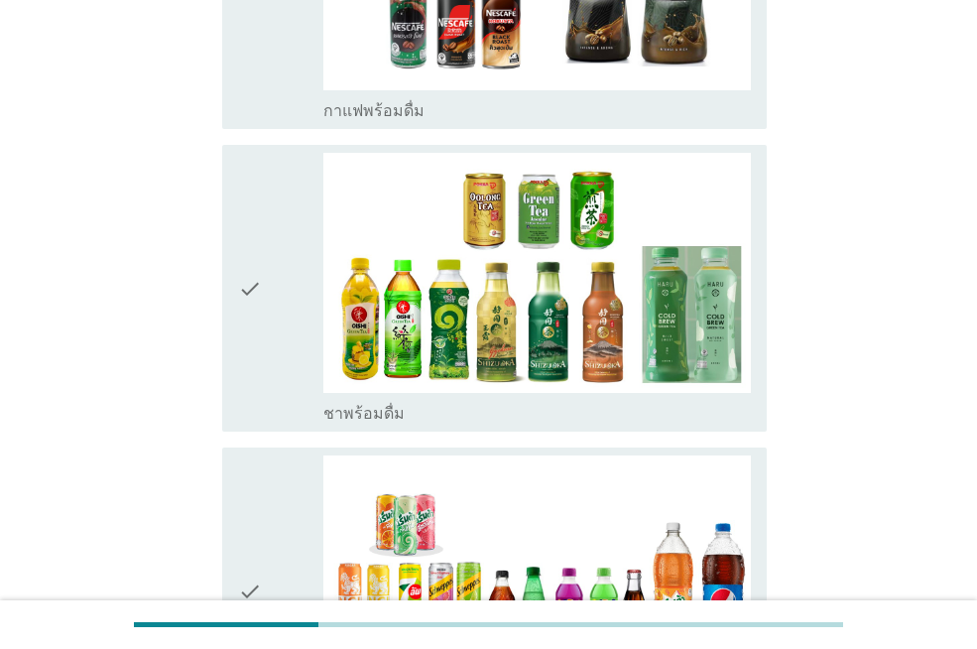
scroll to position [1488, 0]
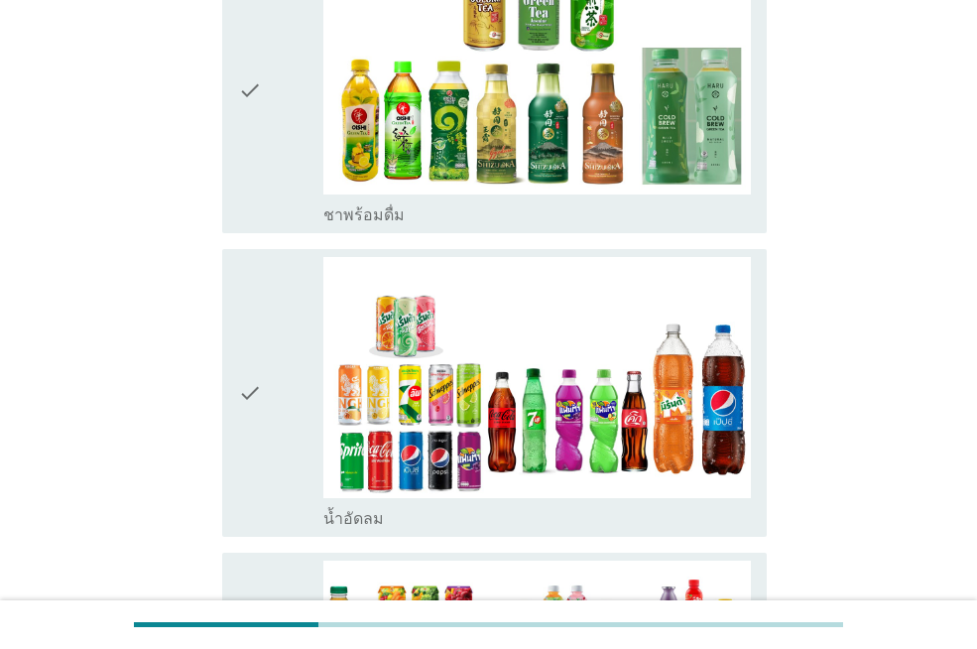
click at [264, 175] on div "check" at bounding box center [280, 89] width 85 height 271
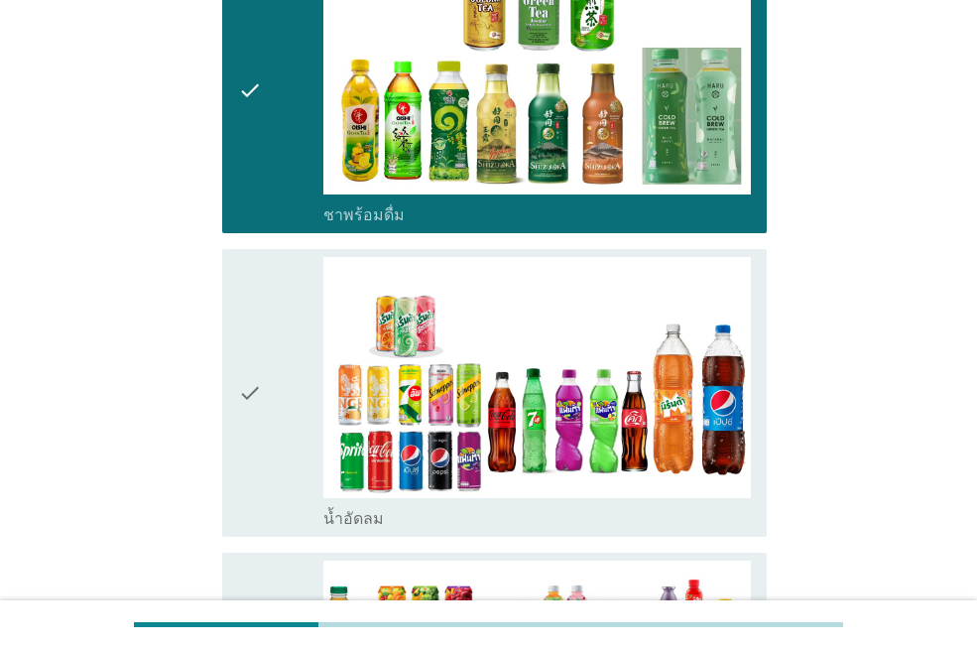
click at [302, 369] on div "check" at bounding box center [280, 392] width 85 height 271
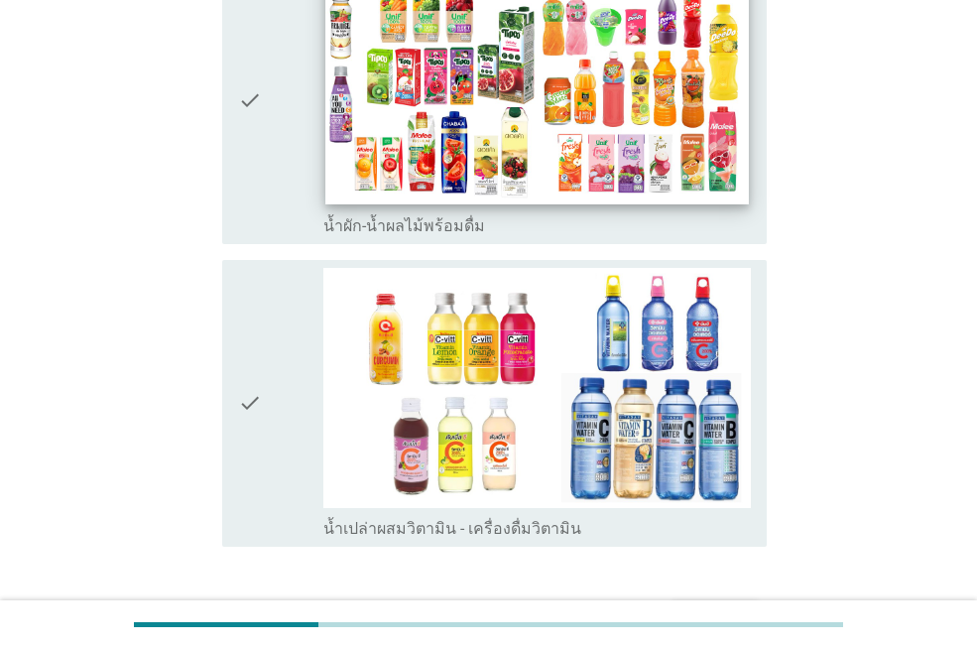
scroll to position [2212, 0]
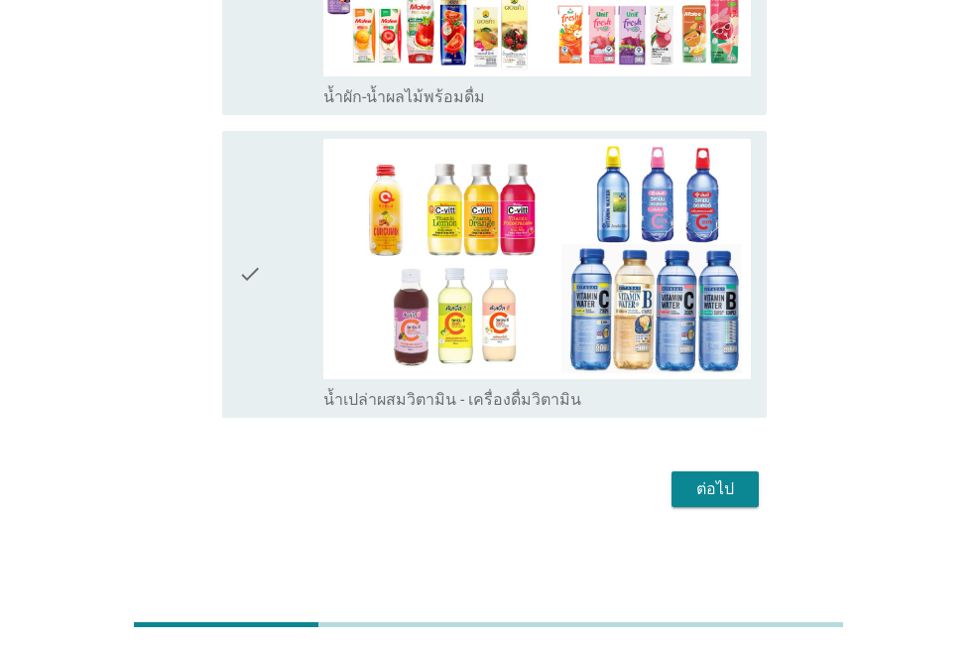
click at [295, 382] on div "check" at bounding box center [280, 274] width 85 height 271
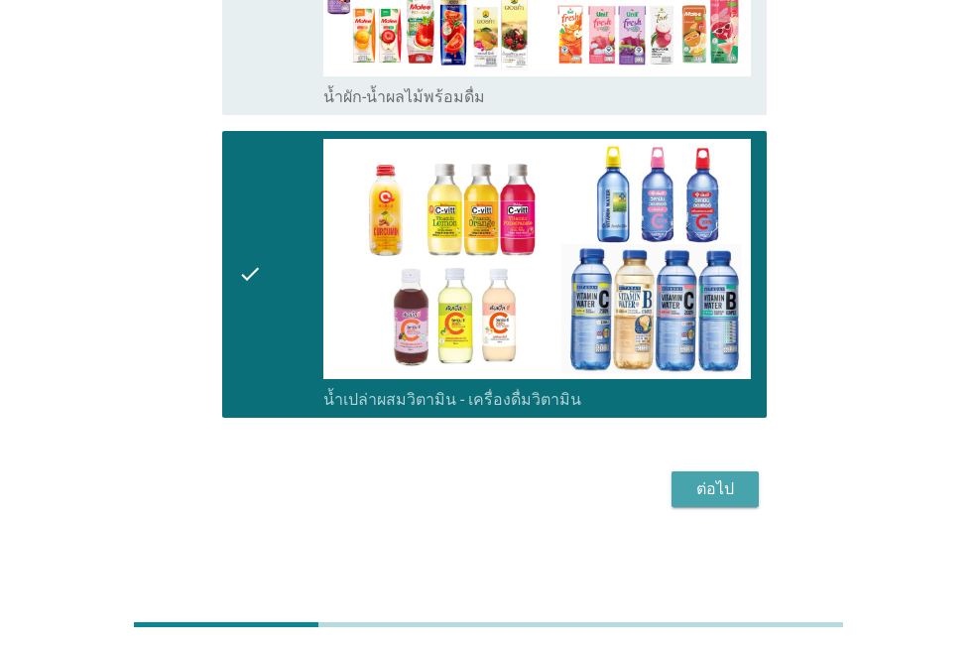
click at [714, 484] on div "ต่อไป" at bounding box center [715, 489] width 56 height 24
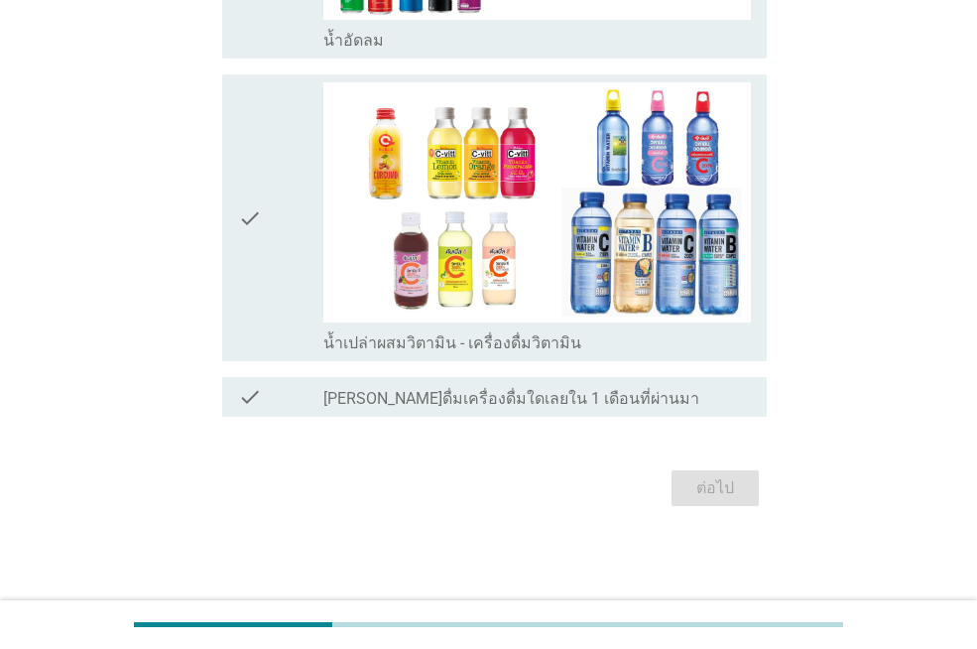
scroll to position [0, 0]
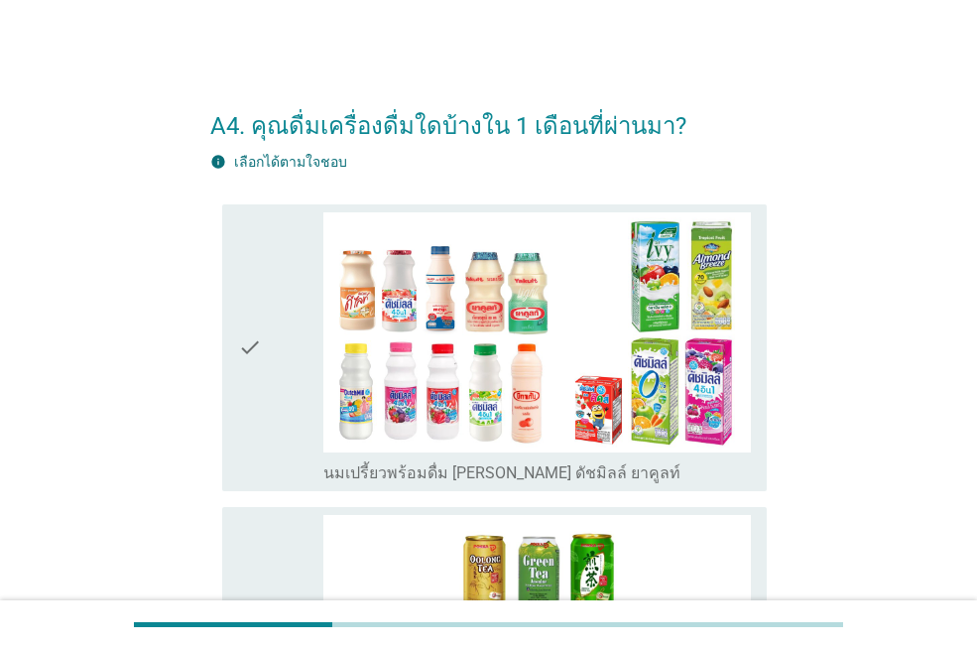
click at [286, 366] on div "check" at bounding box center [280, 347] width 85 height 271
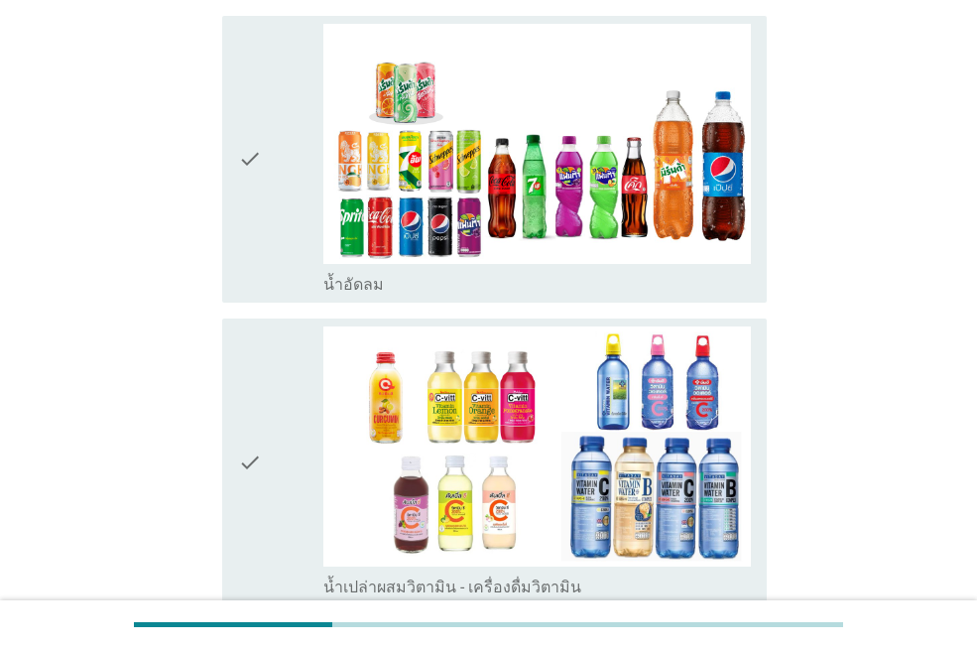
scroll to position [992, 0]
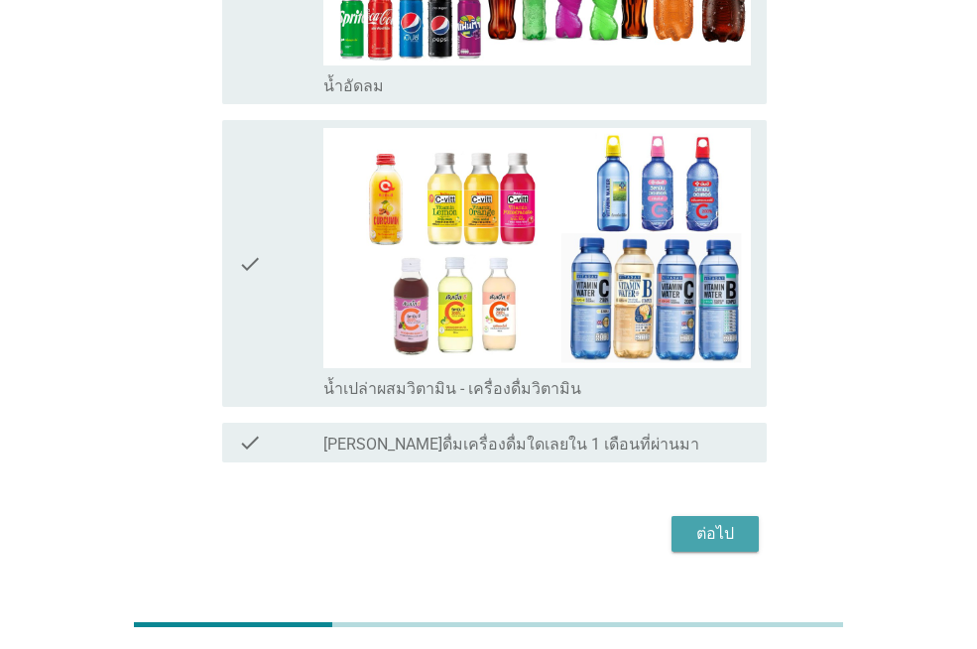
click at [730, 535] on div "ต่อไป" at bounding box center [715, 534] width 56 height 24
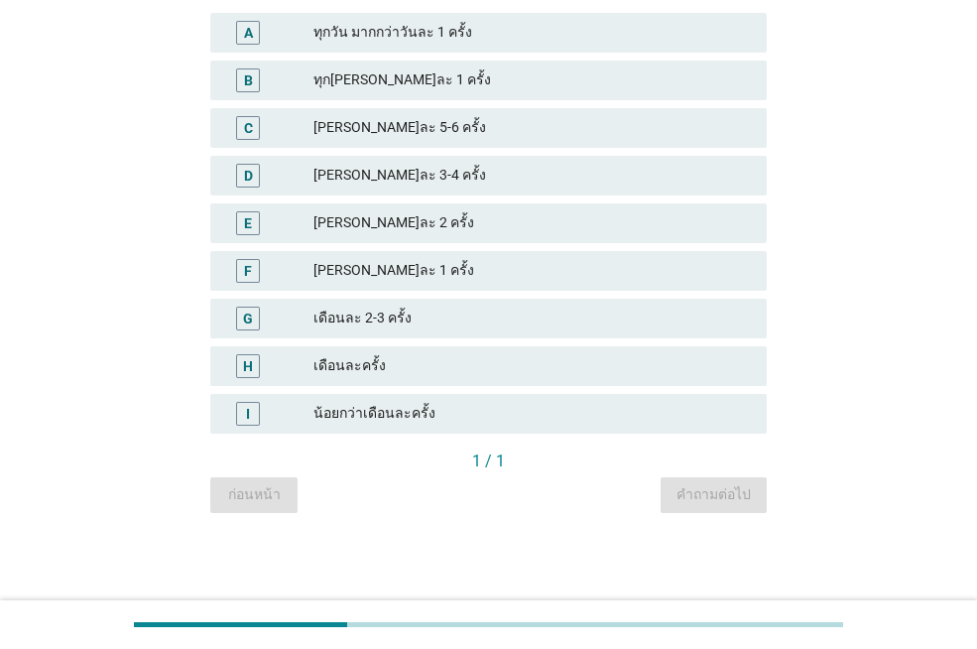
scroll to position [0, 0]
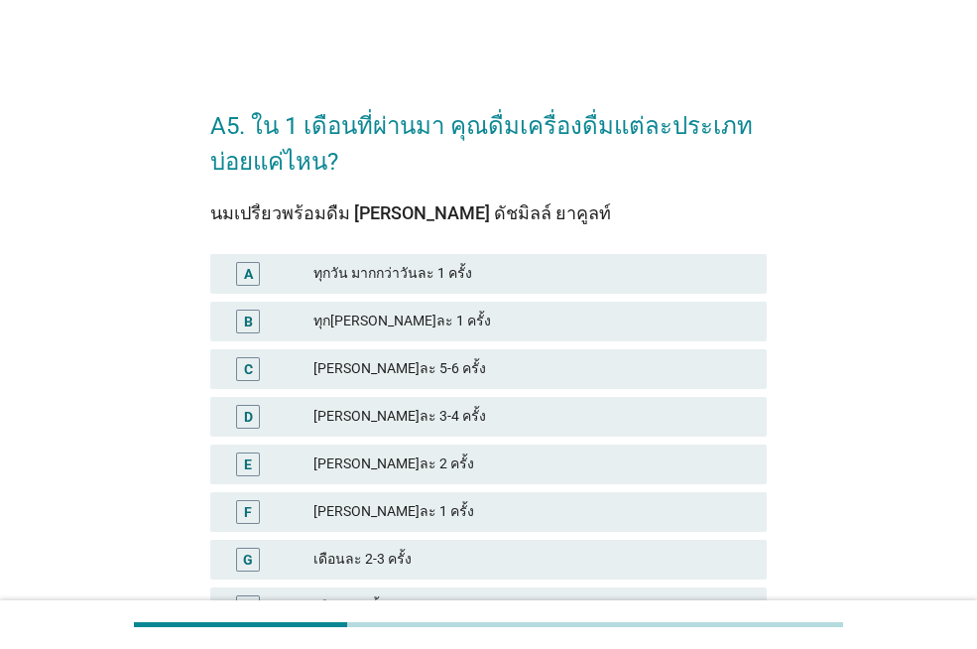
click at [574, 320] on div "ทุก[PERSON_NAME]ละ 1 ครั้ง" at bounding box center [531, 321] width 437 height 24
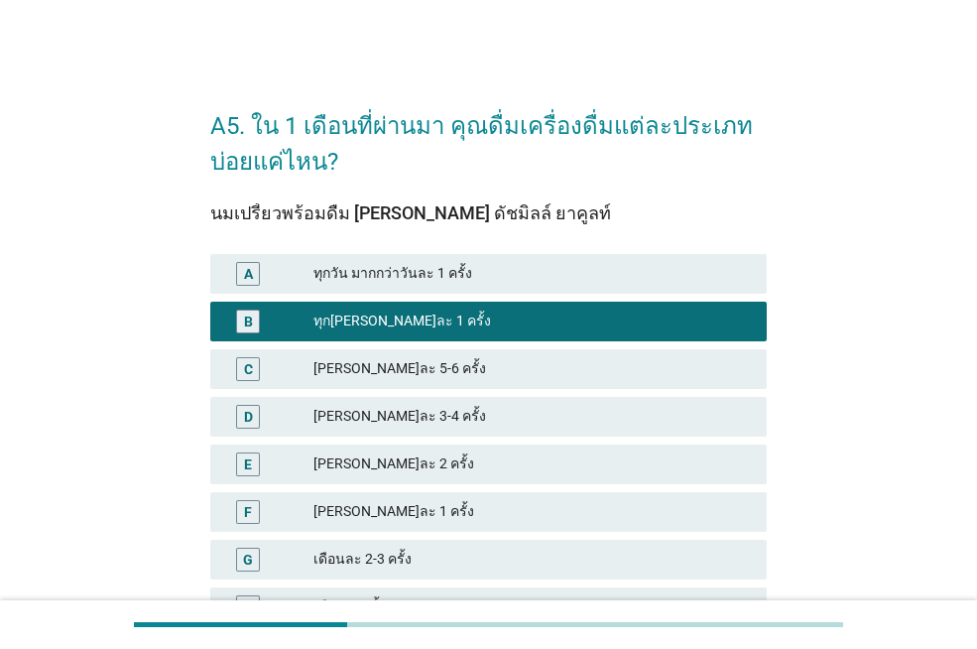
scroll to position [241, 0]
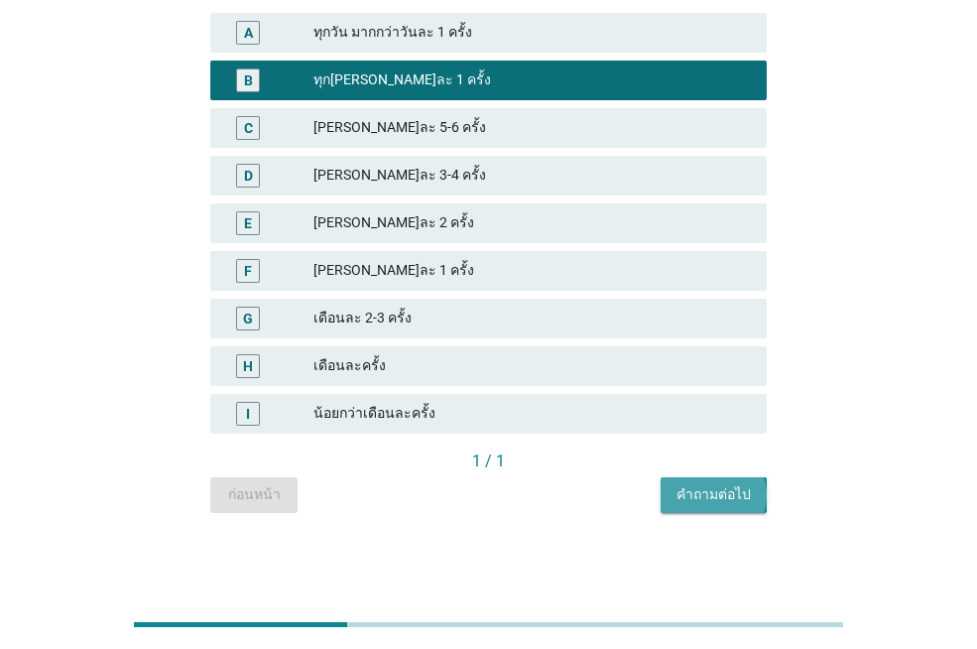
click at [734, 493] on div "คำถามต่อไป" at bounding box center [713, 494] width 74 height 21
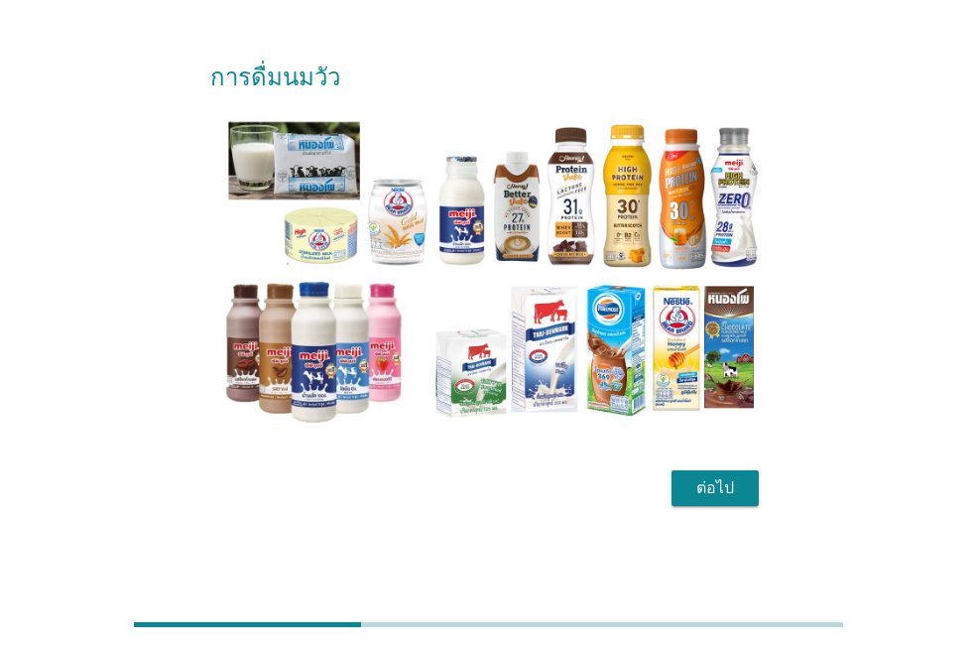
scroll to position [0, 0]
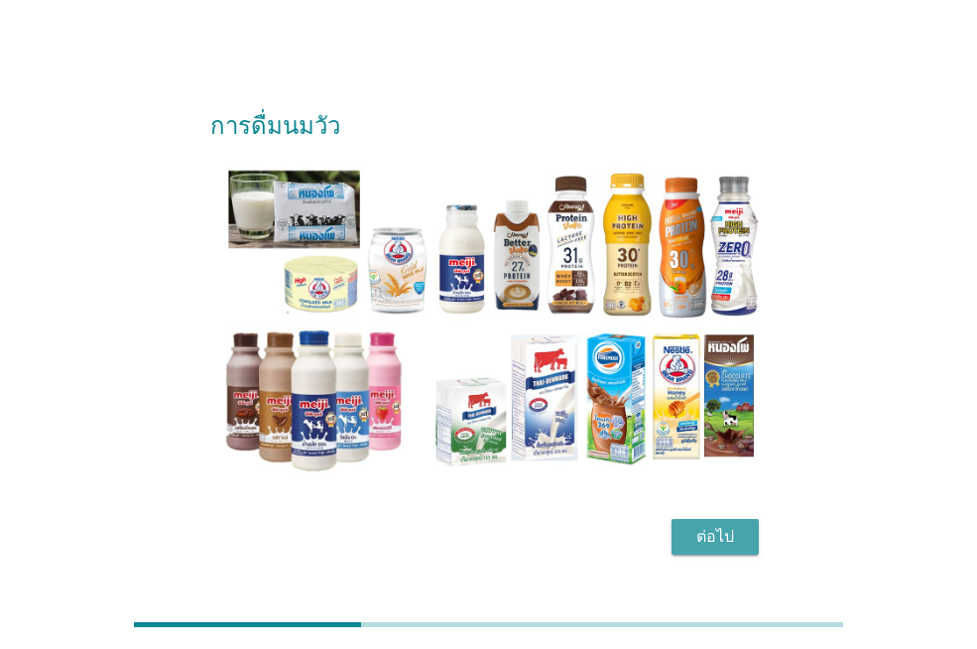
click at [723, 544] on div "ต่อไป" at bounding box center [715, 537] width 56 height 24
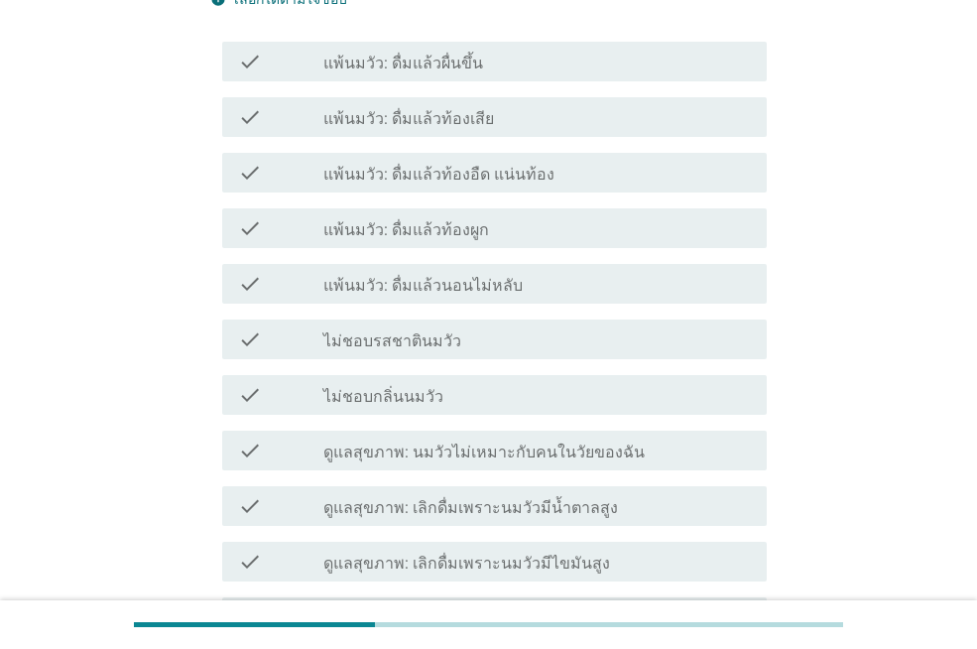
scroll to position [298, 0]
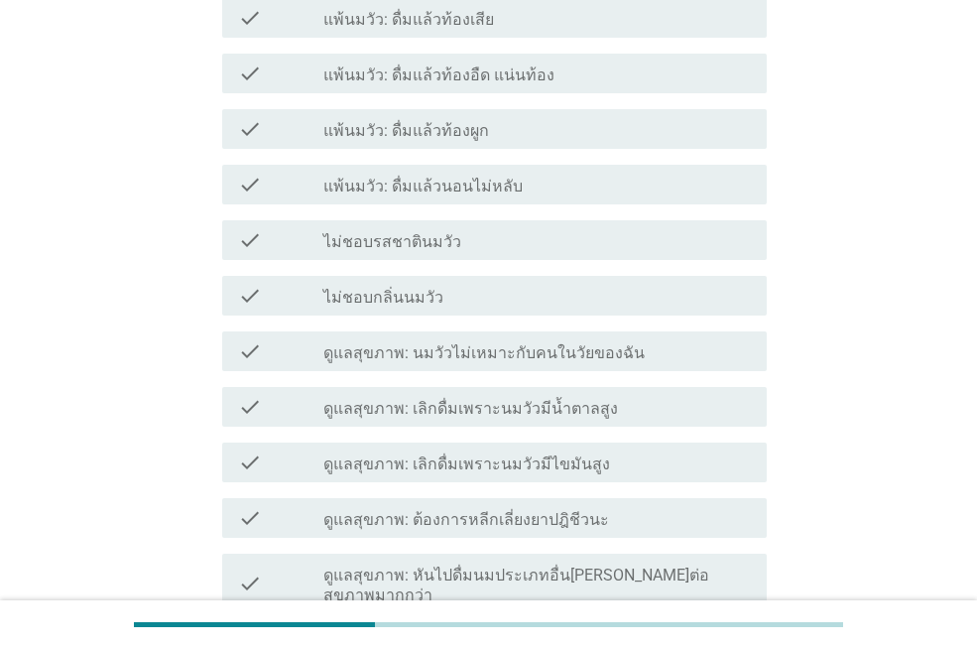
click at [546, 359] on label "ดูแลสุขภาพ: นมวัวไม่เหมาะกับคนในวัยของฉัน" at bounding box center [483, 353] width 321 height 20
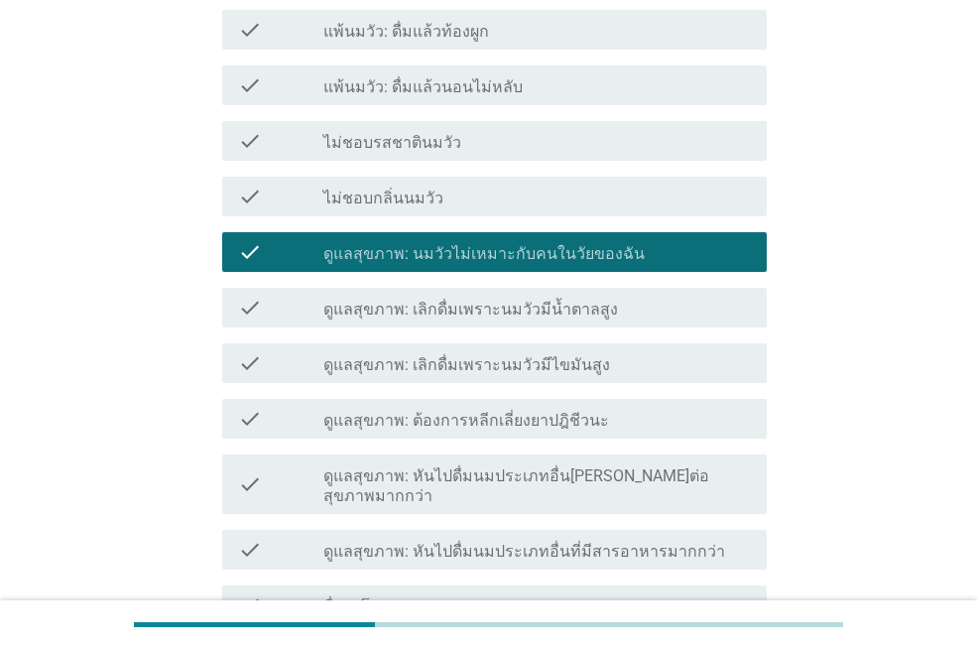
scroll to position [584, 0]
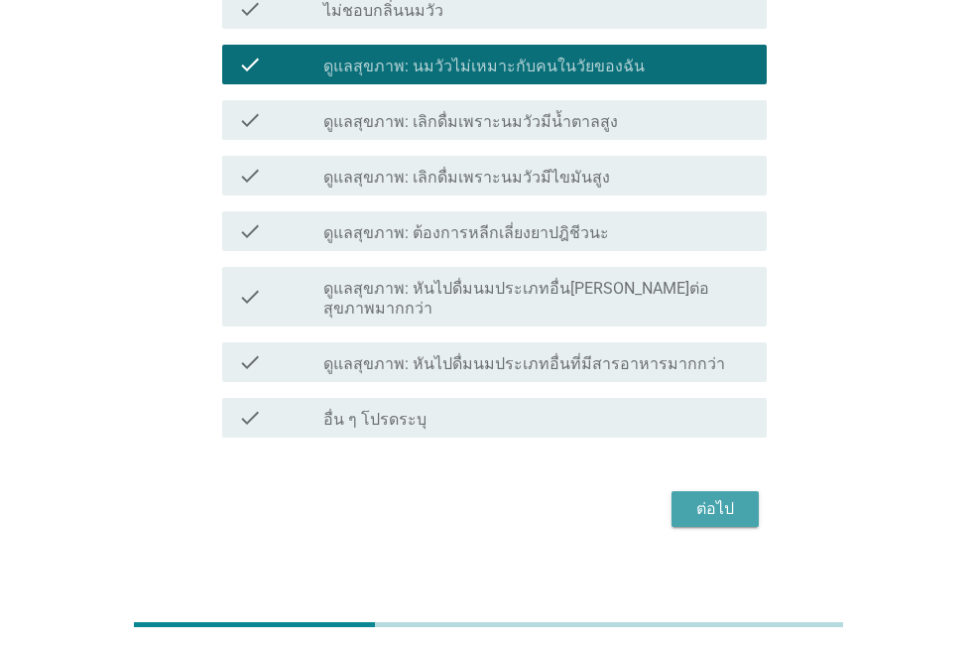
click at [708, 497] on div "ต่อไป" at bounding box center [715, 509] width 56 height 24
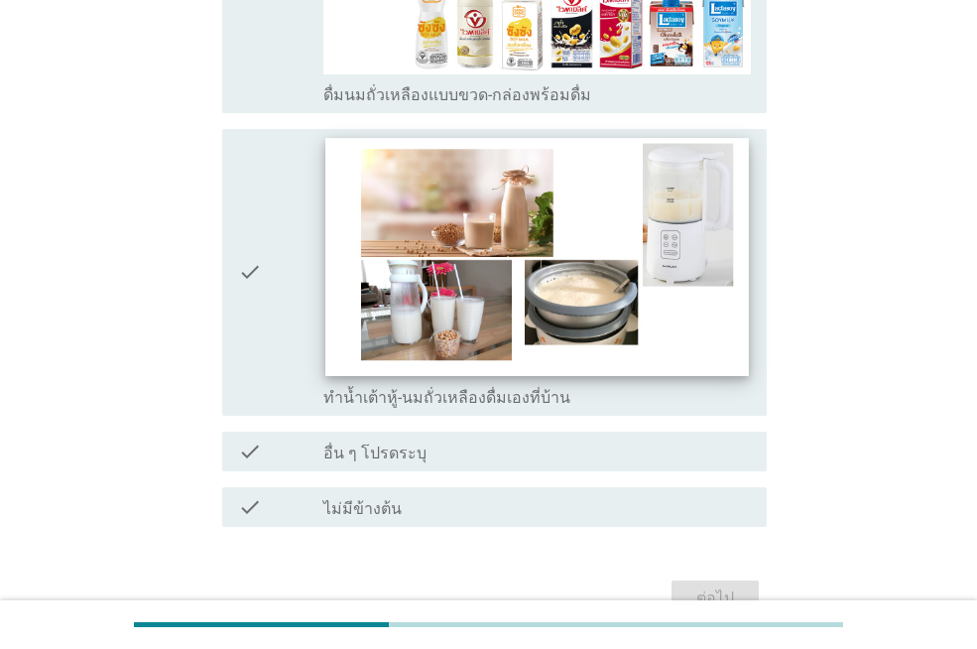
scroll to position [1795, 0]
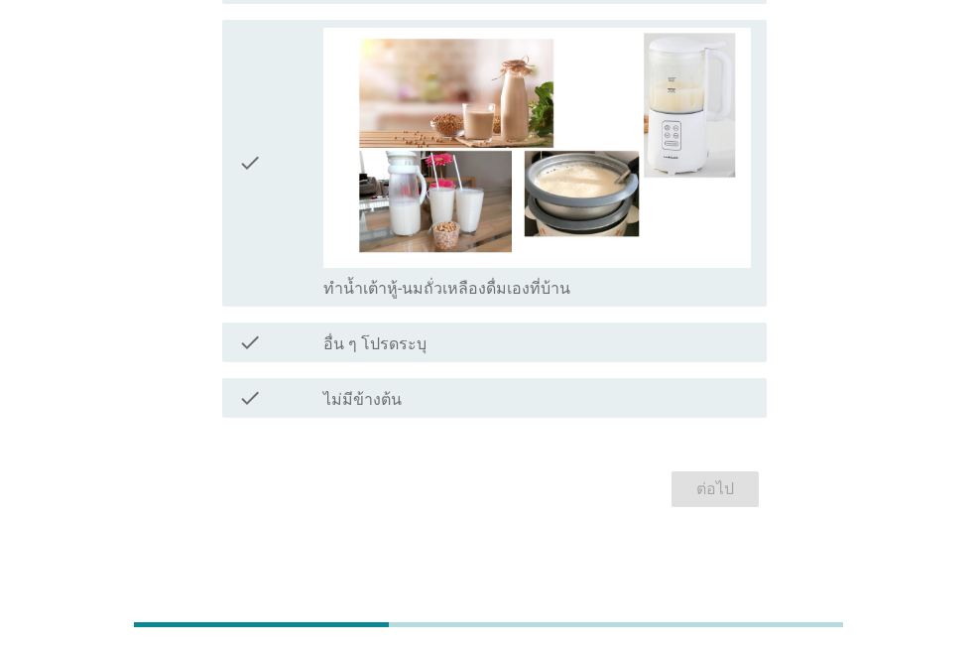
click at [401, 387] on div "check_box_outline_blank ไม่มีข้างต้น" at bounding box center [536, 398] width 427 height 24
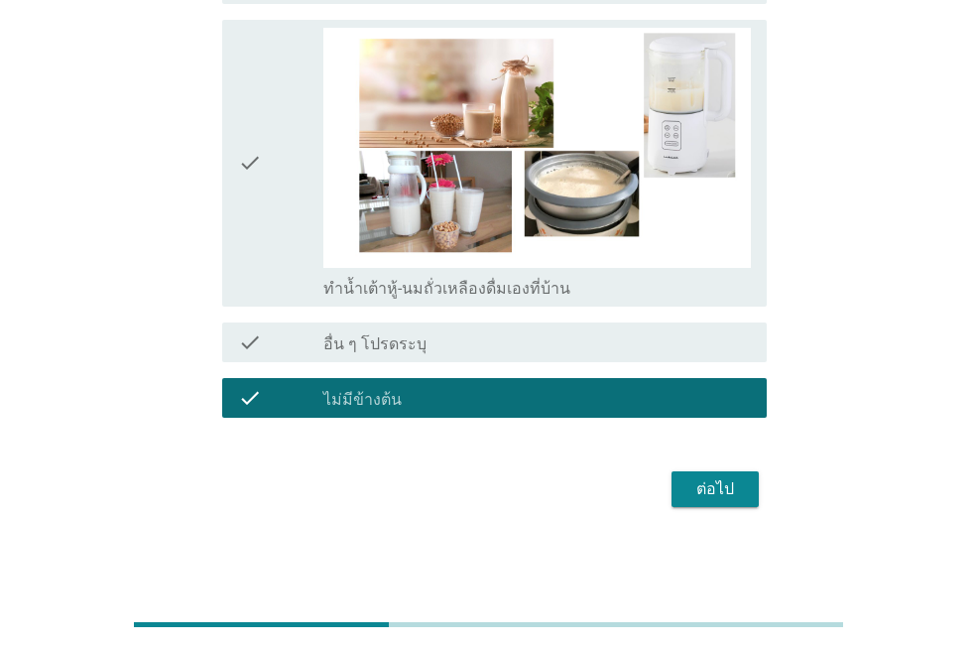
click at [696, 486] on div "ต่อไป" at bounding box center [715, 489] width 56 height 24
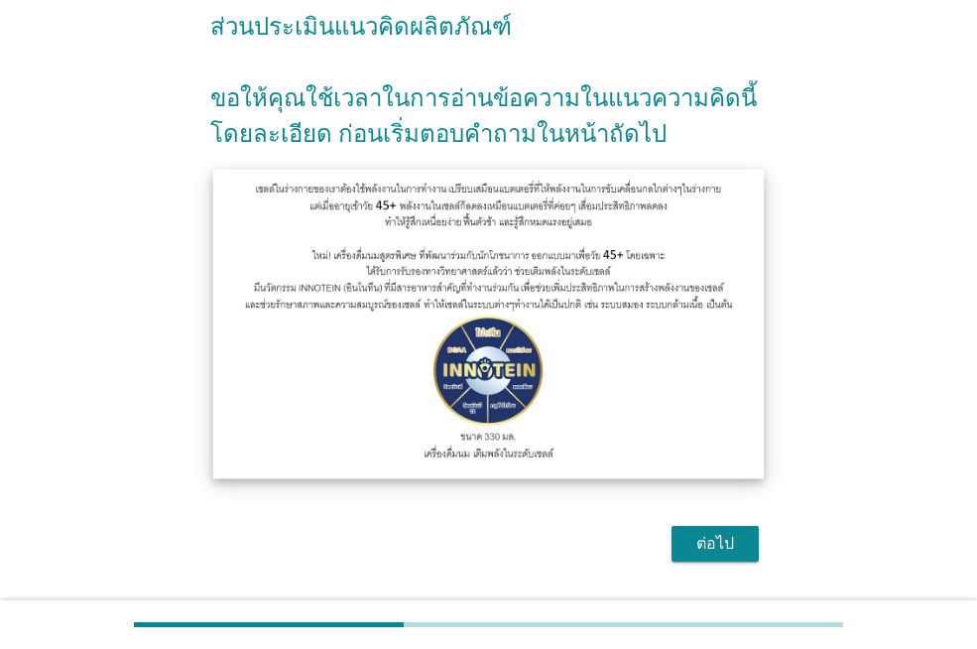
scroll to position [189, 0]
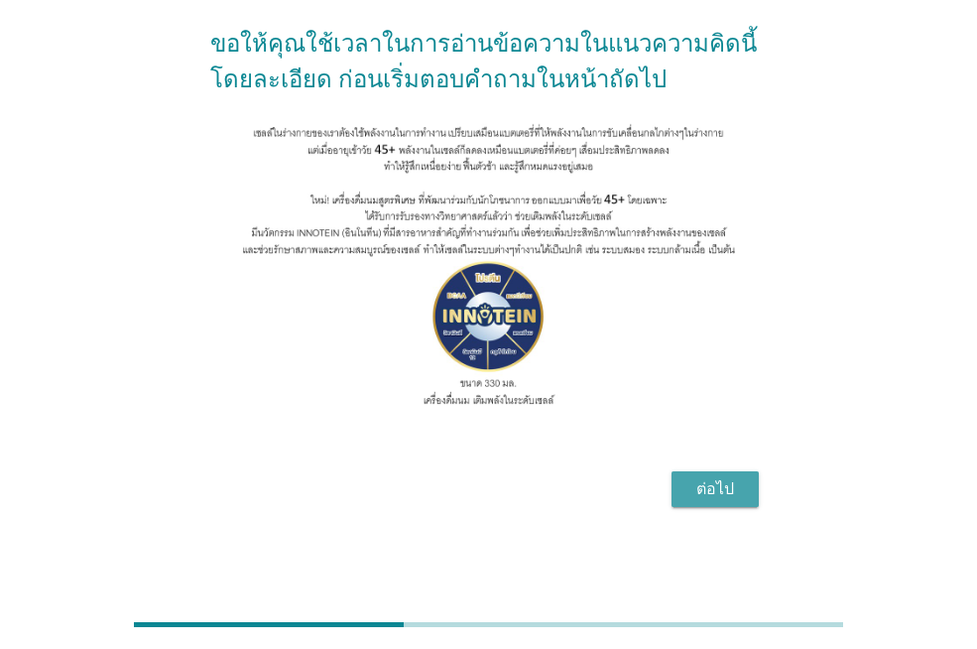
click at [700, 492] on div "ต่อไป" at bounding box center [715, 489] width 56 height 24
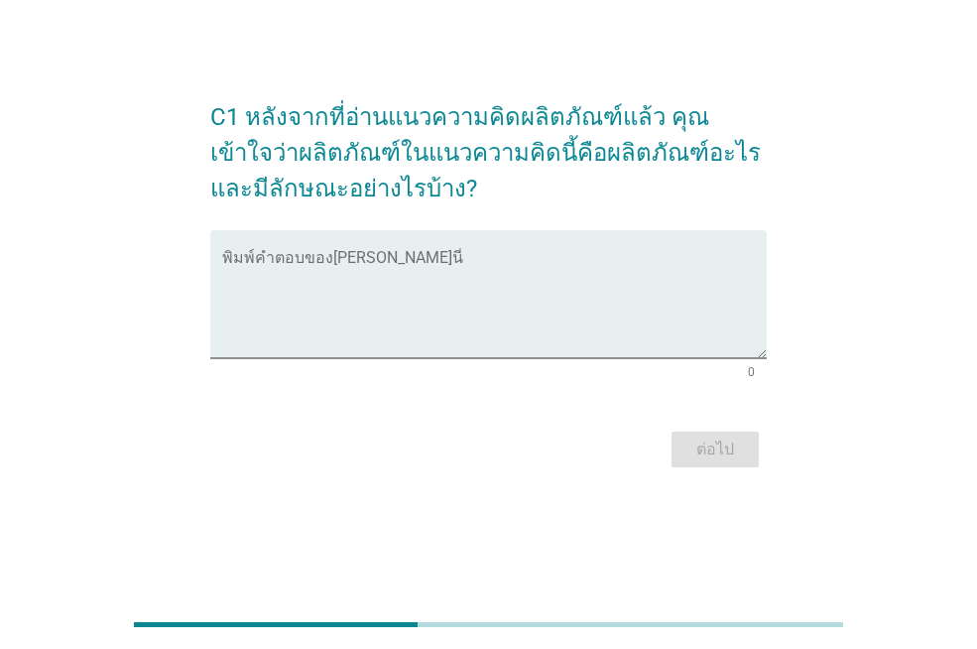
scroll to position [0, 0]
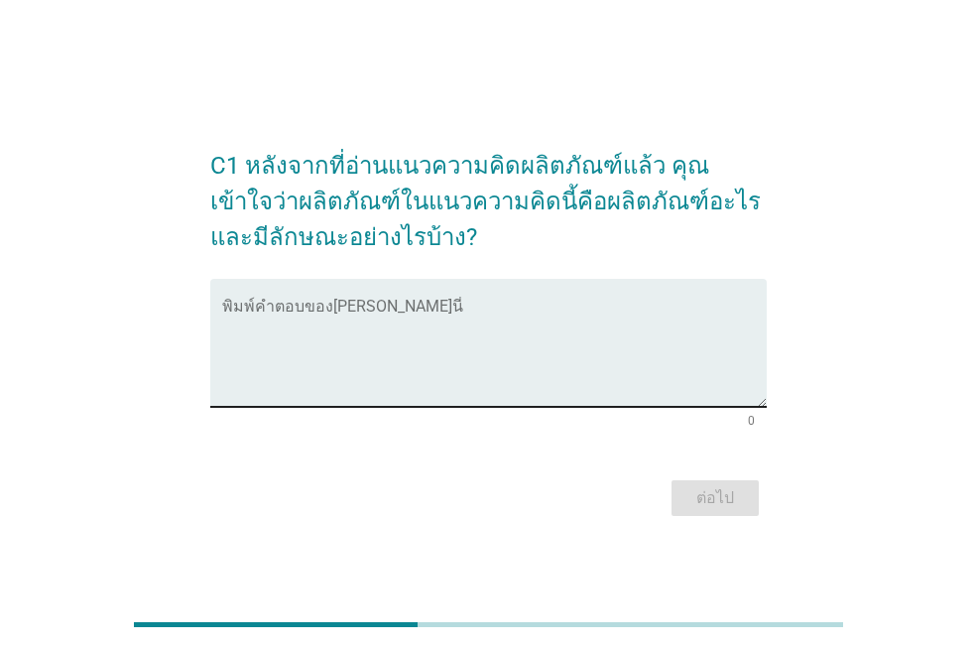
click at [343, 378] on textarea "พิมพ์คำตอบของคุณ ที่นี่" at bounding box center [494, 354] width 544 height 104
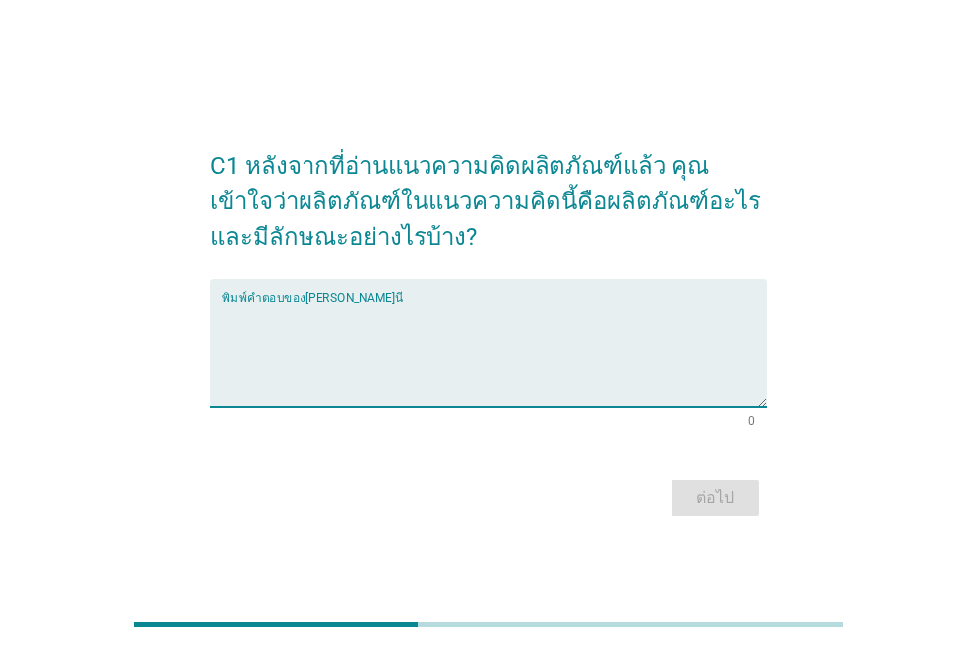
type textarea "o"
type textarea "นม"
click at [684, 499] on button "ต่อไป" at bounding box center [714, 498] width 87 height 36
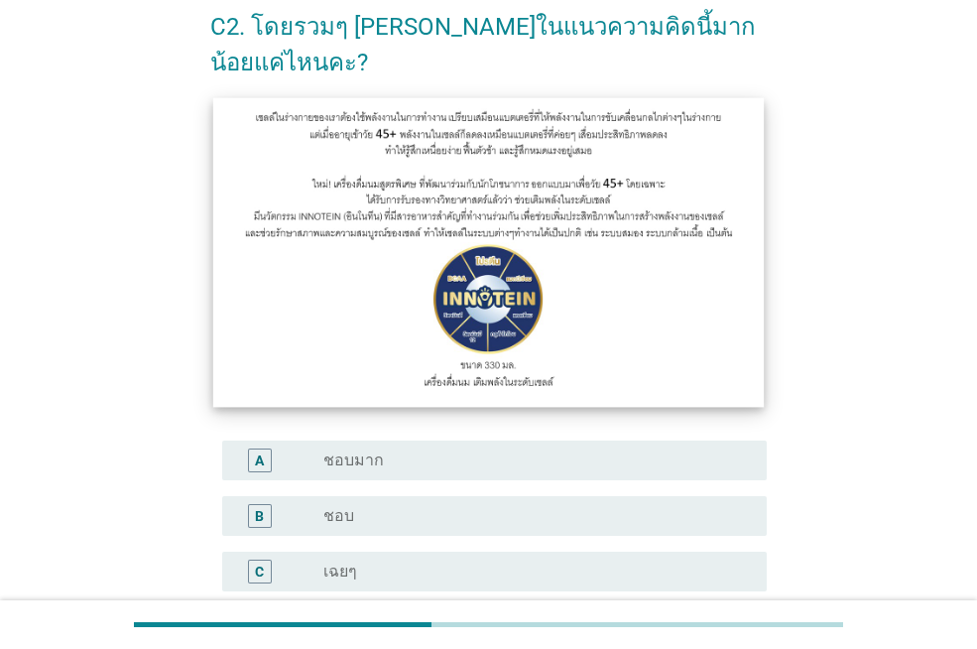
scroll to position [298, 0]
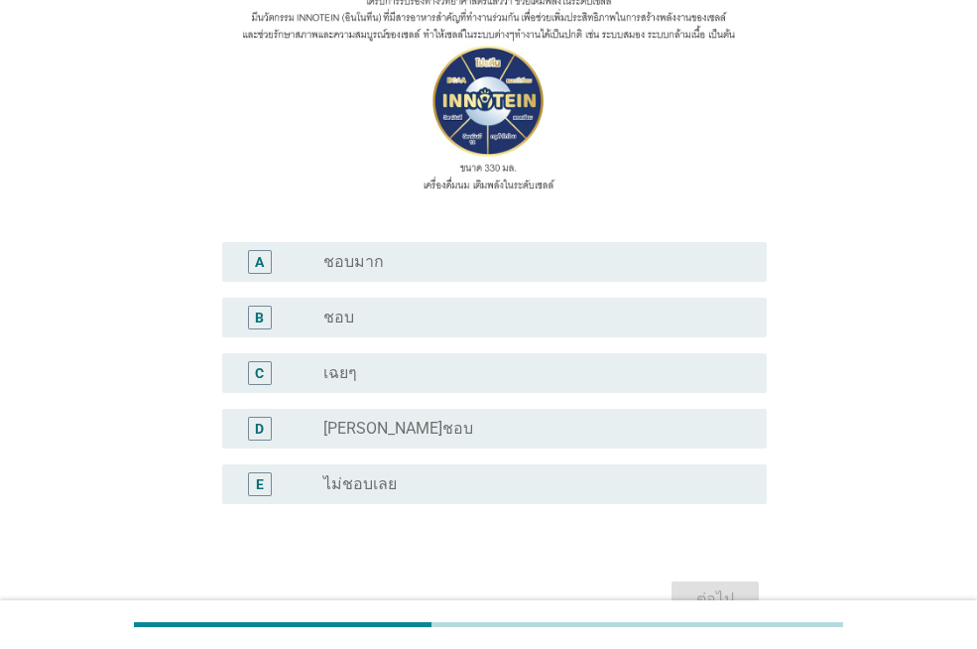
click at [540, 371] on div "radio_button_unchecked เฉยๆ" at bounding box center [529, 373] width 412 height 20
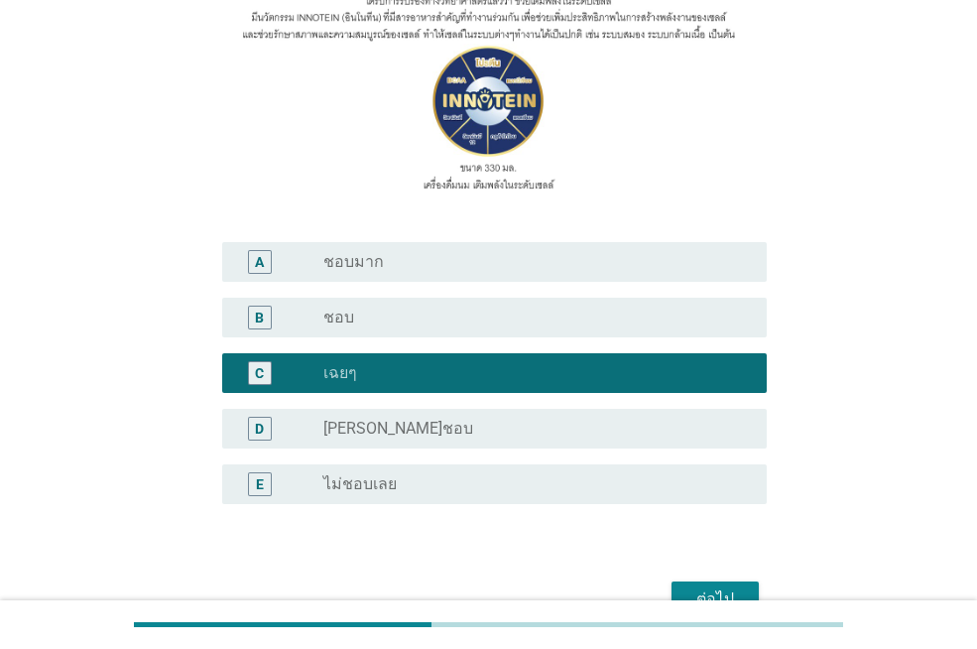
scroll to position [408, 0]
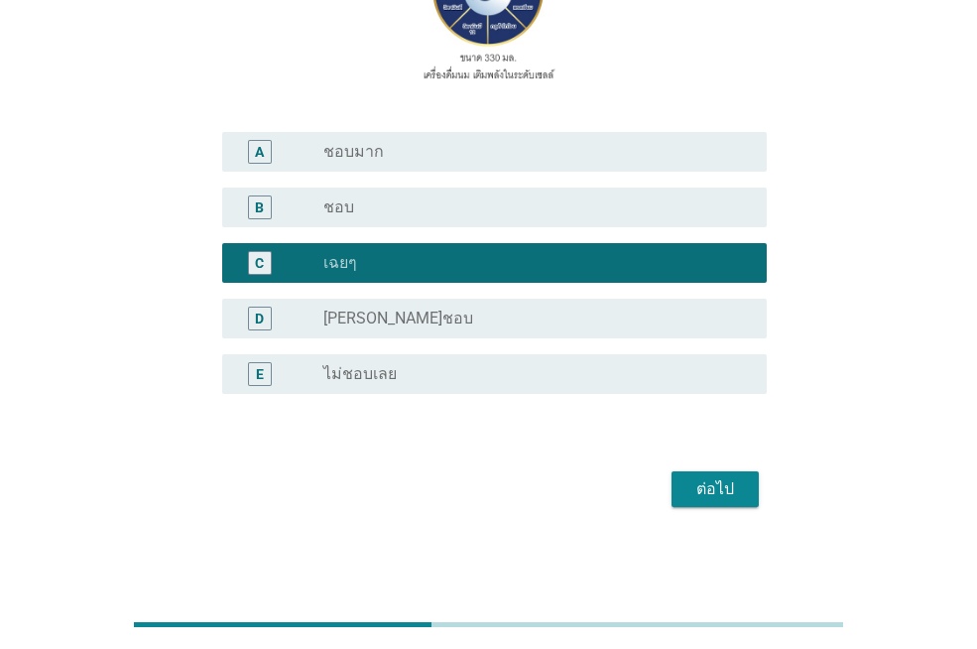
click at [706, 481] on div "ต่อไป" at bounding box center [715, 489] width 56 height 24
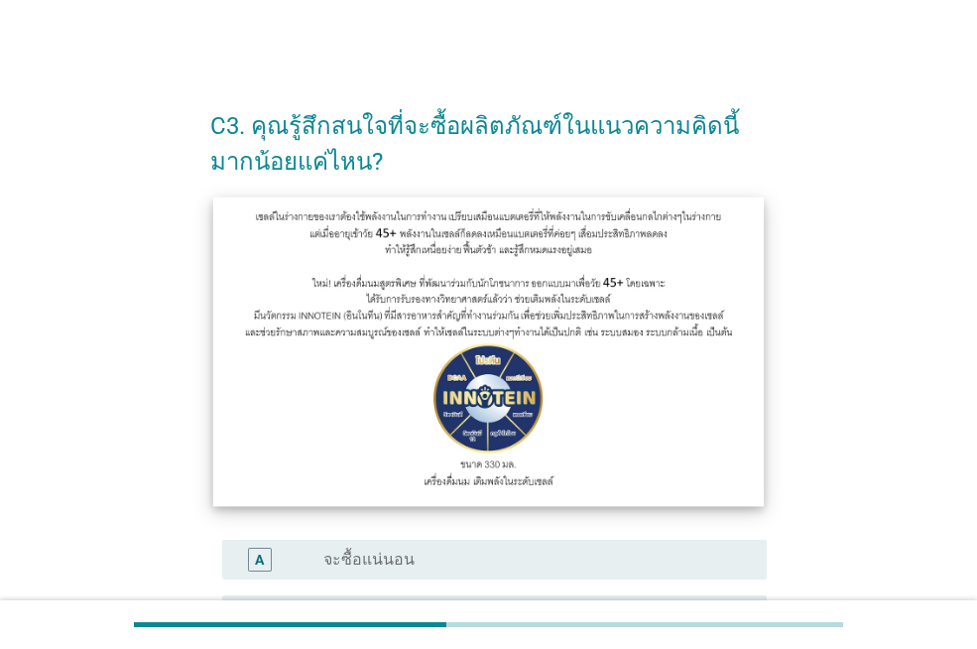
scroll to position [298, 0]
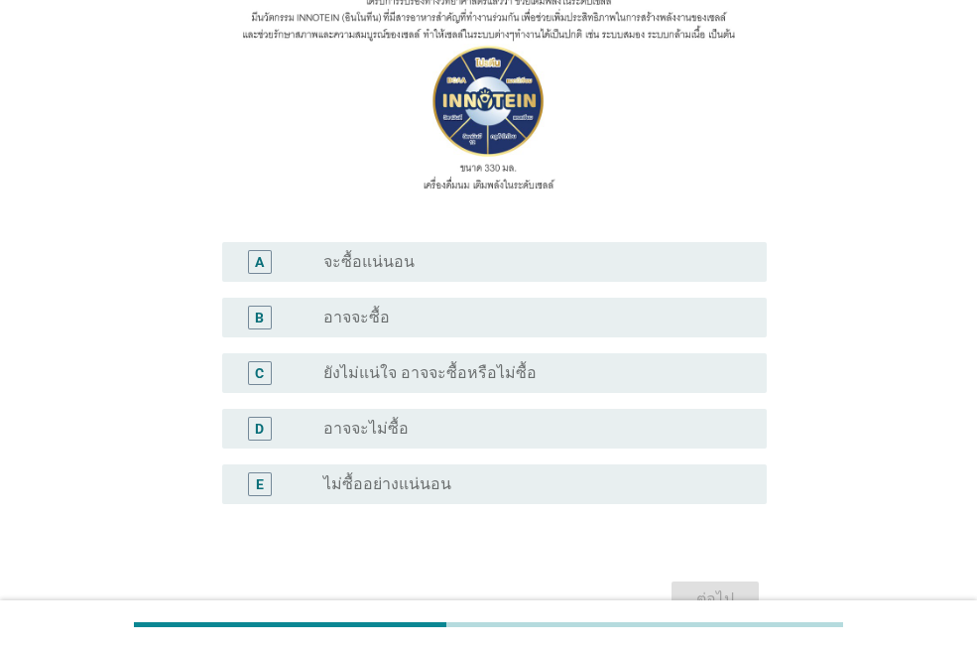
click at [463, 377] on label "ยังไม่แน่ใจ อาจจะซื้อหรือไม่ซื้อ" at bounding box center [429, 373] width 213 height 20
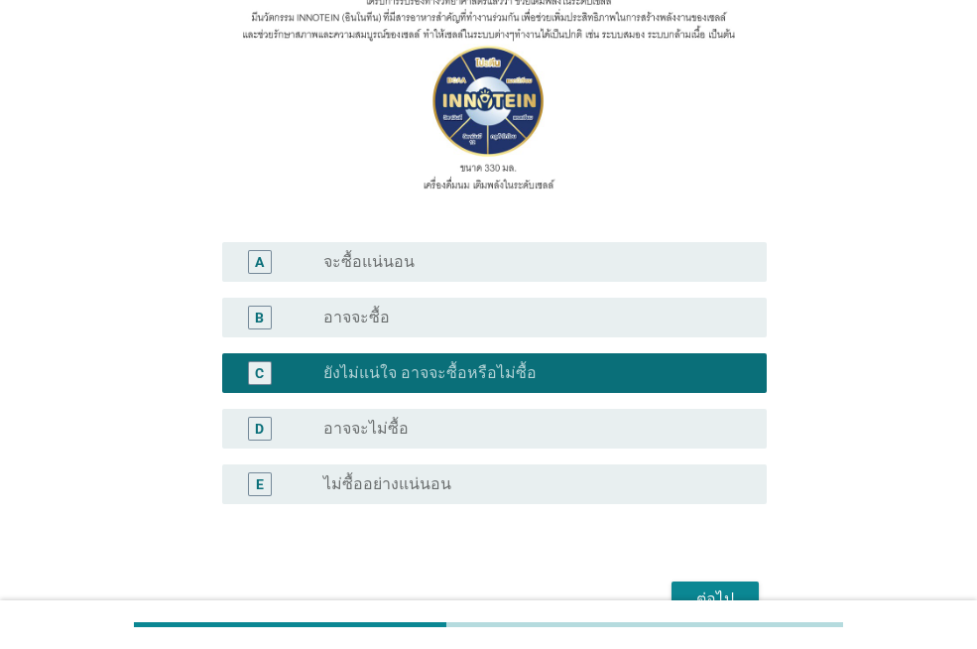
scroll to position [408, 0]
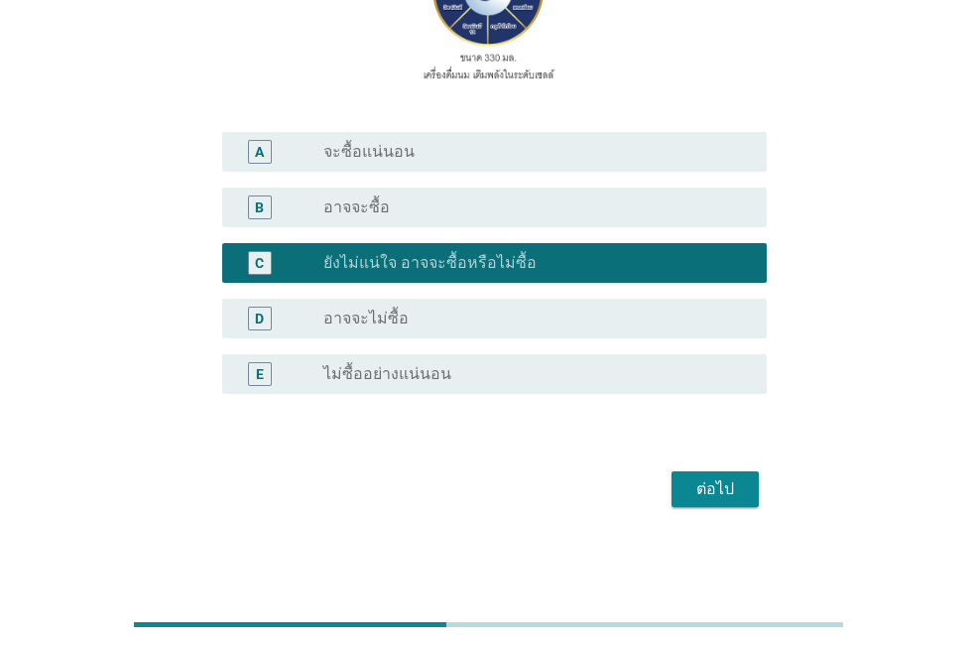
click at [683, 484] on button "ต่อไป" at bounding box center [714, 489] width 87 height 36
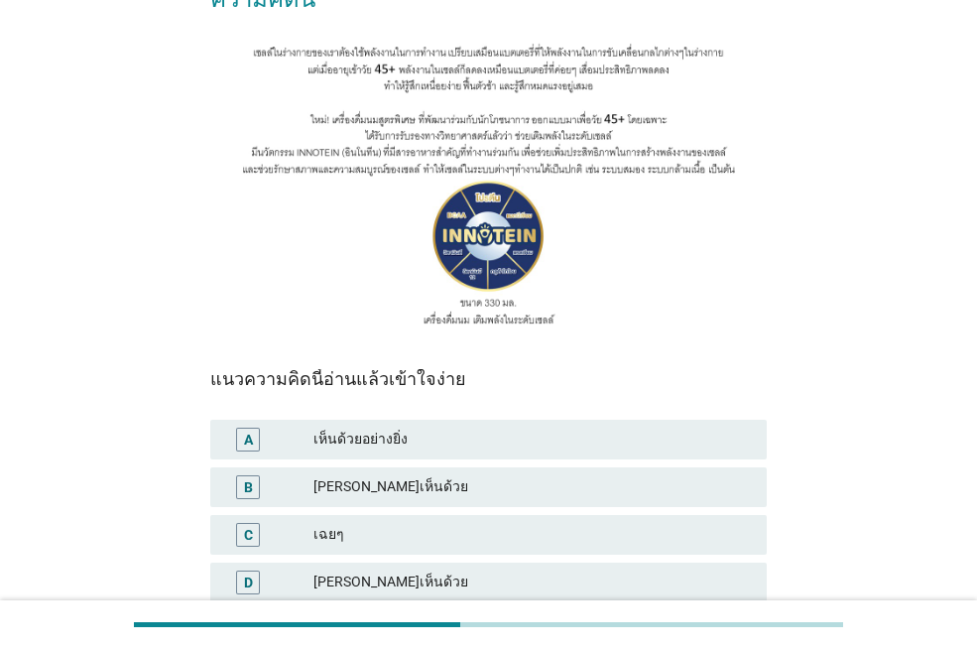
scroll to position [298, 0]
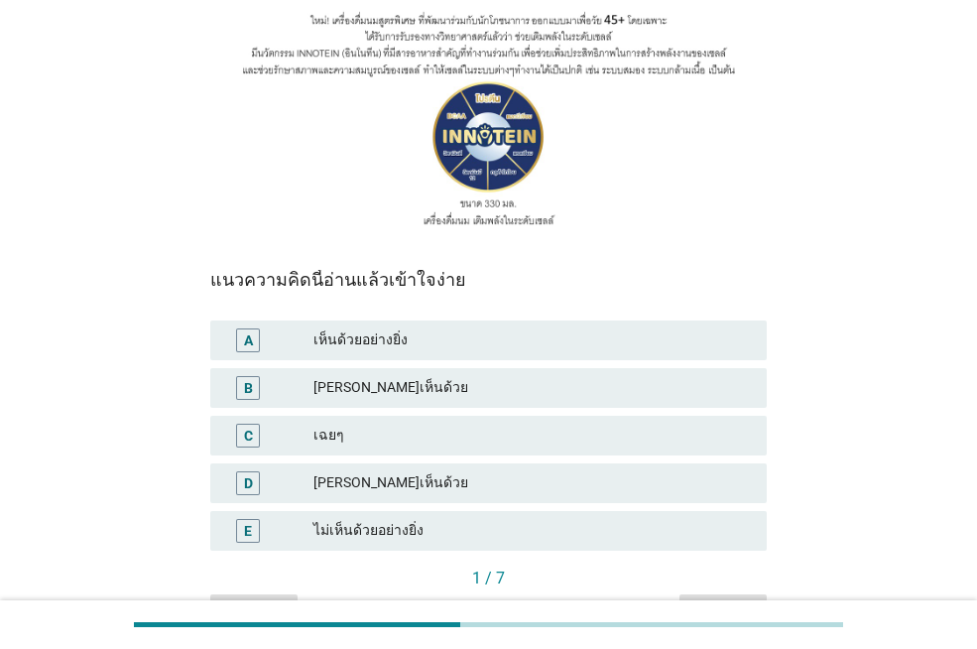
click at [429, 376] on div "[PERSON_NAME]เห็นด้วย" at bounding box center [531, 388] width 437 height 24
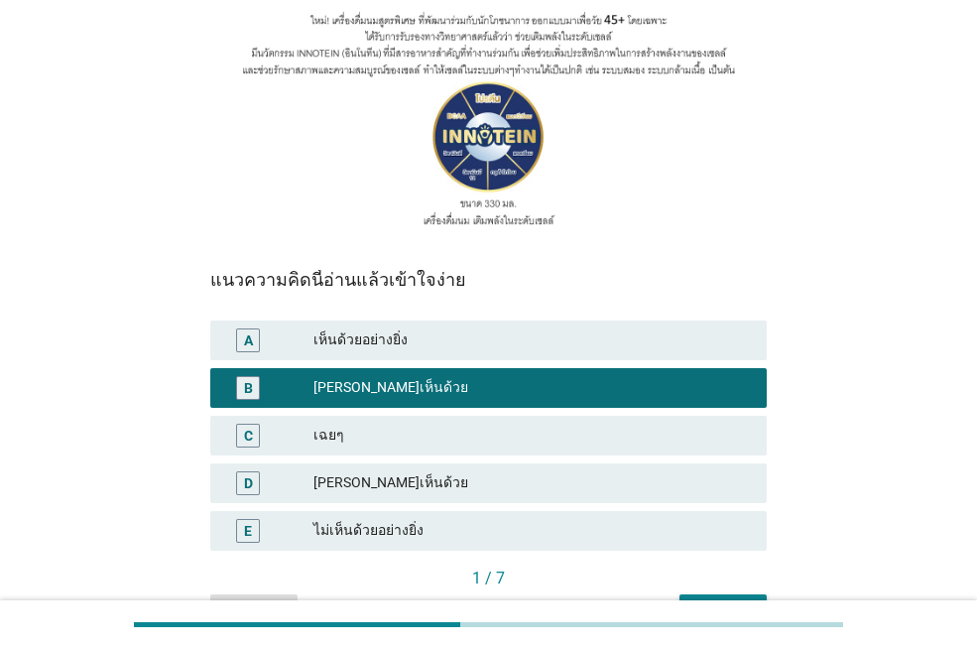
scroll to position [379, 0]
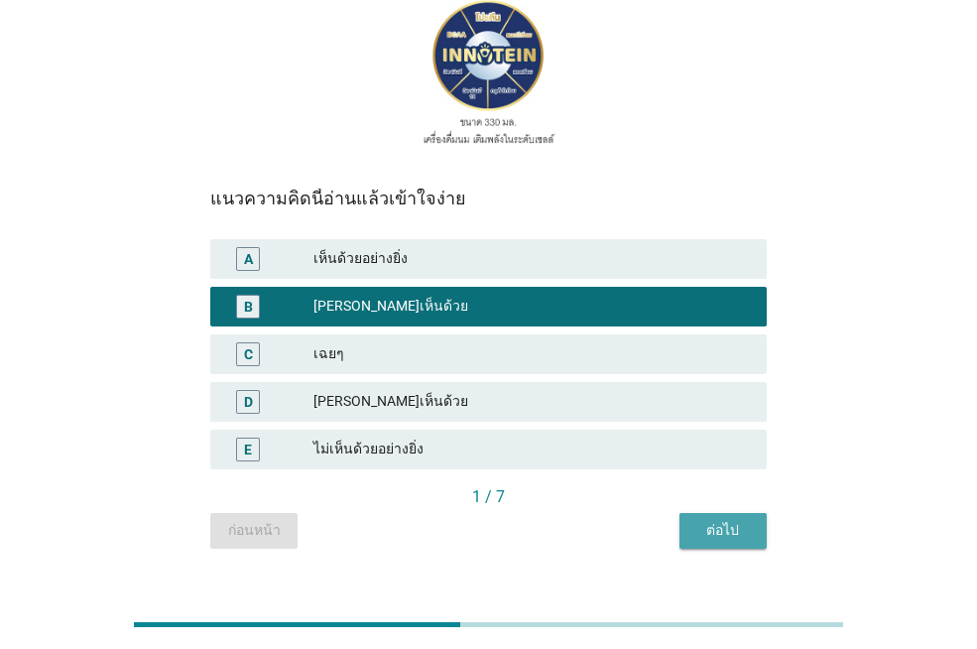
click at [696, 520] on div "ต่อไป" at bounding box center [723, 530] width 56 height 21
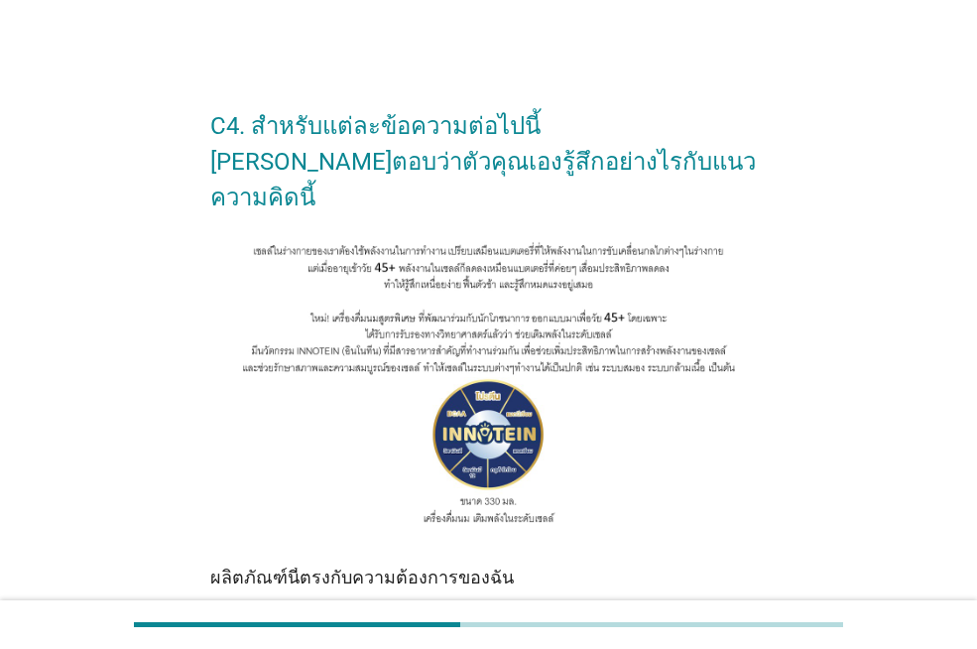
scroll to position [198, 0]
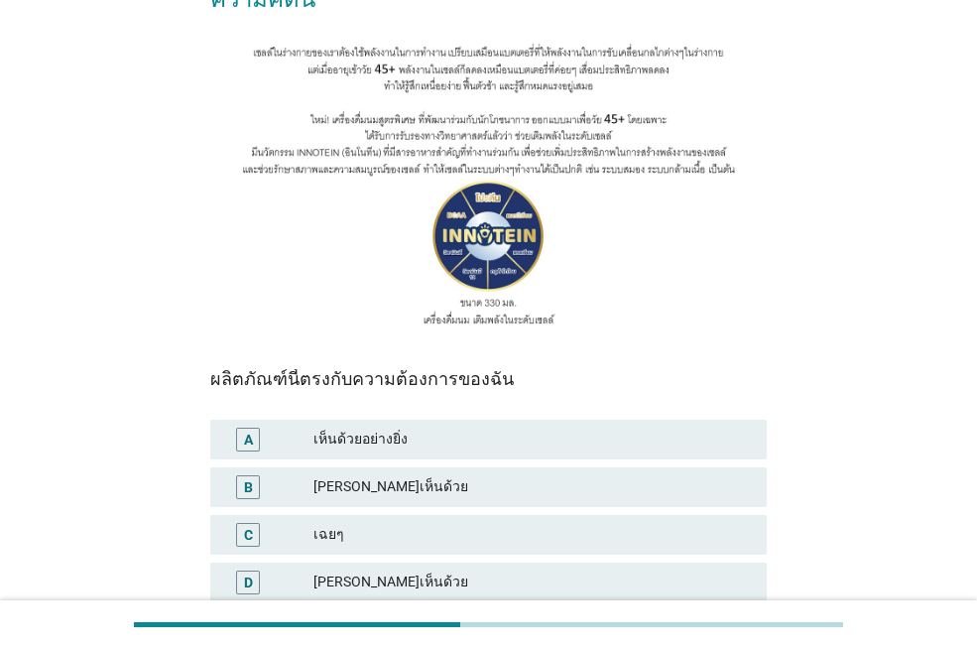
click at [588, 523] on div "เฉยๆ" at bounding box center [531, 535] width 437 height 24
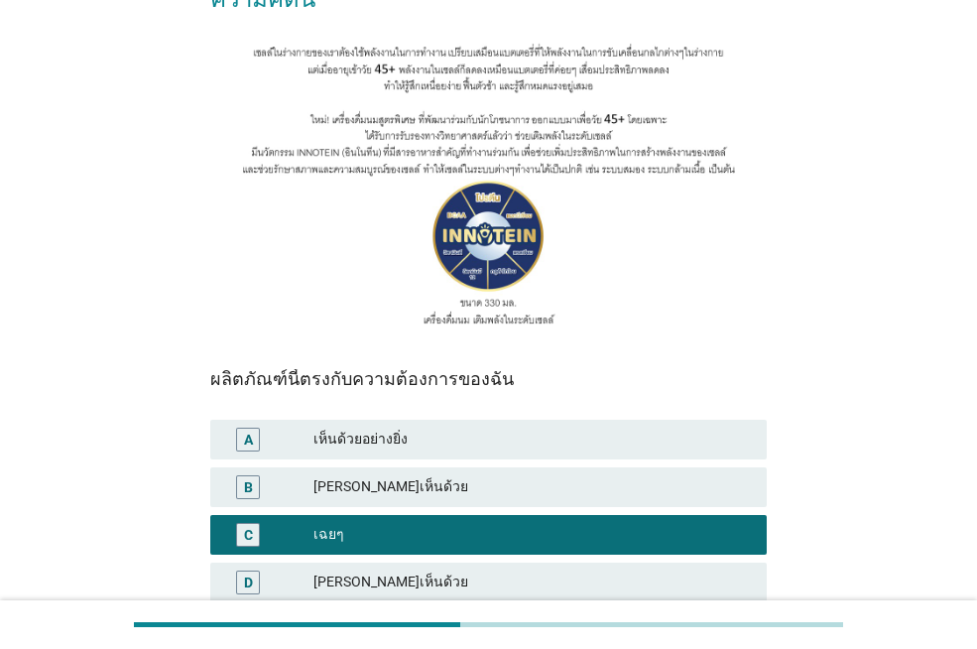
scroll to position [379, 0]
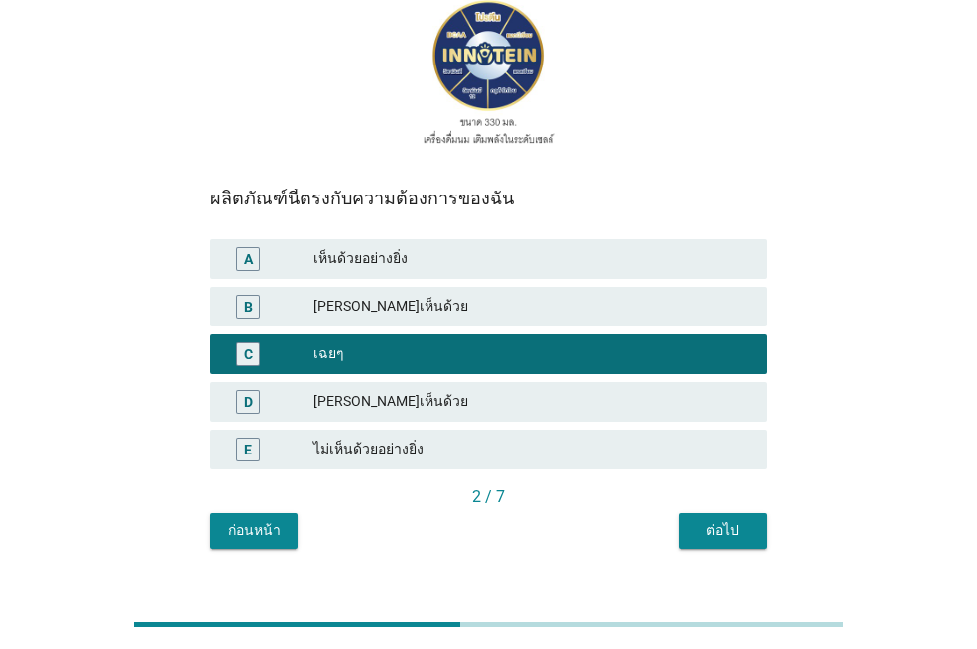
click at [737, 520] on div "ต่อไป" at bounding box center [723, 530] width 56 height 21
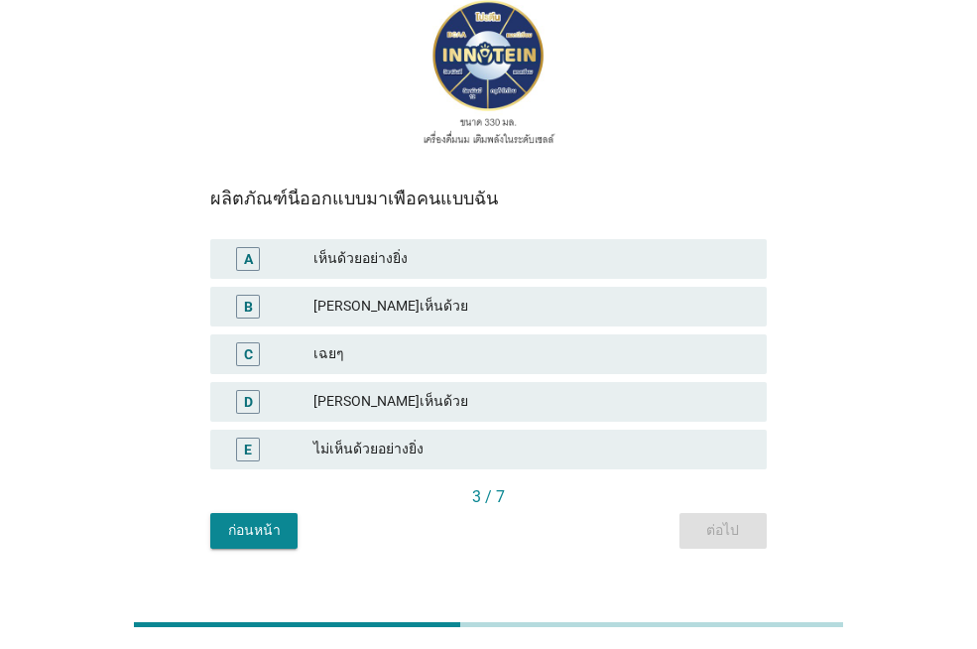
click at [640, 342] on div "เฉยๆ" at bounding box center [531, 354] width 437 height 24
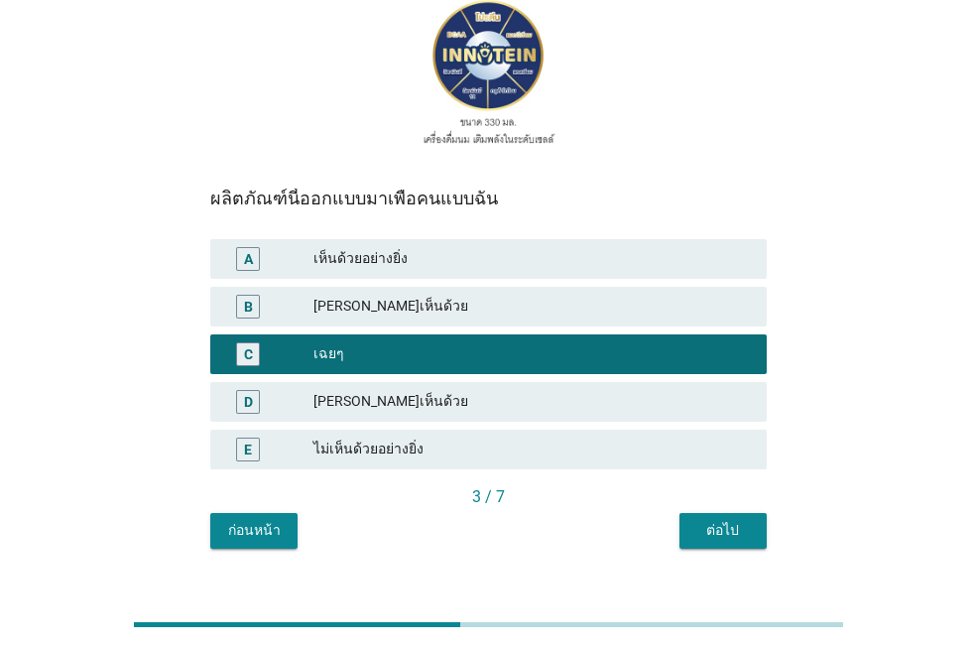
click at [708, 520] on div "ต่อไป" at bounding box center [723, 530] width 56 height 21
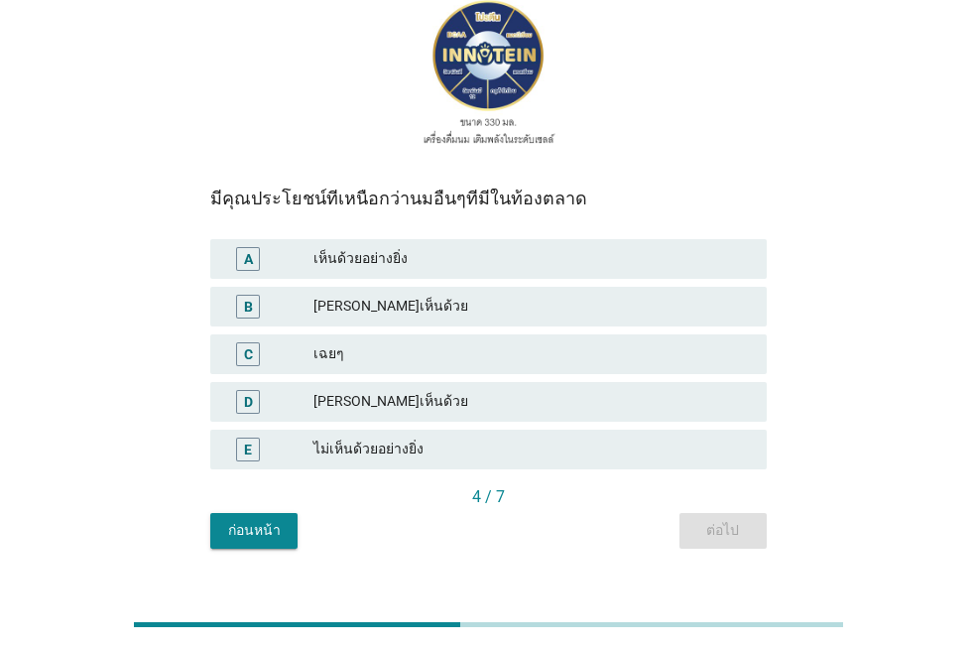
click at [587, 342] on div "เฉยๆ" at bounding box center [531, 354] width 437 height 24
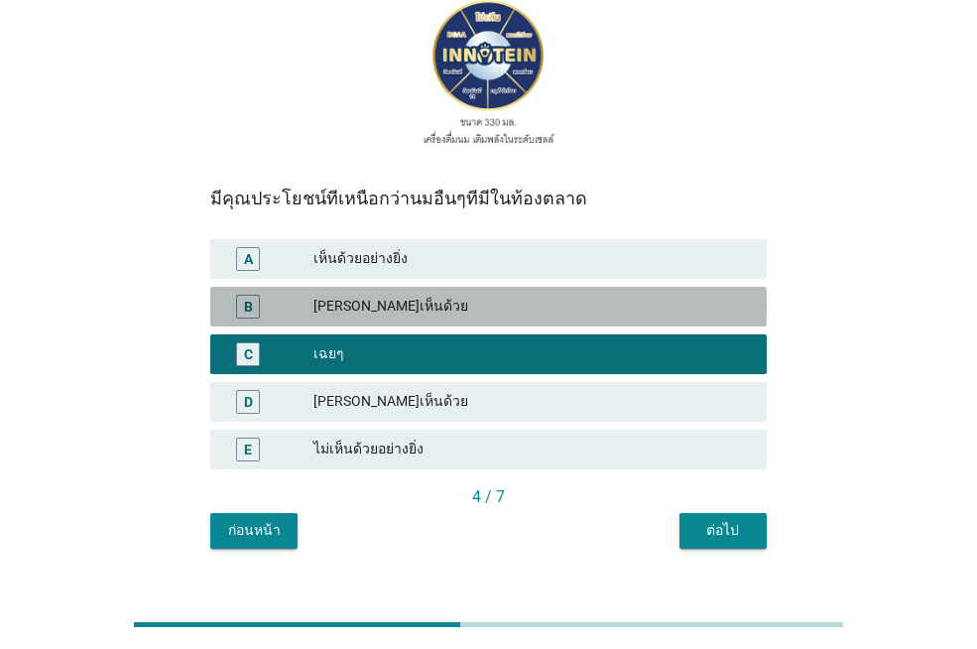
click at [642, 295] on div "[PERSON_NAME]เห็นด้วย" at bounding box center [531, 307] width 437 height 24
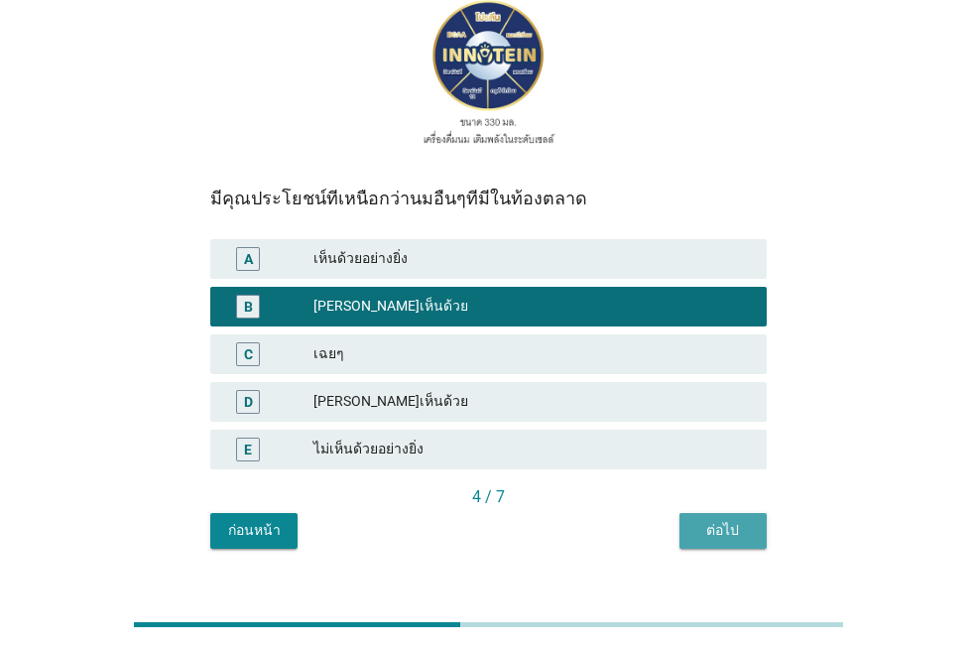
drag, startPoint x: 729, startPoint y: 491, endPoint x: 867, endPoint y: 482, distance: 138.1
click at [729, 520] on div "ต่อไป" at bounding box center [723, 530] width 56 height 21
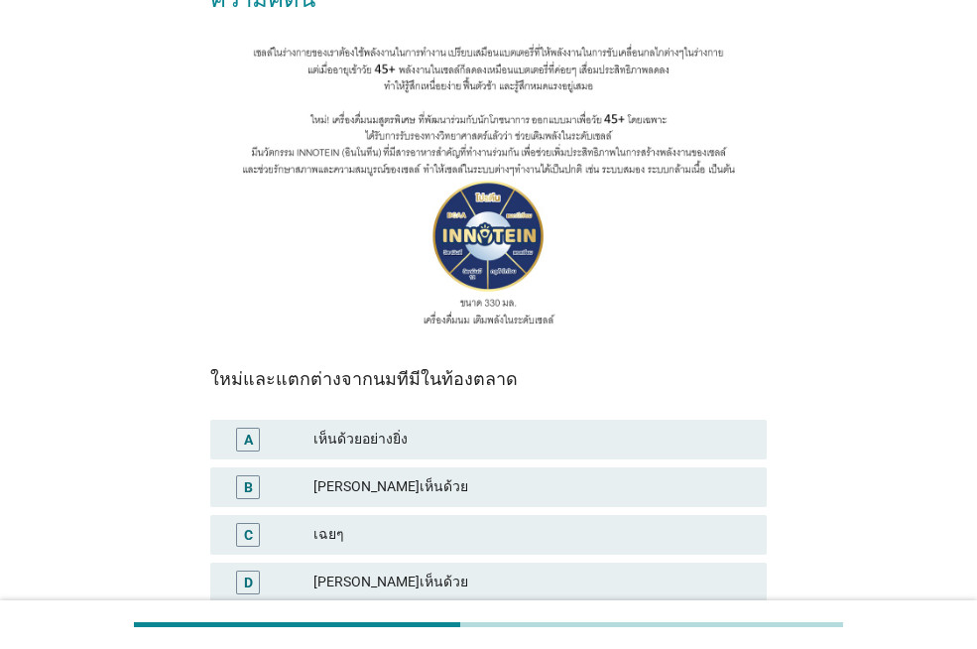
scroll to position [298, 0]
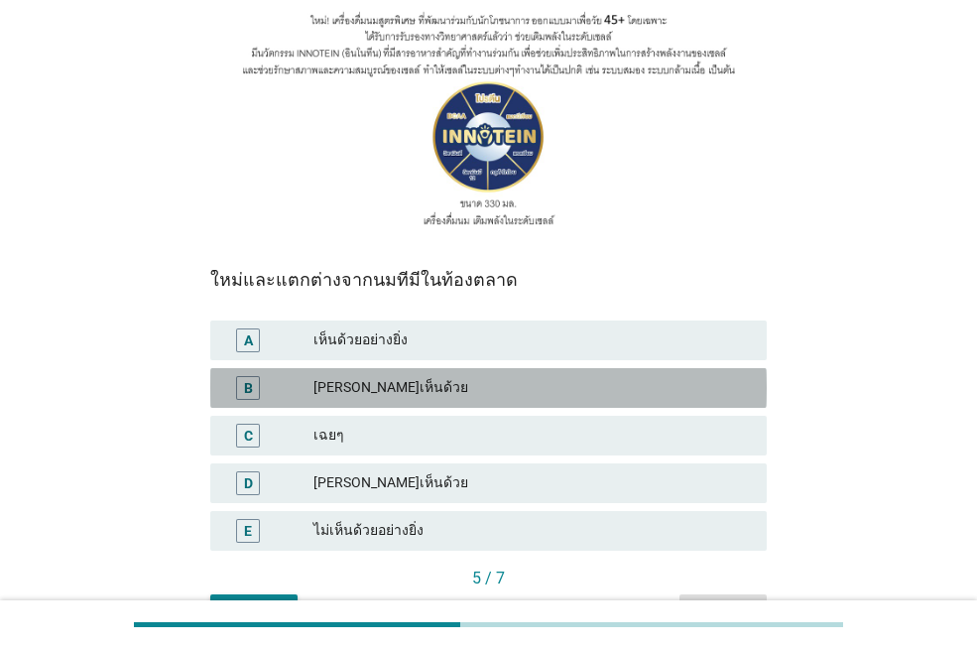
click at [479, 376] on div "[PERSON_NAME]เห็นด้วย" at bounding box center [531, 388] width 437 height 24
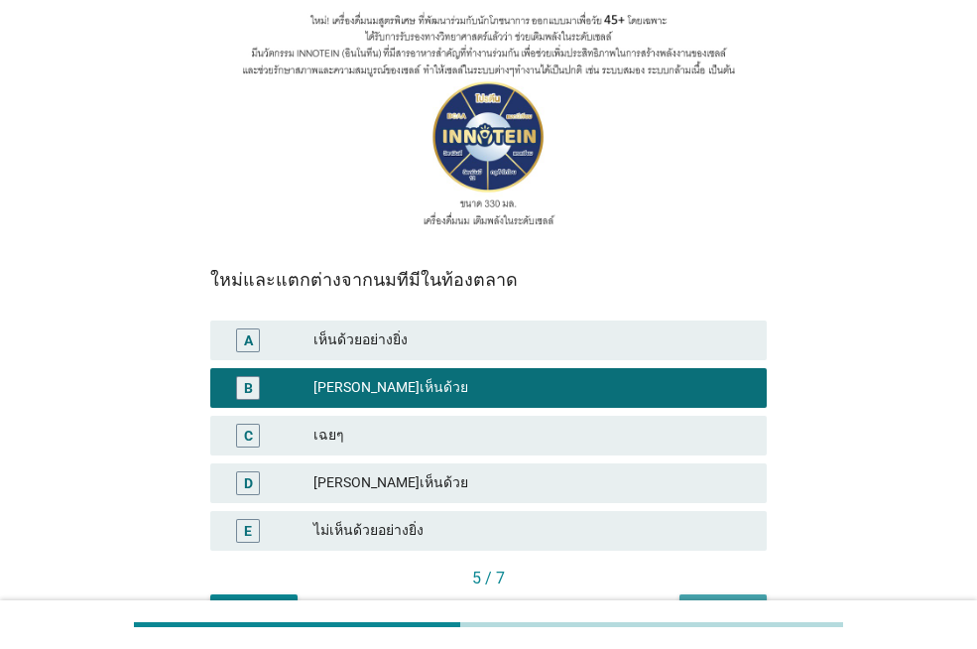
click at [723, 601] on div "ต่อไป" at bounding box center [723, 611] width 56 height 21
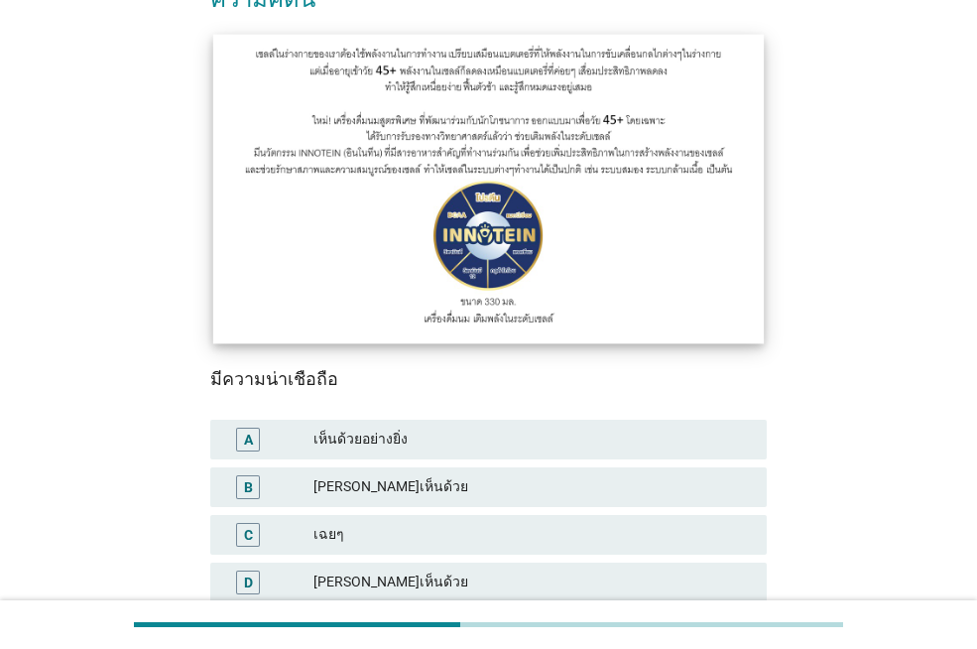
scroll to position [379, 0]
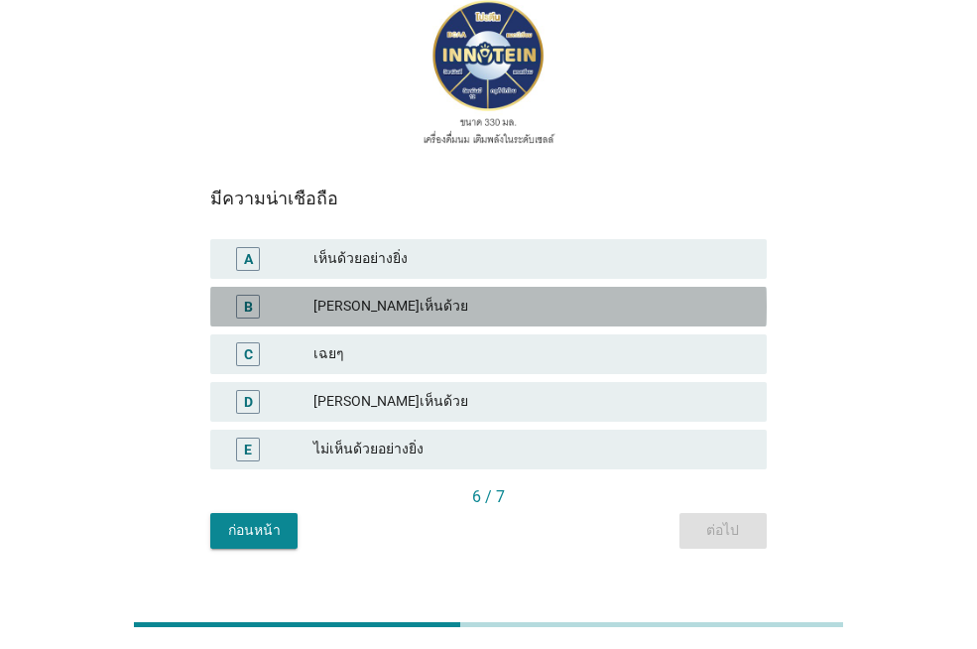
click at [538, 295] on div "[PERSON_NAME]เห็นด้วย" at bounding box center [531, 307] width 437 height 24
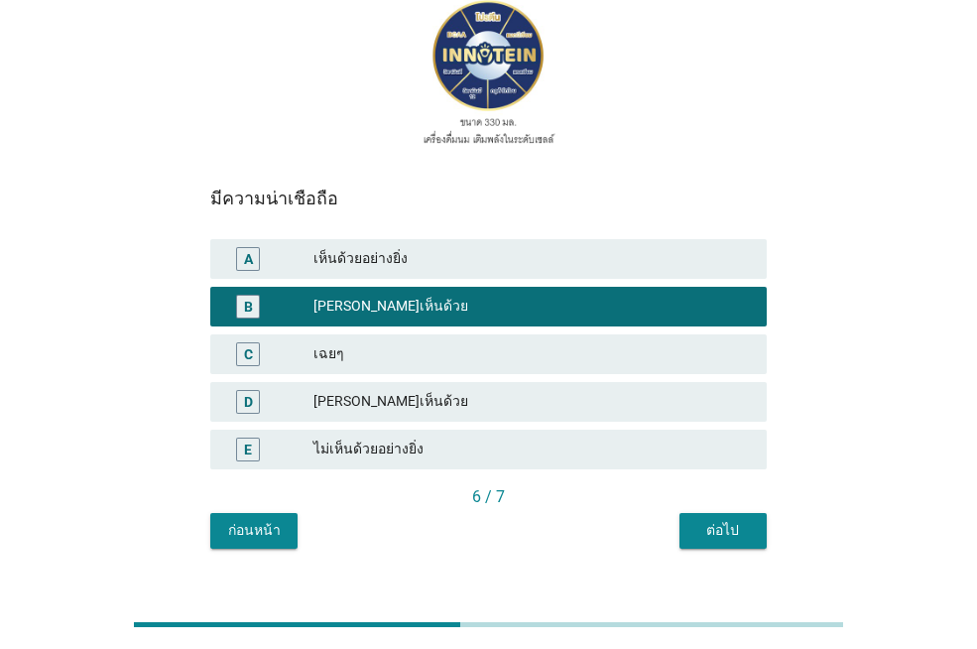
click at [723, 520] on div "ต่อไป" at bounding box center [723, 530] width 56 height 21
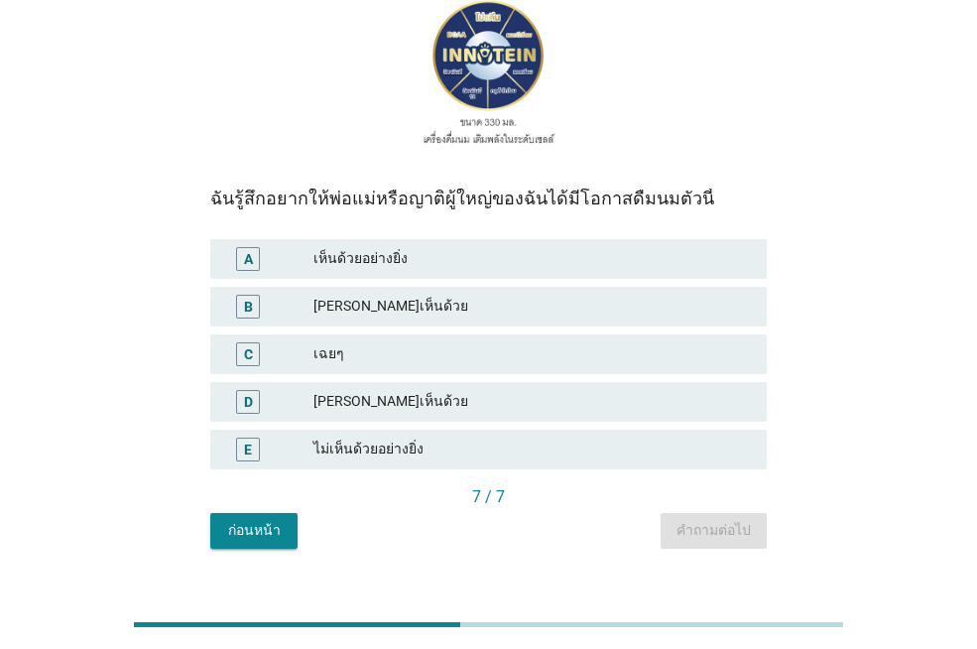
click at [643, 342] on div "เฉยๆ" at bounding box center [531, 354] width 437 height 24
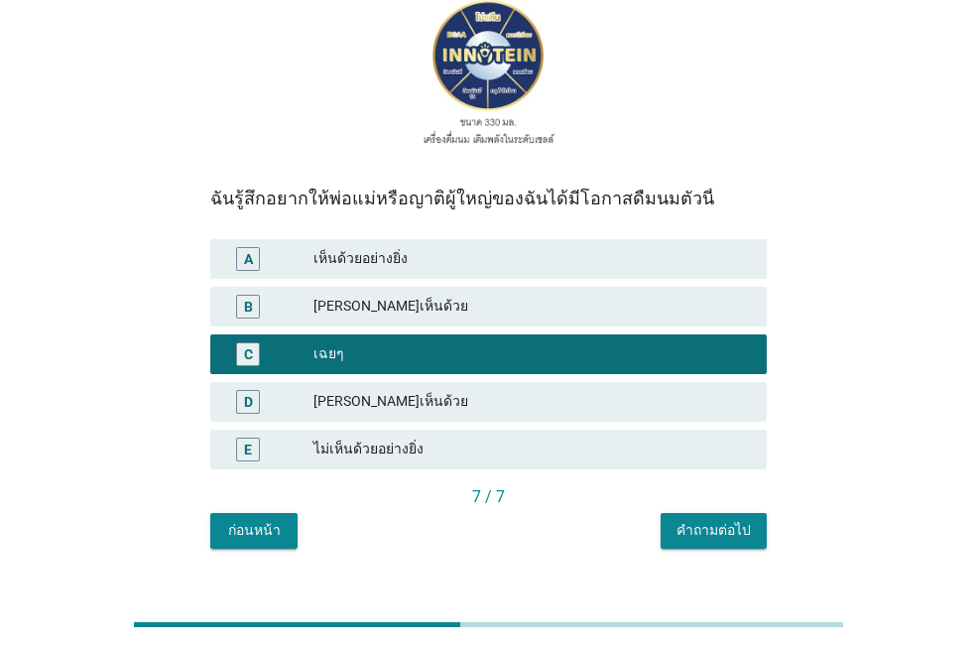
click at [630, 295] on div "[PERSON_NAME]เห็นด้วย" at bounding box center [531, 307] width 437 height 24
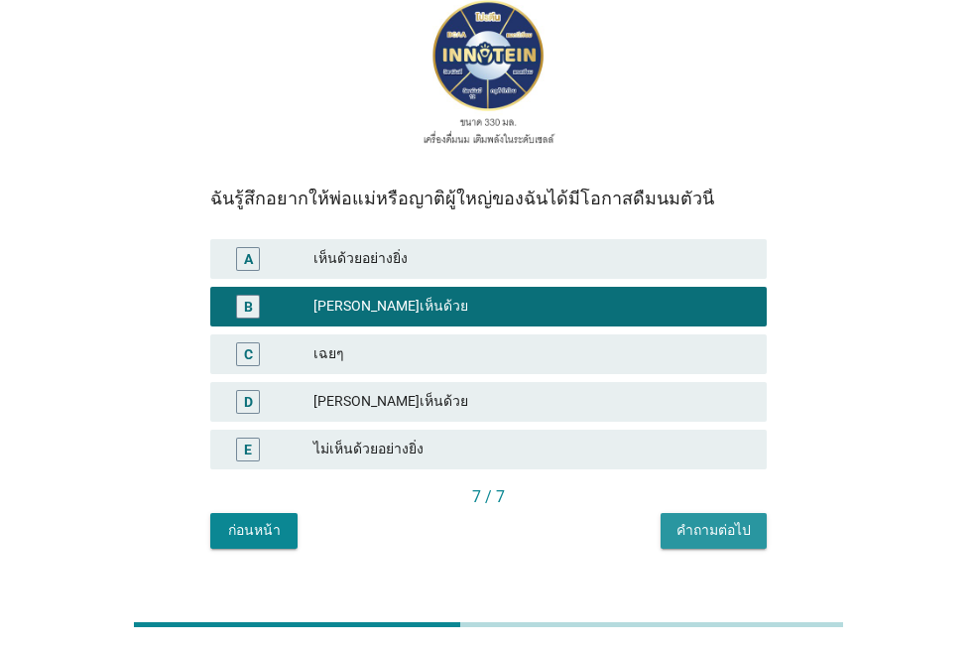
click at [710, 520] on div "คำถามต่อไป" at bounding box center [713, 530] width 74 height 21
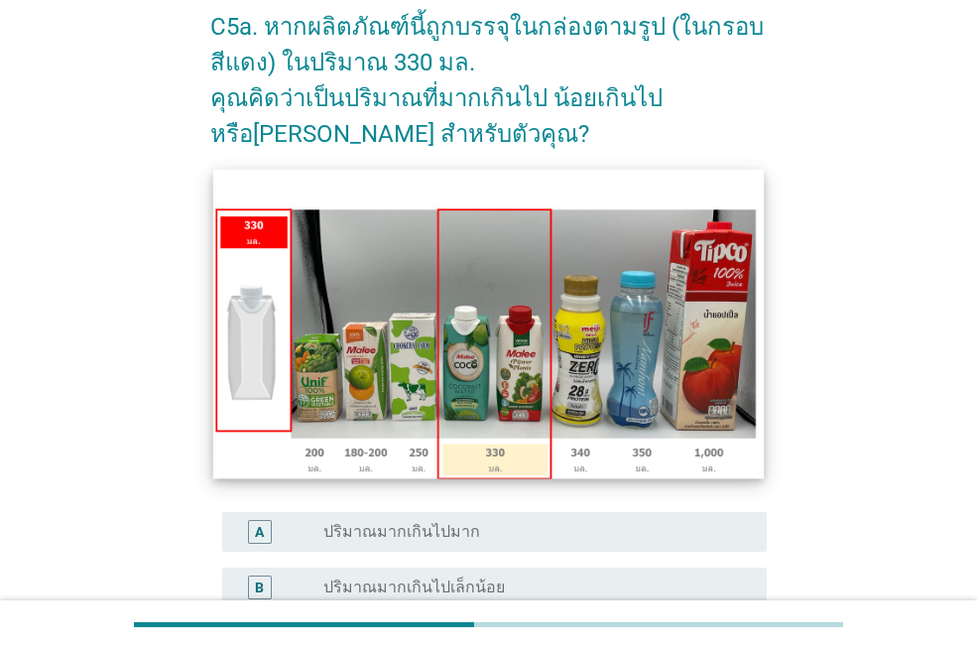
scroll to position [298, 0]
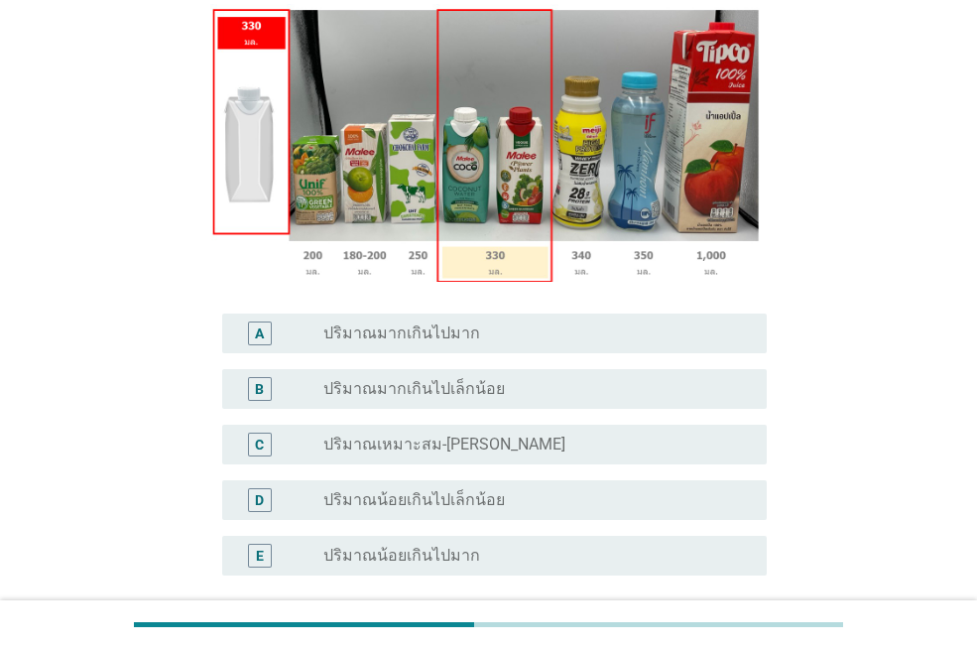
click at [555, 400] on div "radio_button_unchecked ปริมาณมากเกินไปเล็กน้อย" at bounding box center [536, 389] width 427 height 24
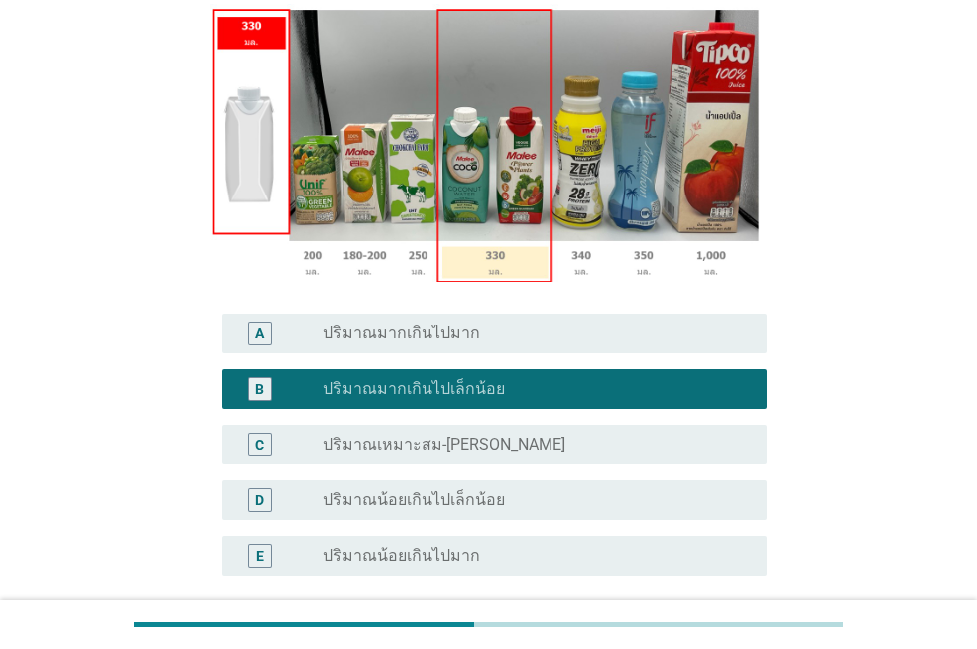
scroll to position [479, 0]
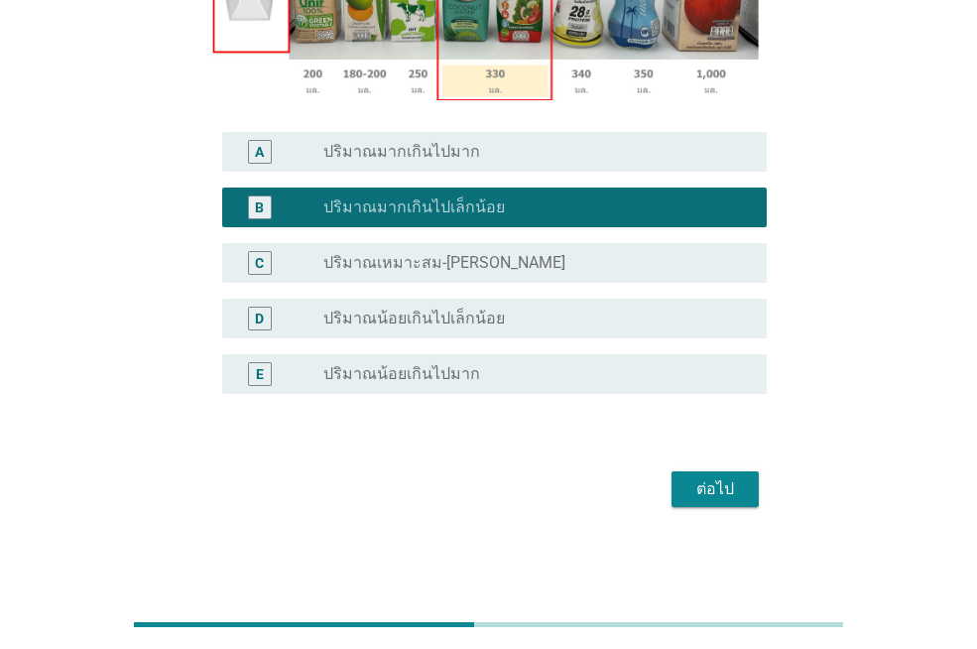
click at [708, 482] on div "ต่อไป" at bounding box center [715, 489] width 56 height 24
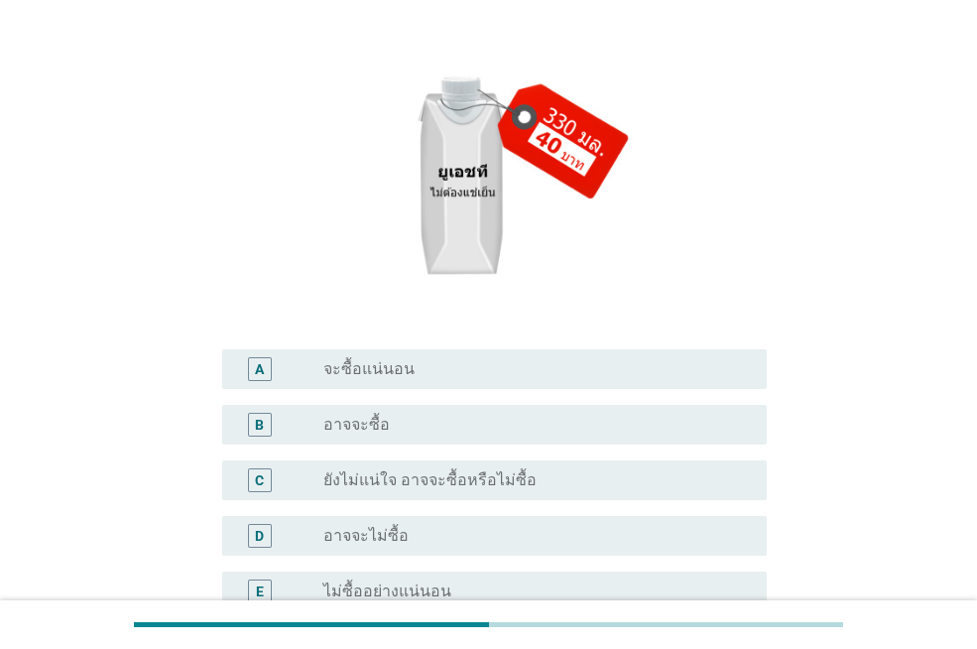
scroll to position [397, 0]
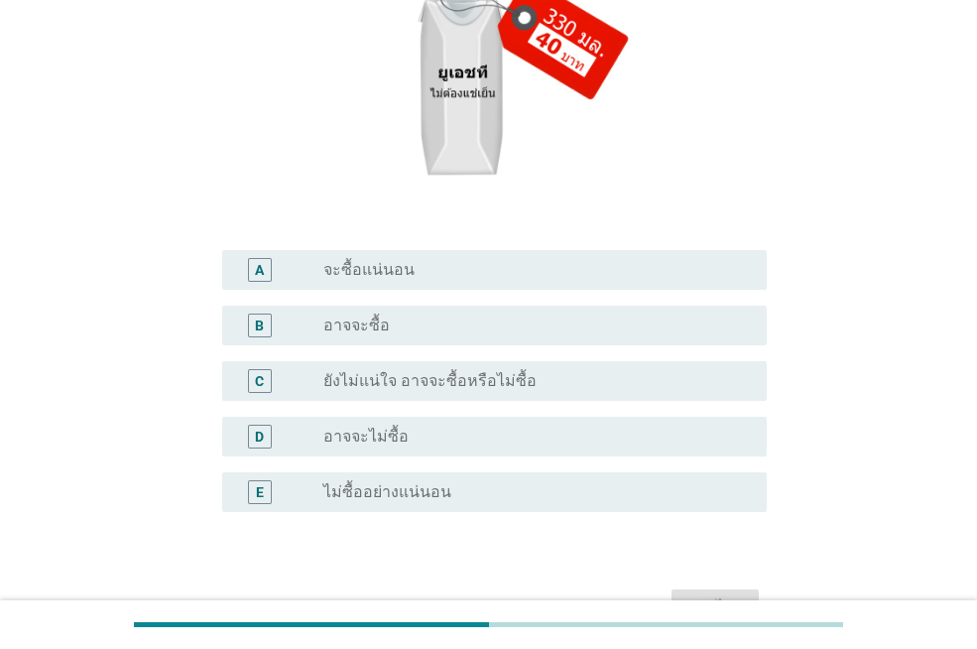
click at [463, 383] on label "ยังไม่แน่ใจ อาจจะซื้อหรือไม่ซื้อ" at bounding box center [429, 381] width 213 height 20
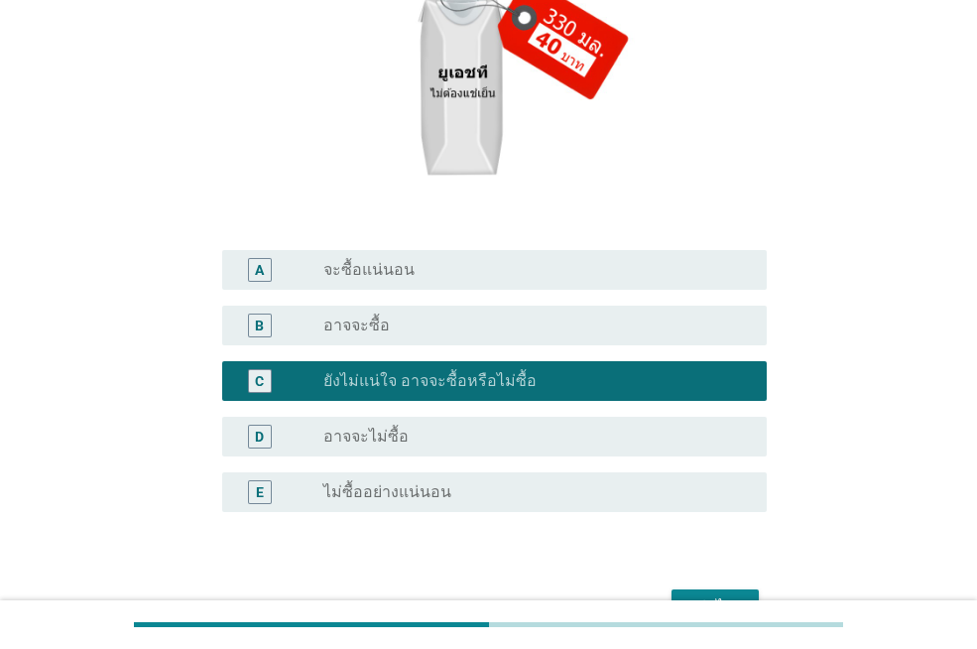
scroll to position [515, 0]
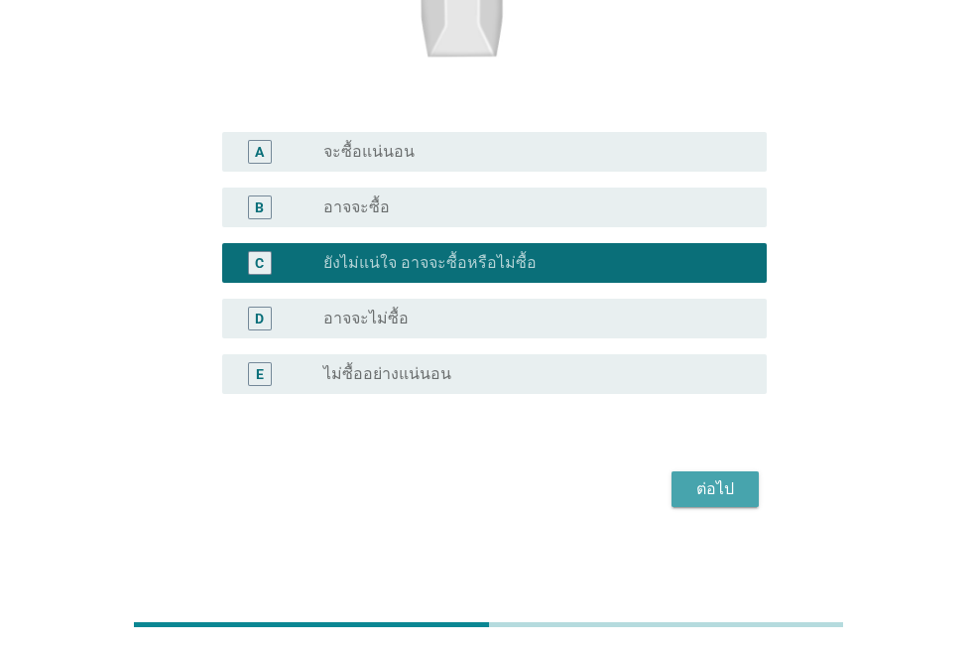
click at [692, 489] on div "ต่อไป" at bounding box center [715, 489] width 56 height 24
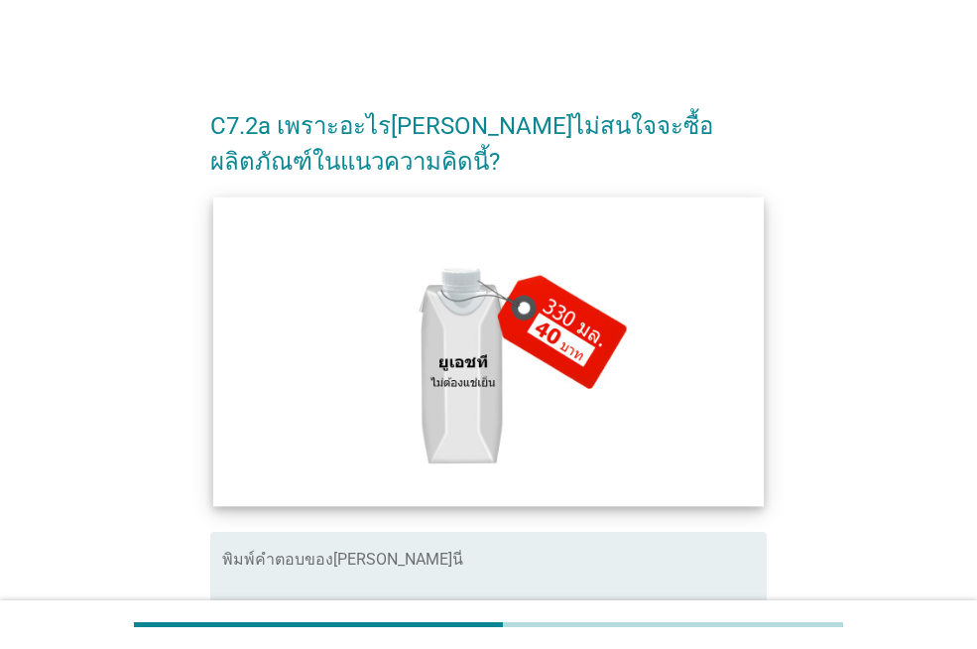
scroll to position [262, 0]
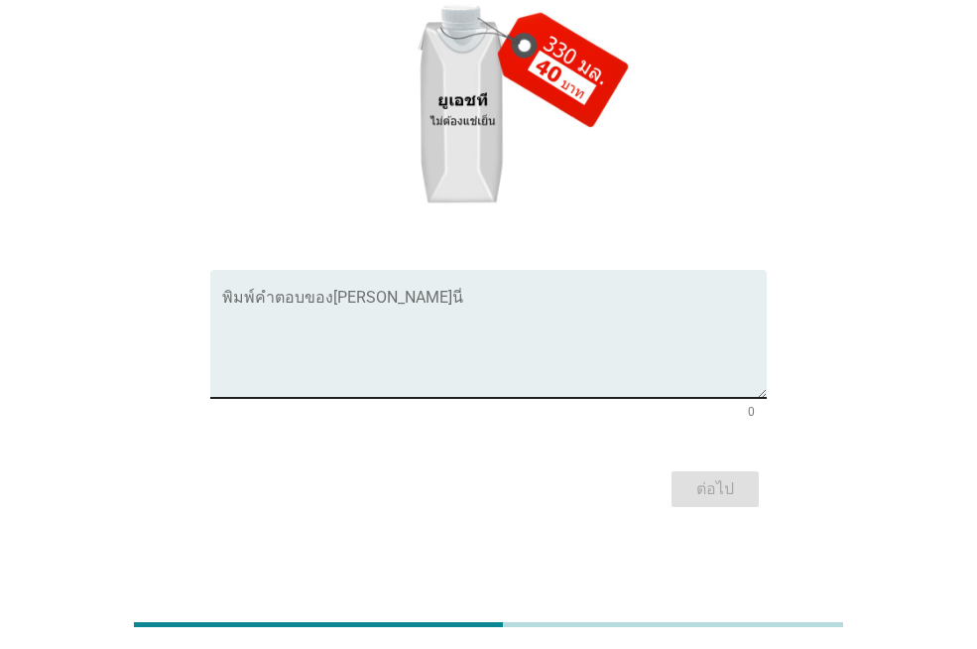
click at [332, 345] on textarea "พิมพ์คำตอบของคุณ ที่นี่" at bounding box center [494, 346] width 544 height 104
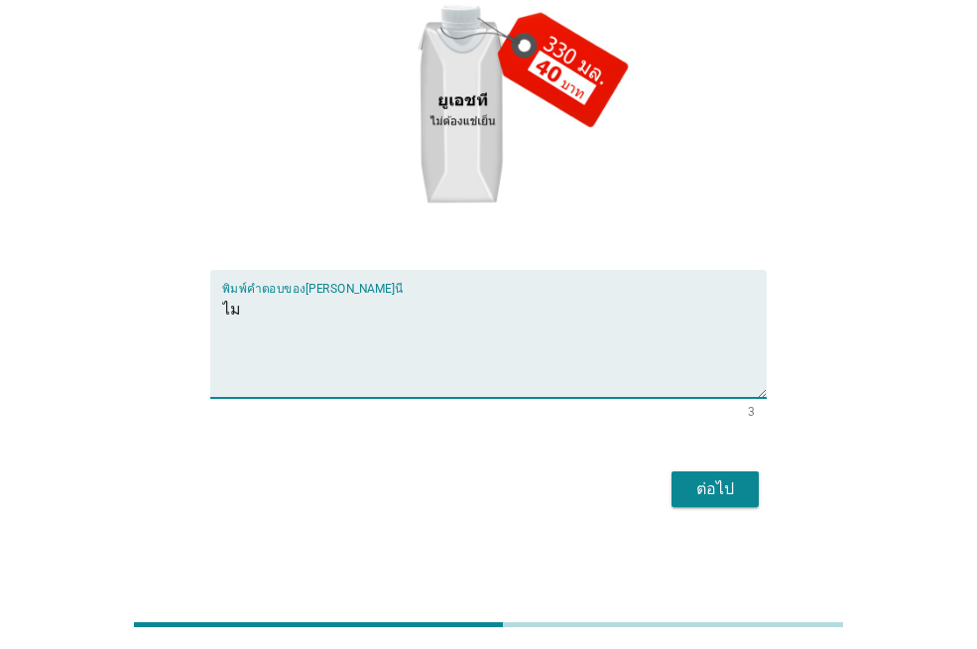
type textarea "ไ"
type textarea "ไม่แน่ใจว่าผลิตภัณฑ์จะเหมาะสมกับช่วงวัย"
click at [708, 500] on div "ต่อไป" at bounding box center [715, 489] width 56 height 24
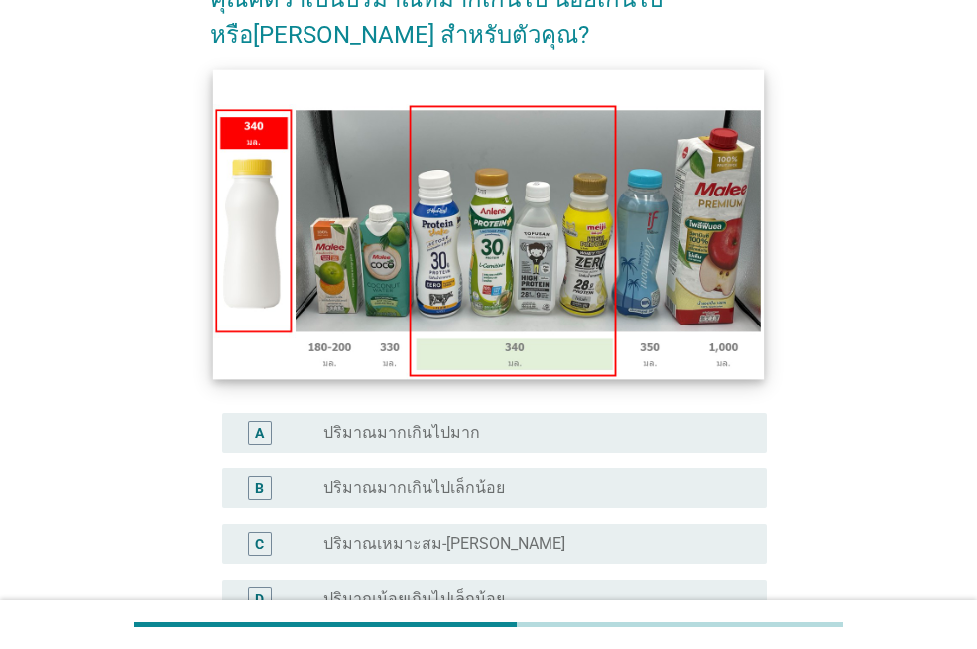
scroll to position [298, 0]
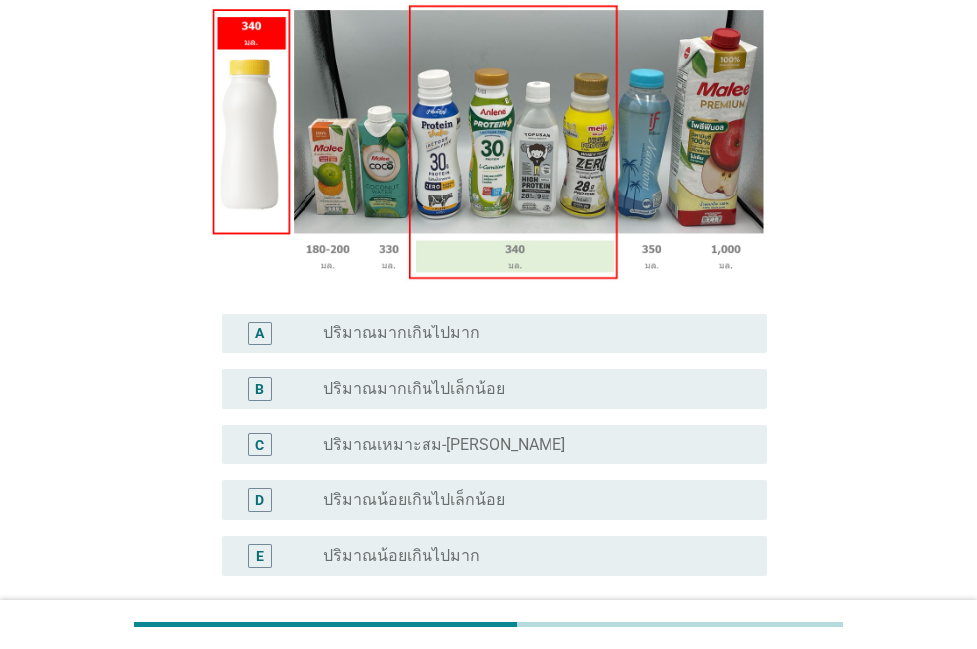
click at [501, 392] on div "radio_button_unchecked ปริมาณมากเกินไปเล็กน้อย" at bounding box center [529, 389] width 412 height 20
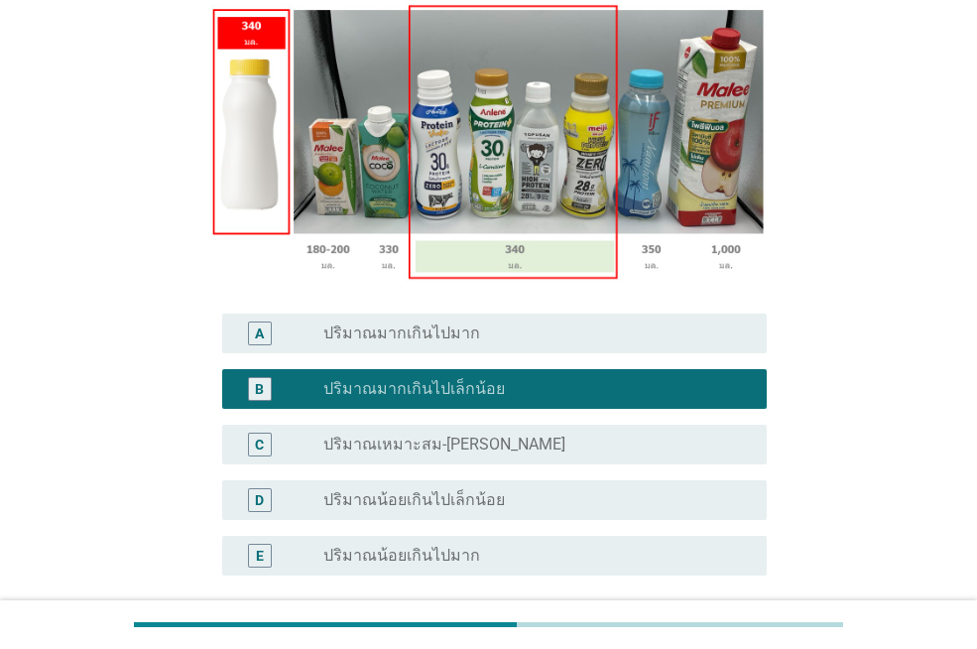
scroll to position [479, 0]
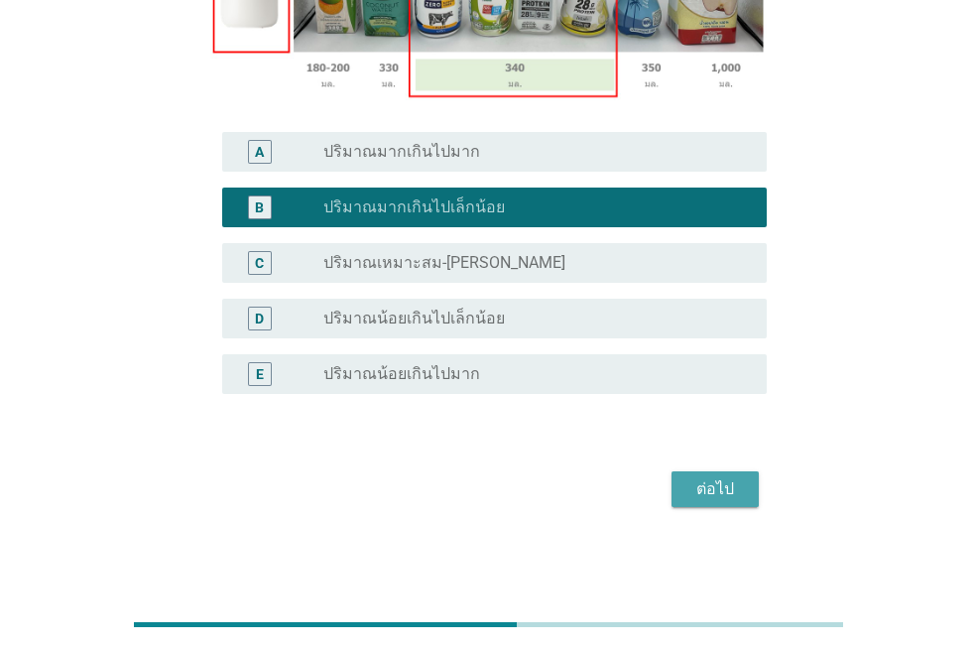
click at [729, 474] on button "ต่อไป" at bounding box center [714, 489] width 87 height 36
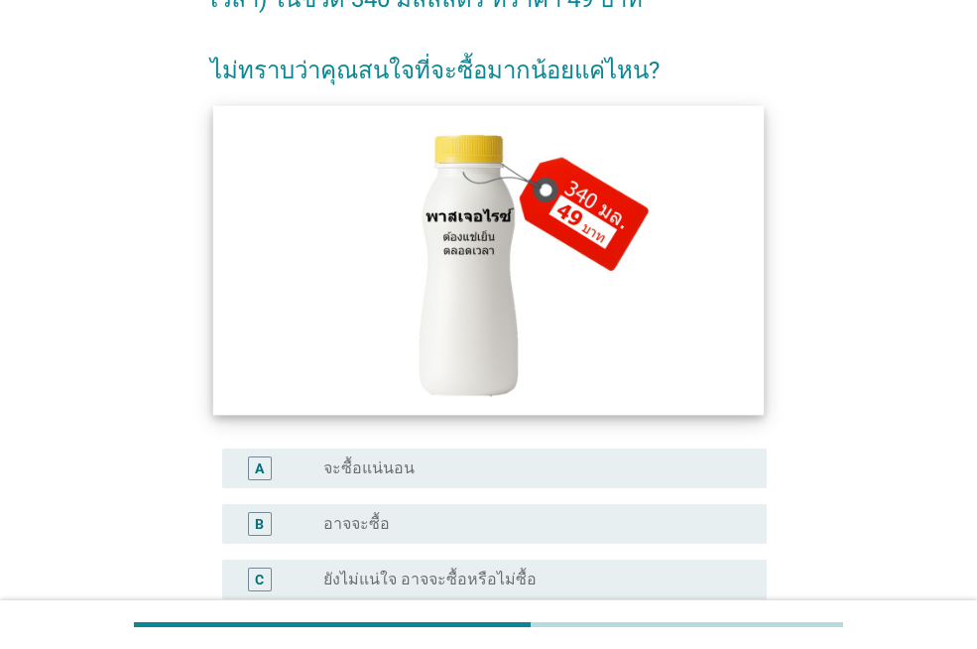
scroll to position [397, 0]
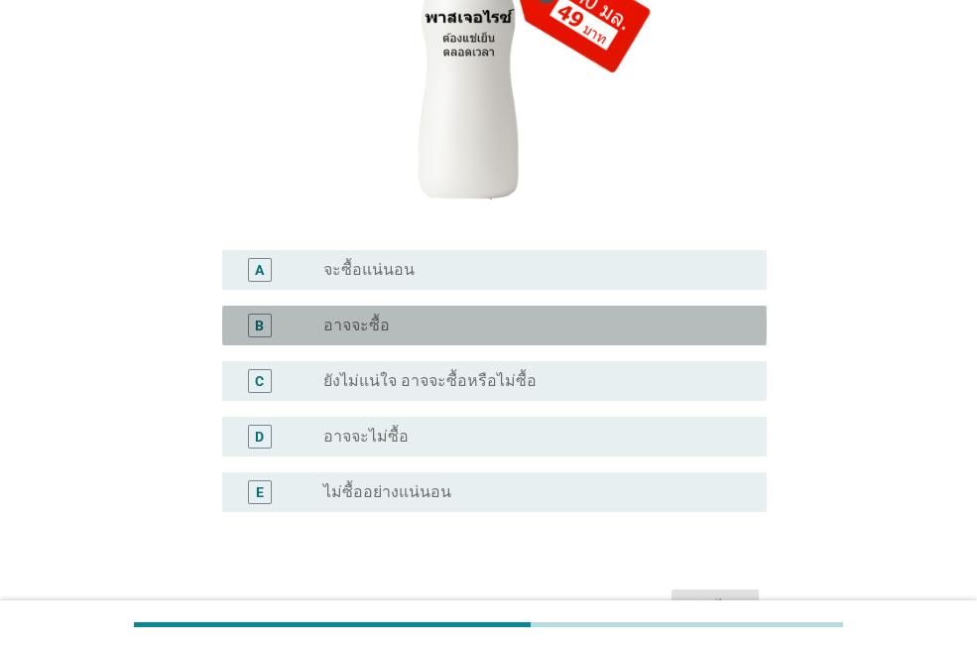
click at [444, 337] on div "B radio_button_unchecked อาจจะซื้อ" at bounding box center [494, 325] width 544 height 40
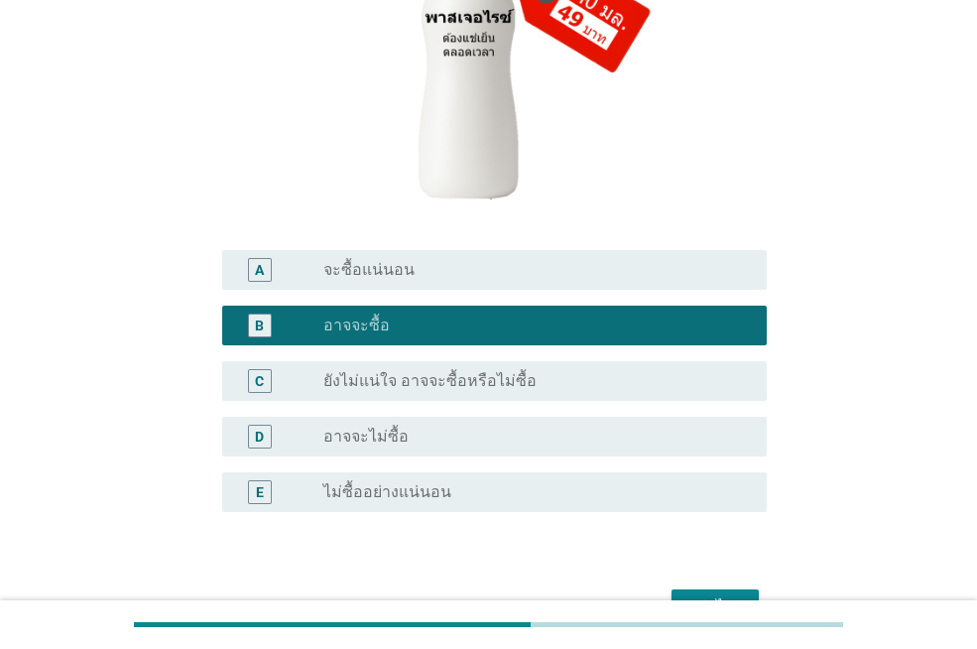
scroll to position [515, 0]
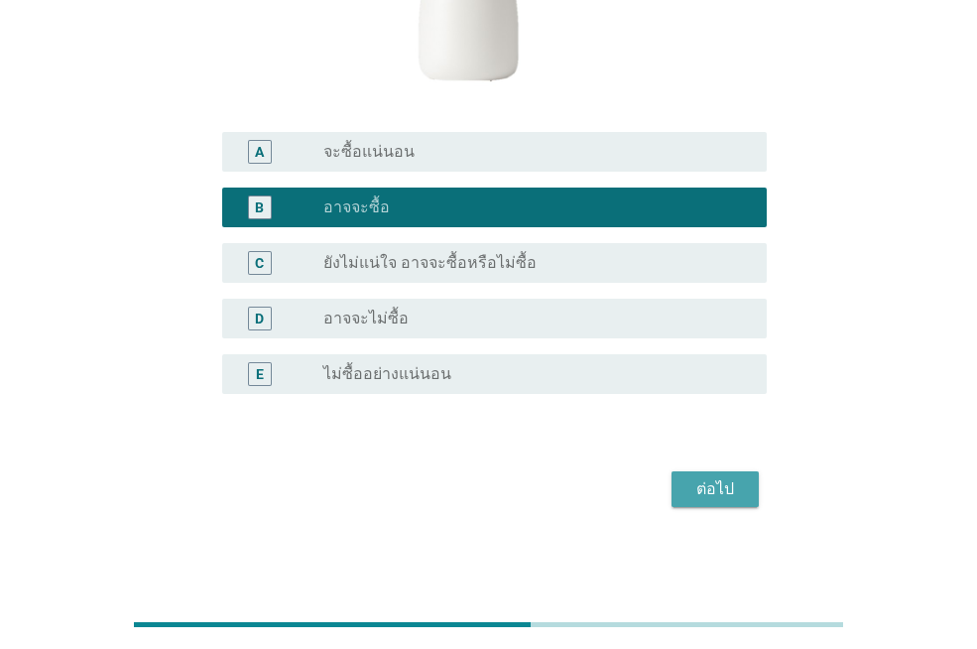
click at [707, 485] on div "ต่อไป" at bounding box center [715, 489] width 56 height 24
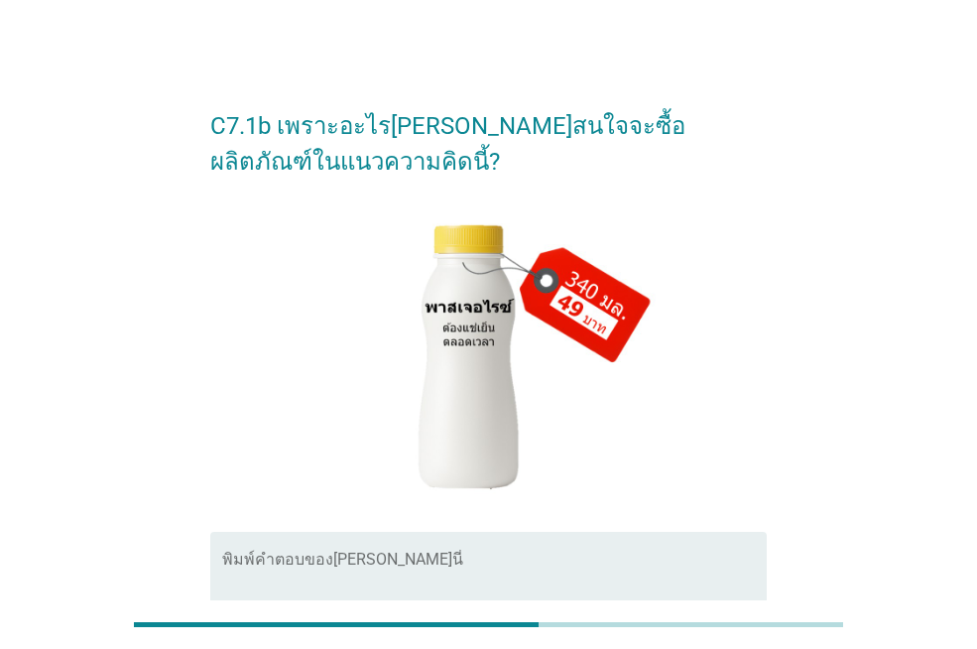
scroll to position [262, 0]
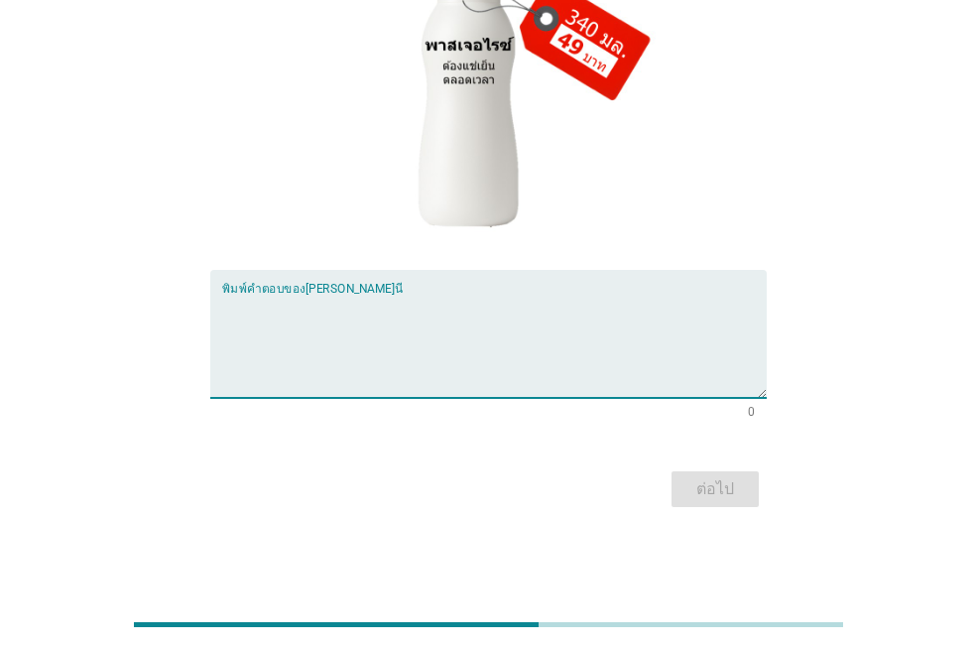
click at [371, 347] on textarea "พิมพ์คำตอบของคุณ ที่นี่" at bounding box center [494, 346] width 544 height 104
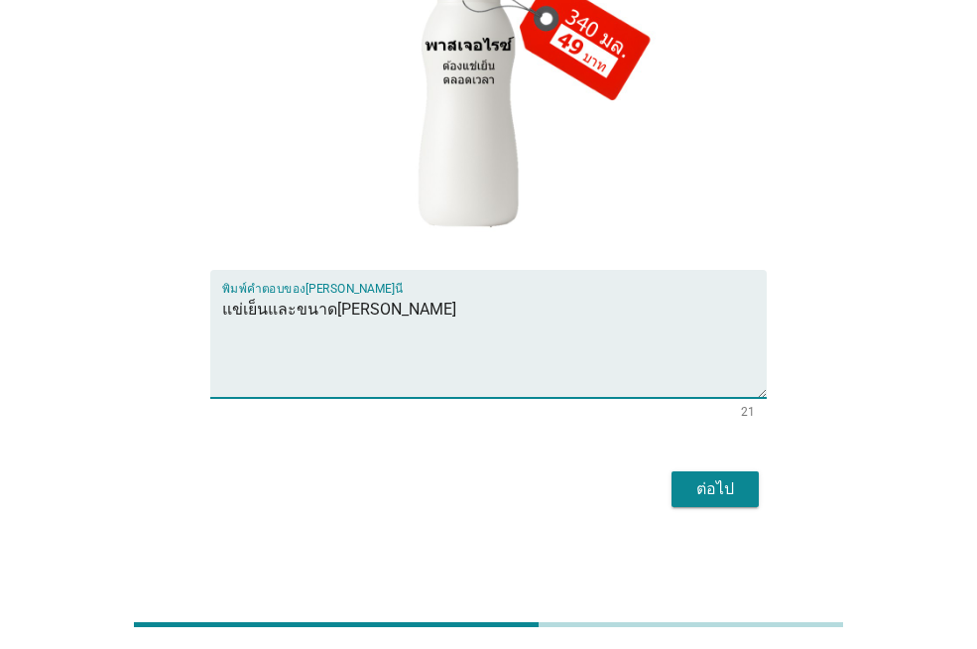
type textarea "แข่เย็นและขนาด[PERSON_NAME]"
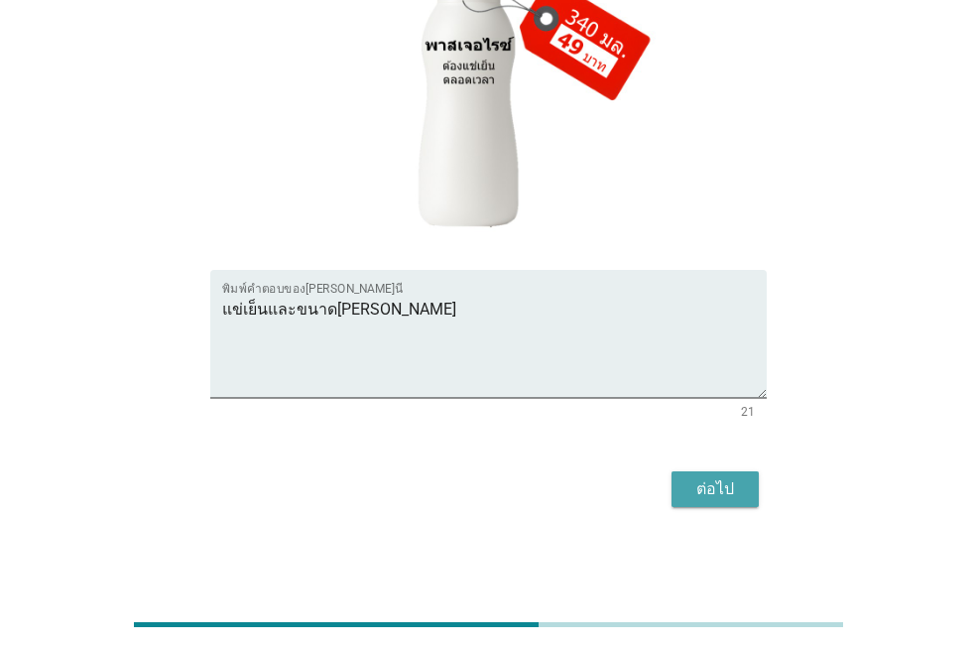
click at [695, 481] on div "ต่อไป" at bounding box center [715, 489] width 56 height 24
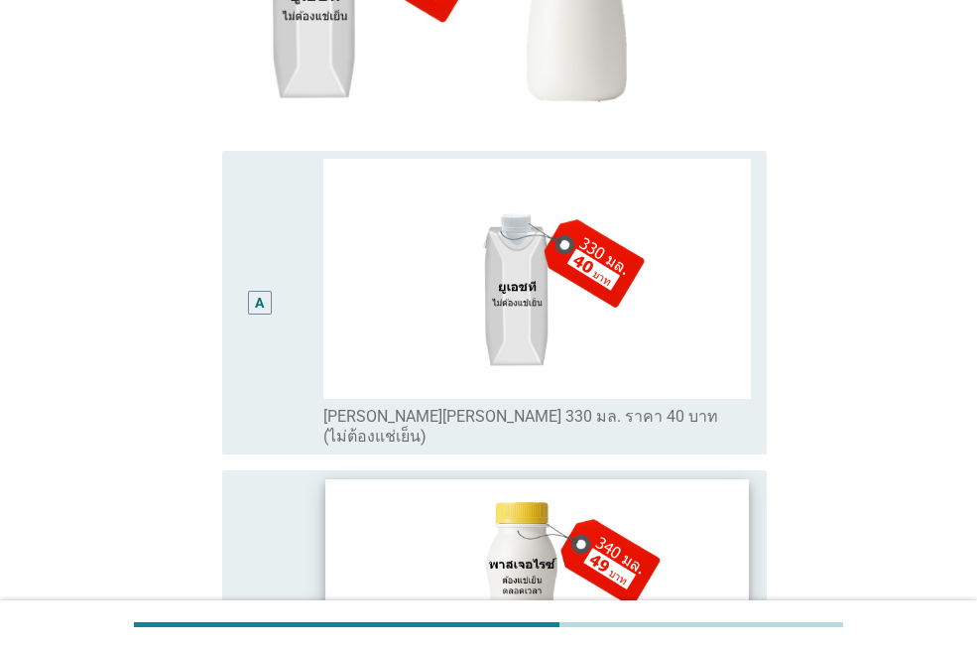
scroll to position [595, 0]
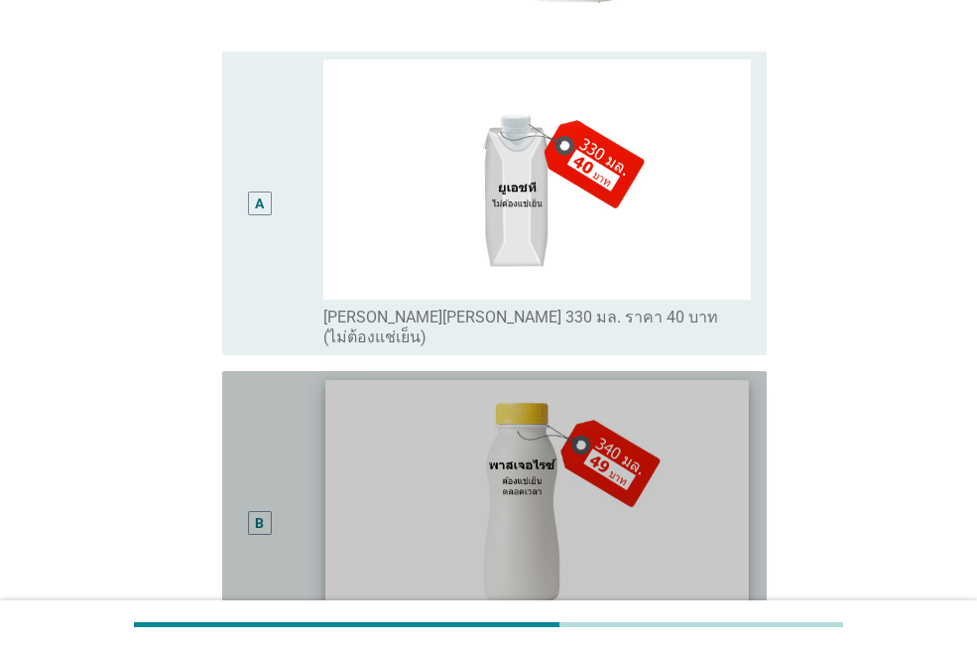
click at [400, 479] on img at bounding box center [536, 499] width 422 height 238
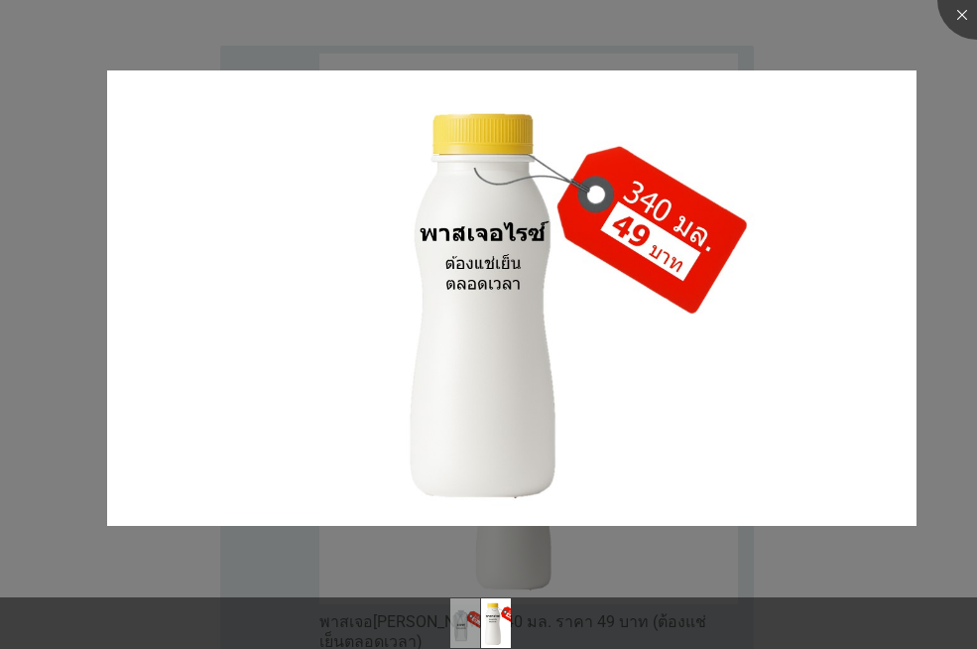
click at [947, 487] on div at bounding box center [488, 324] width 977 height 649
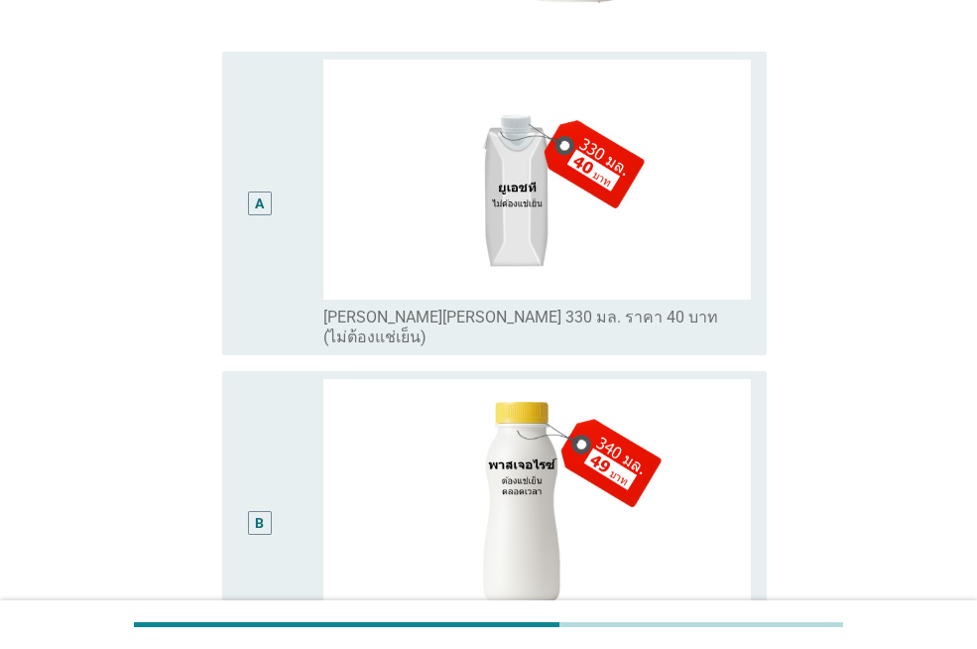
scroll to position [793, 0]
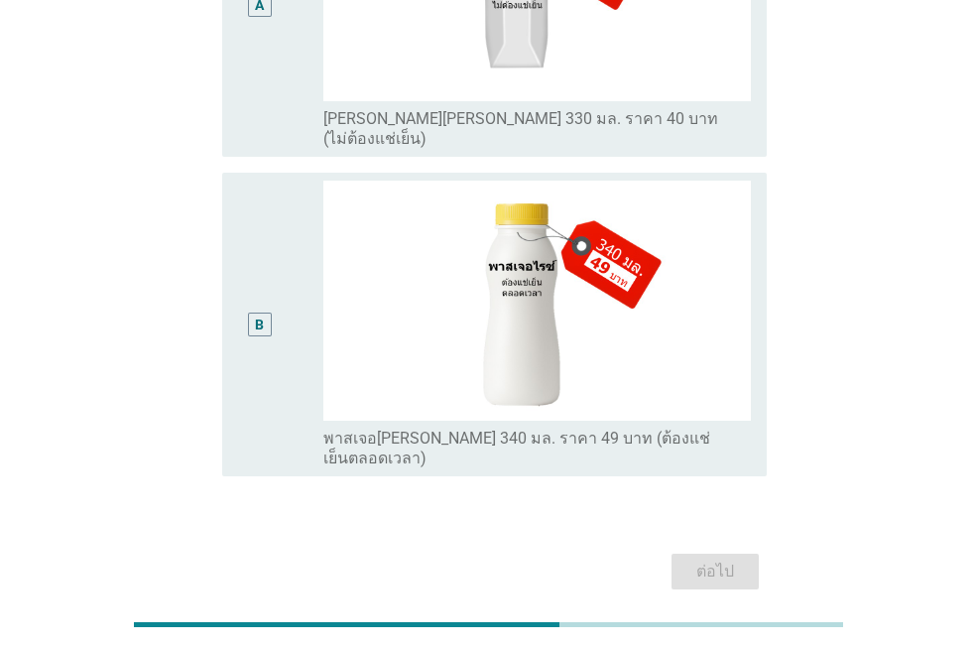
click at [309, 339] on div "B" at bounding box center [280, 325] width 85 height 288
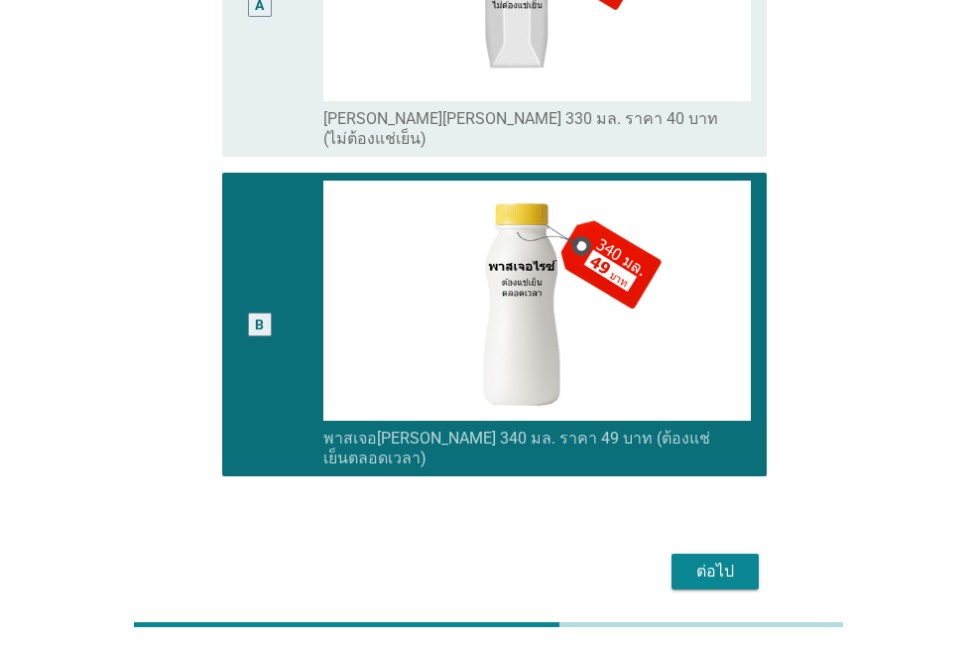
click at [736, 559] on div "ต่อไป" at bounding box center [715, 571] width 56 height 24
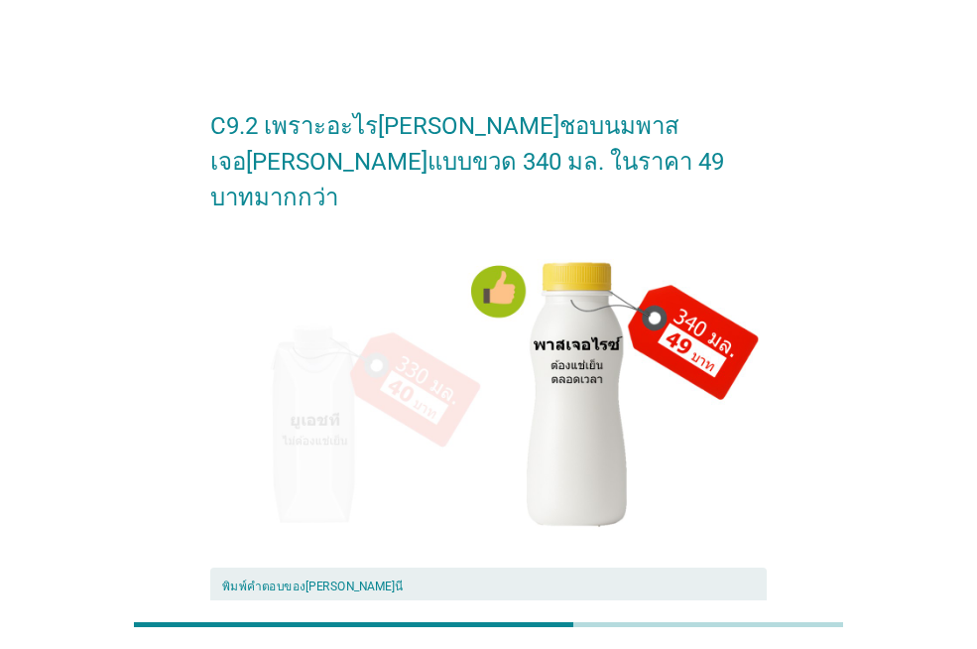
click at [360, 591] on textarea "พิมพ์คำตอบของคุณ ที่นี่" at bounding box center [494, 643] width 544 height 104
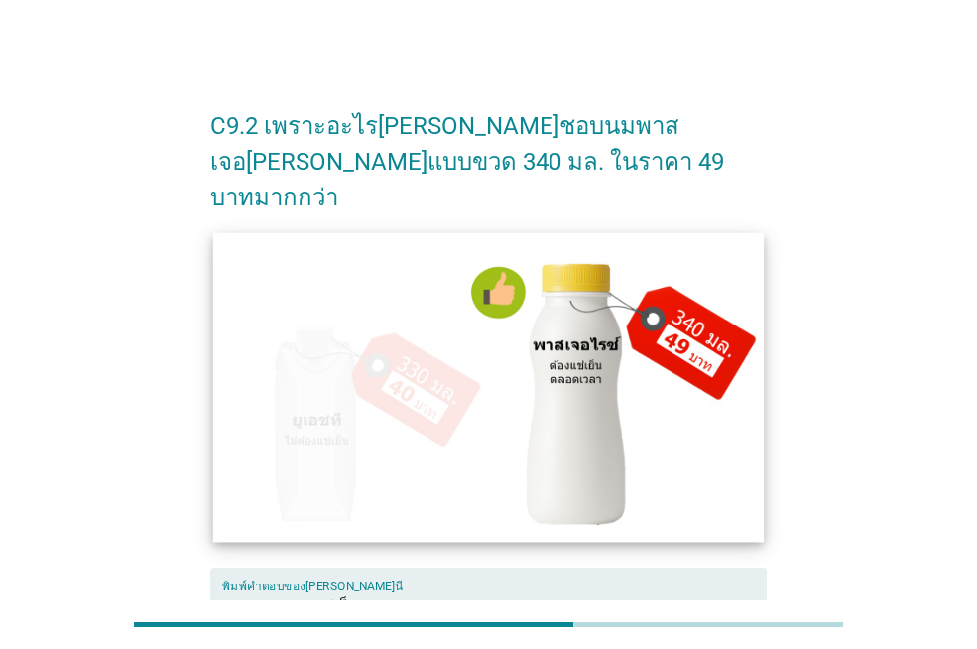
scroll to position [262, 0]
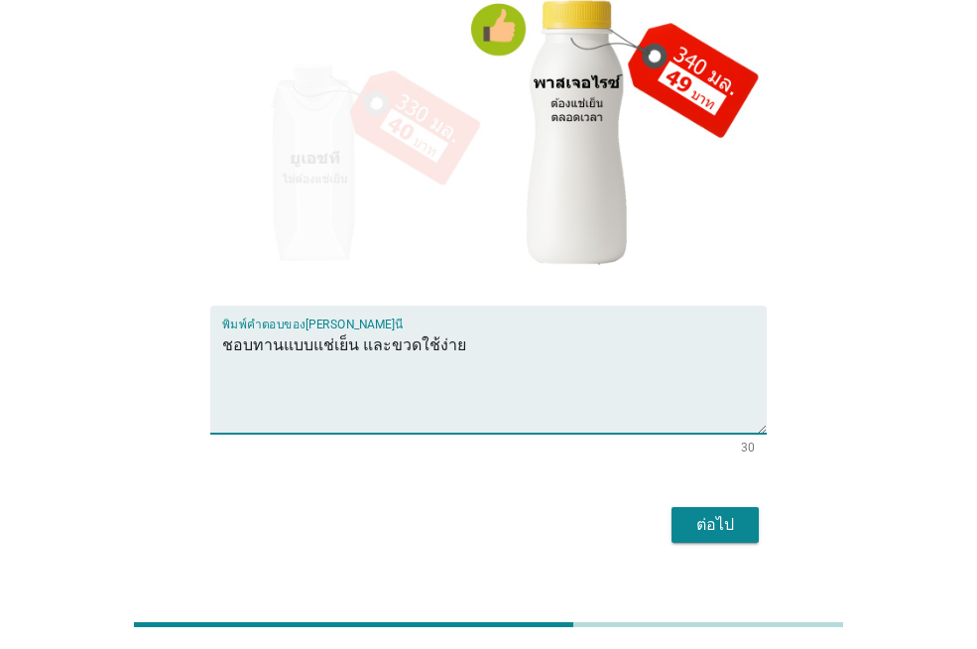
type textarea "ชอบทานแบบแช่เย็น และขวดใช้ง่าย"
click at [752, 507] on button "ต่อไป" at bounding box center [714, 525] width 87 height 36
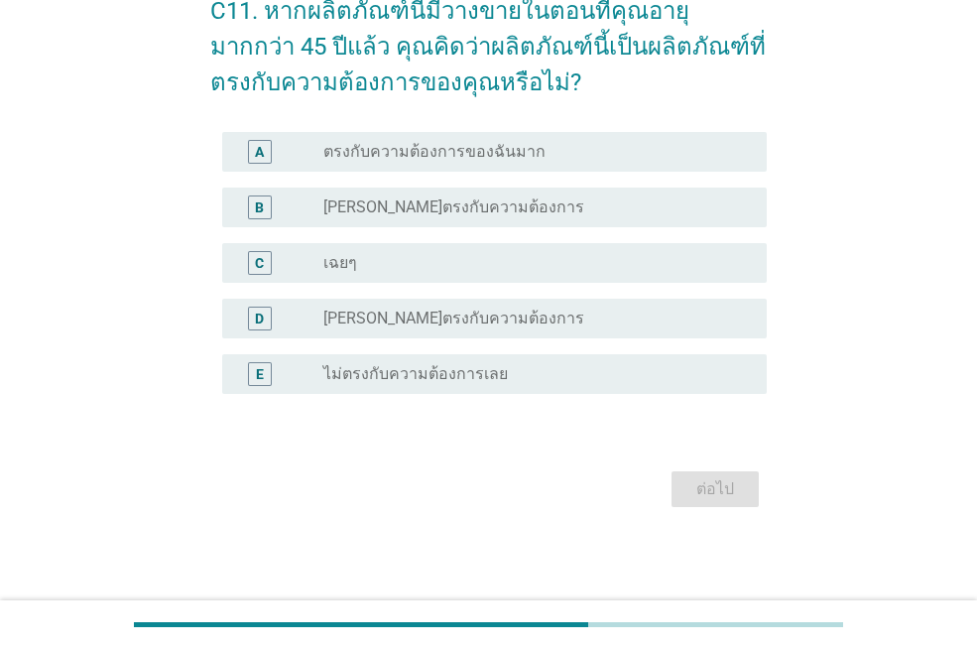
scroll to position [0, 0]
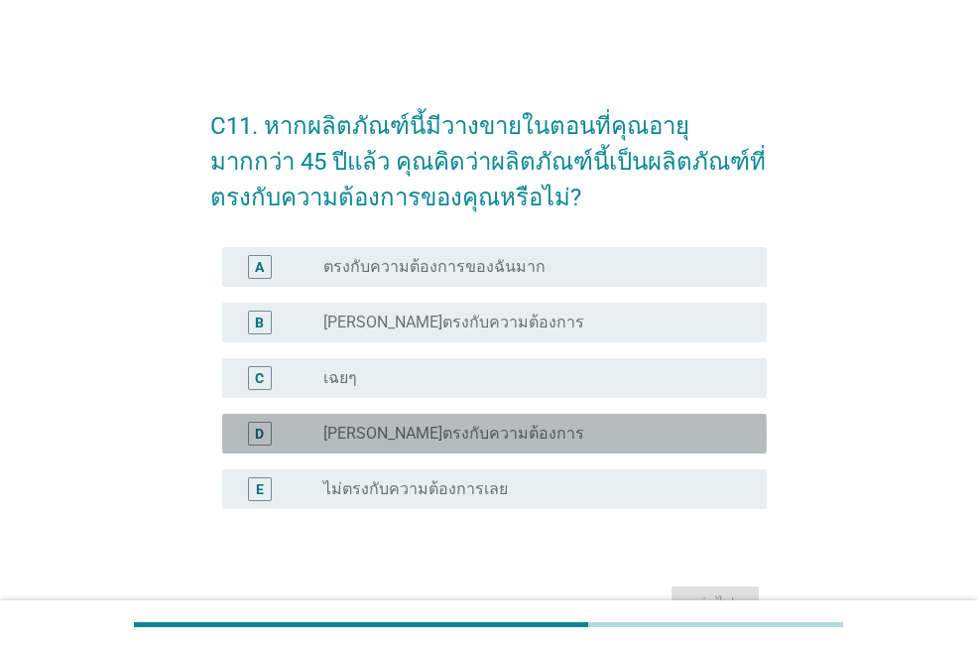
click at [446, 432] on label "[PERSON_NAME]ตรงกับความต้องการ" at bounding box center [453, 433] width 261 height 20
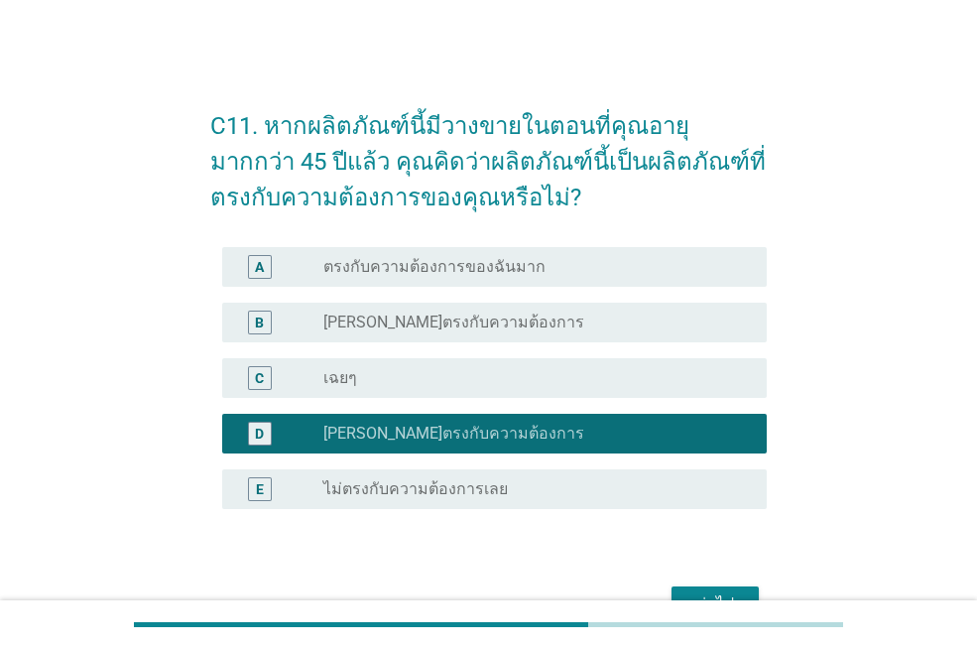
scroll to position [115, 0]
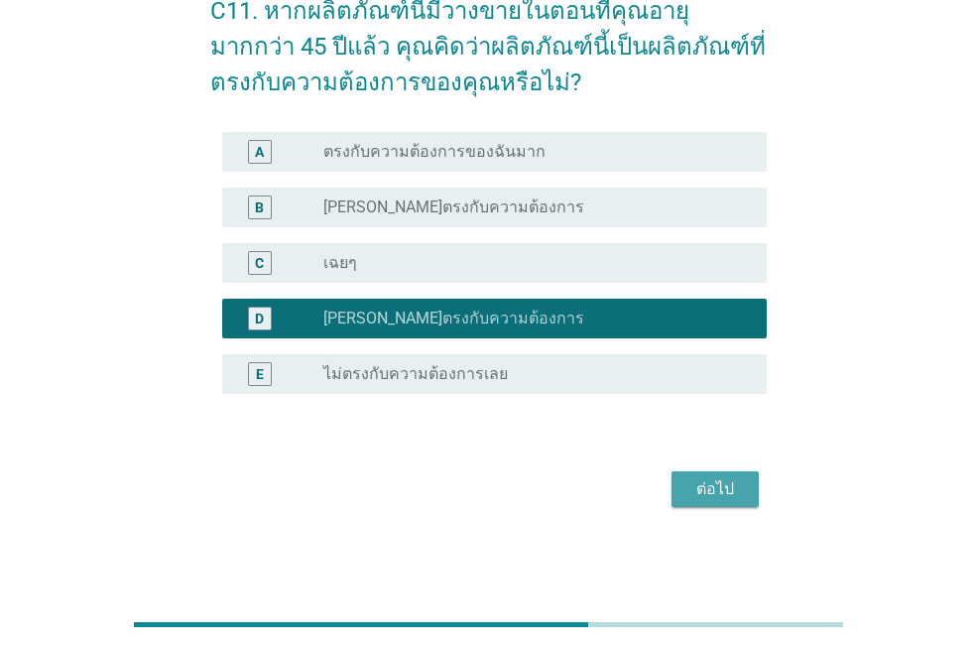
click at [728, 484] on div "ต่อไป" at bounding box center [715, 489] width 56 height 24
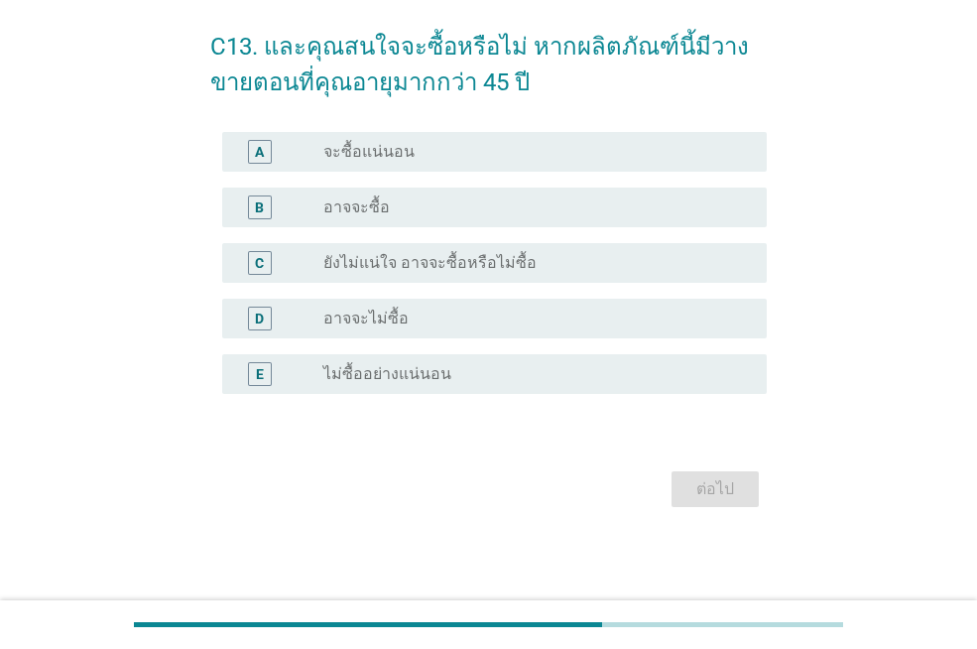
scroll to position [0, 0]
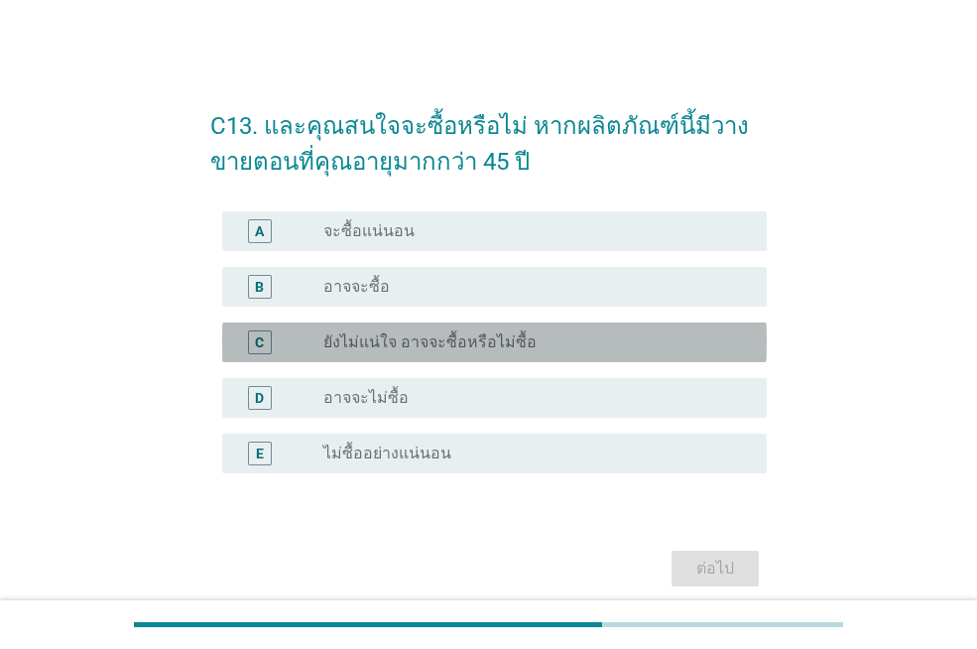
click at [539, 332] on div "radio_button_unchecked ยังไม่แน่ใจ อาจจะซื้อหรือไม่ซื้อ" at bounding box center [529, 342] width 412 height 20
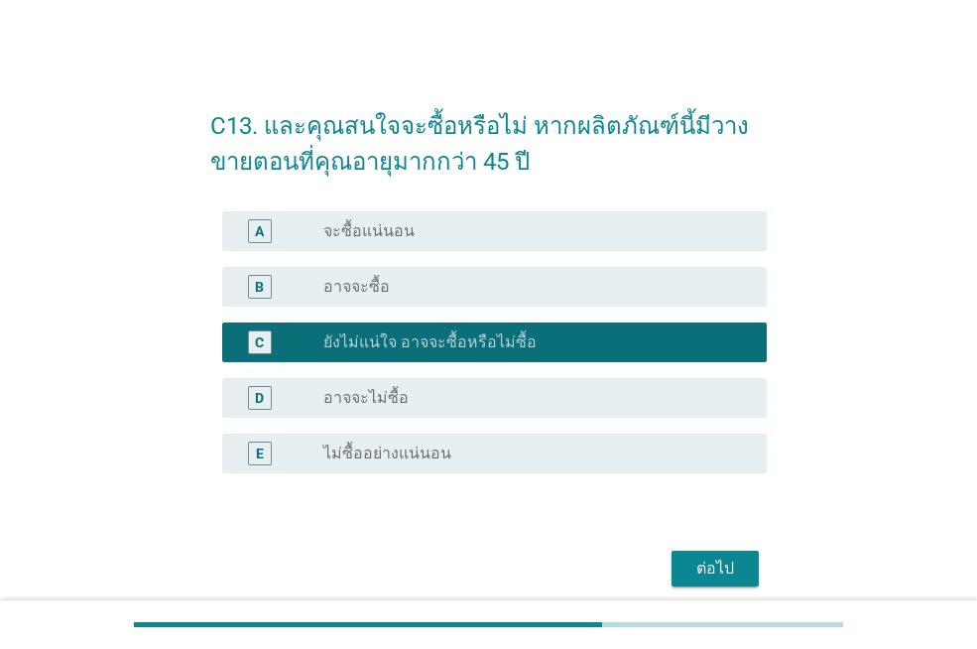
click at [714, 576] on div "ต่อไป" at bounding box center [715, 568] width 56 height 24
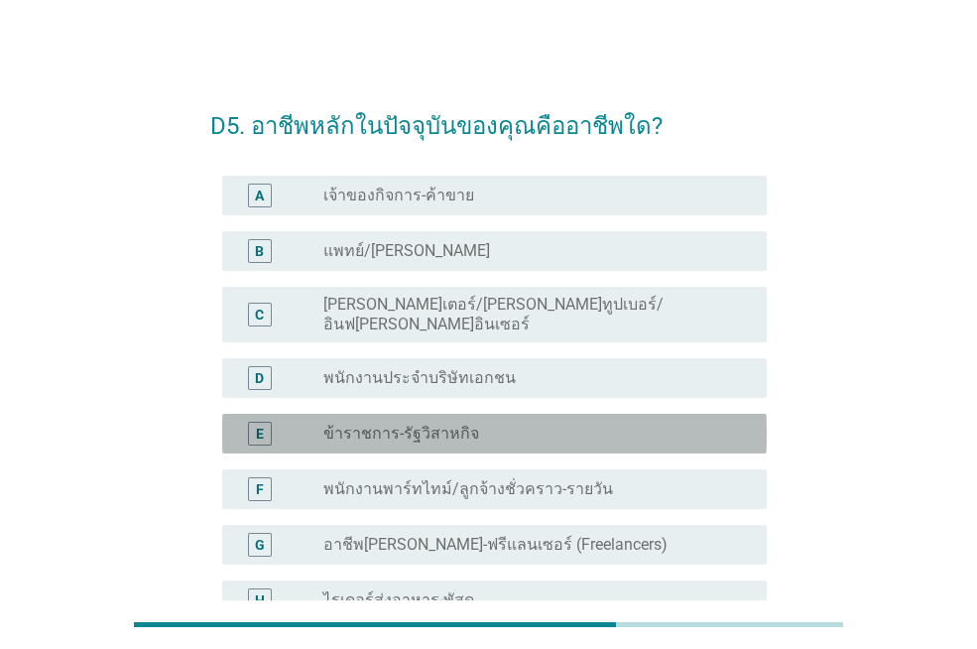
click at [513, 427] on div "radio_button_unchecked ข้าราชการ-รัฐวิสาหกิจ" at bounding box center [536, 434] width 427 height 24
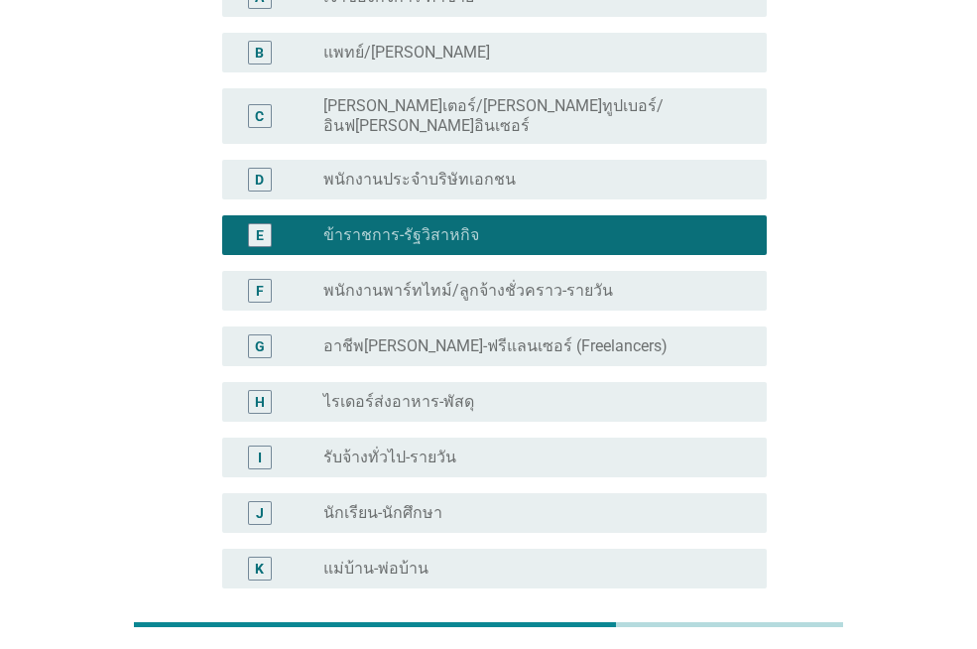
scroll to position [543, 0]
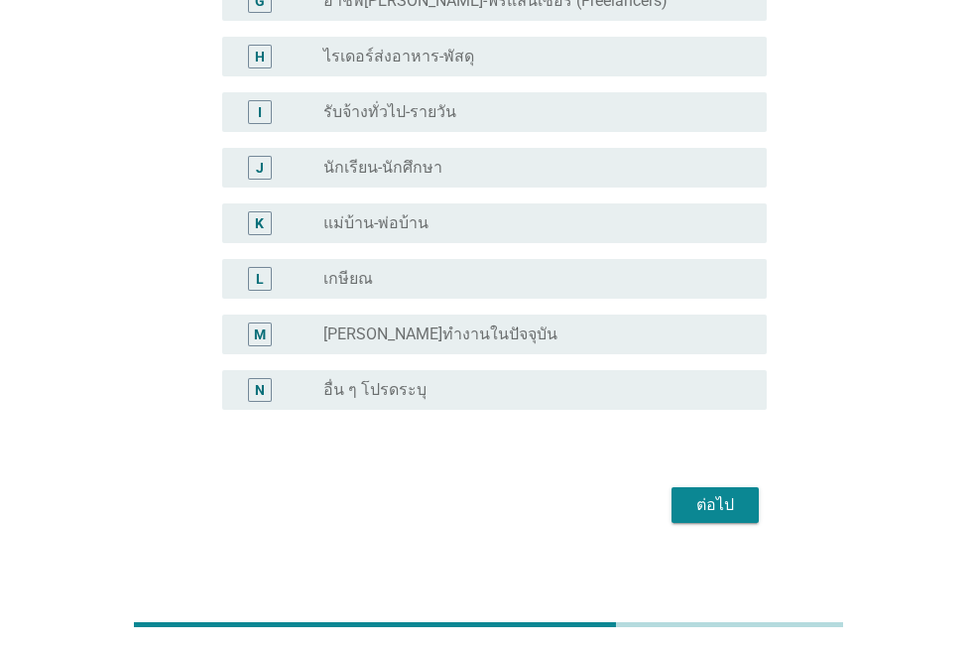
click at [710, 493] on div "ต่อไป" at bounding box center [715, 505] width 56 height 24
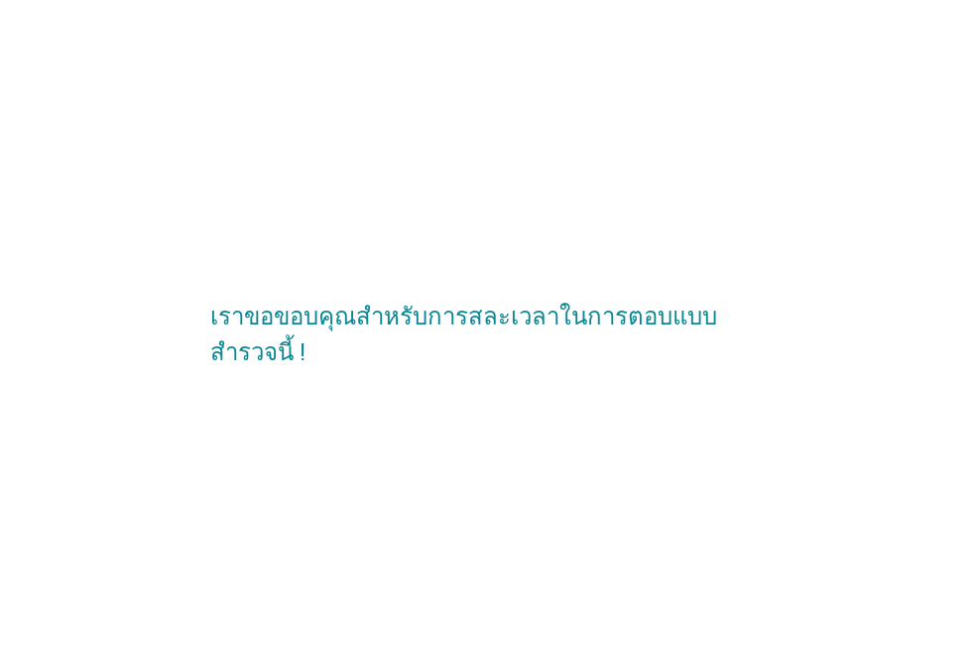
scroll to position [0, 0]
